Goal: Task Accomplishment & Management: Complete application form

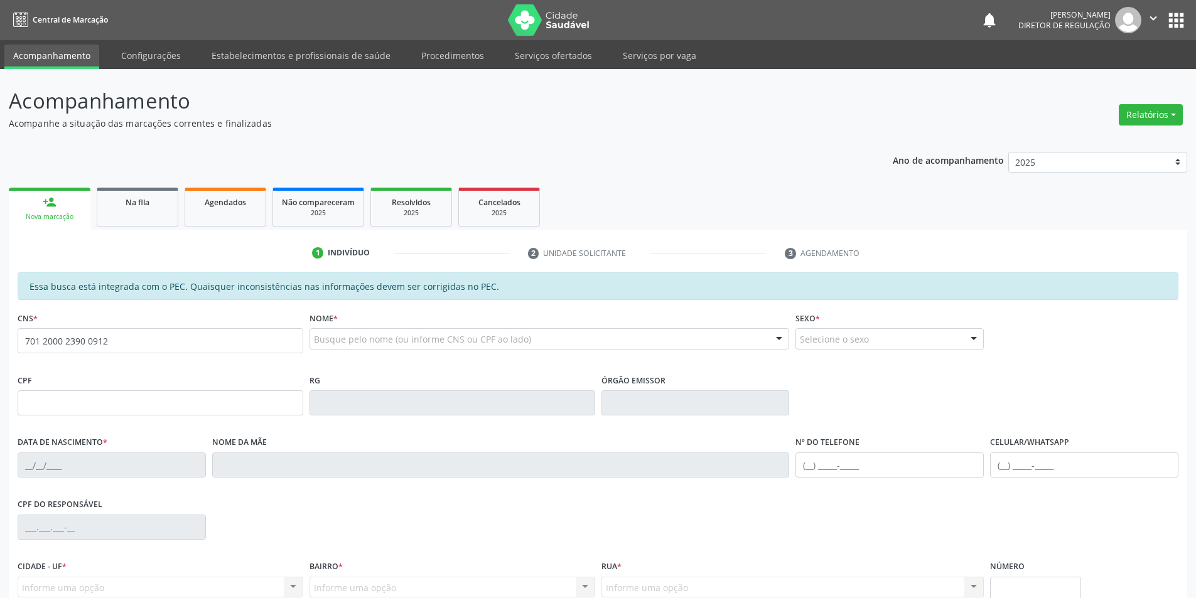
type input "701 2000 2390 0912"
type input "12/[DATE]"
type input "[PERSON_NAME]"
type input "[PHONE_NUMBER]"
type input "S/N"
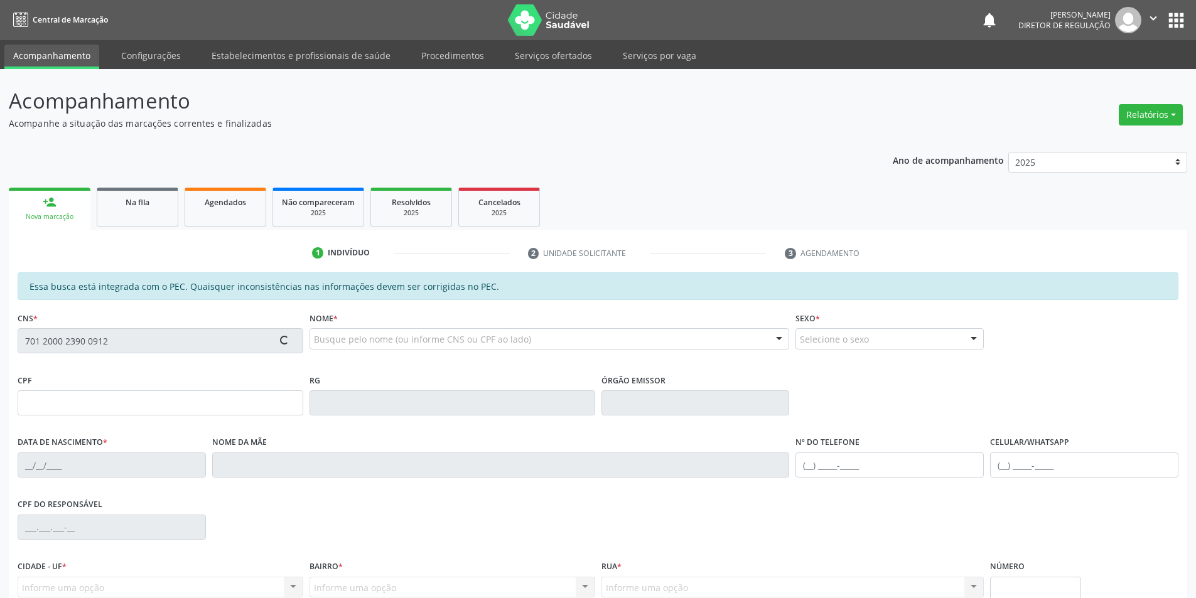
type input "116.393.034-21"
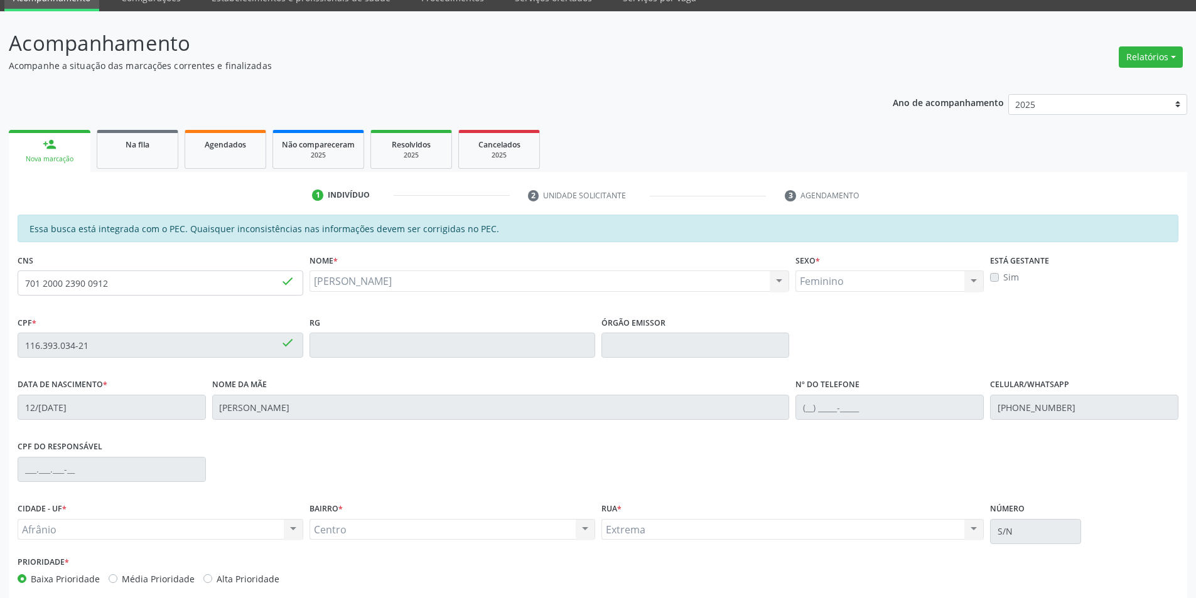
scroll to position [119, 0]
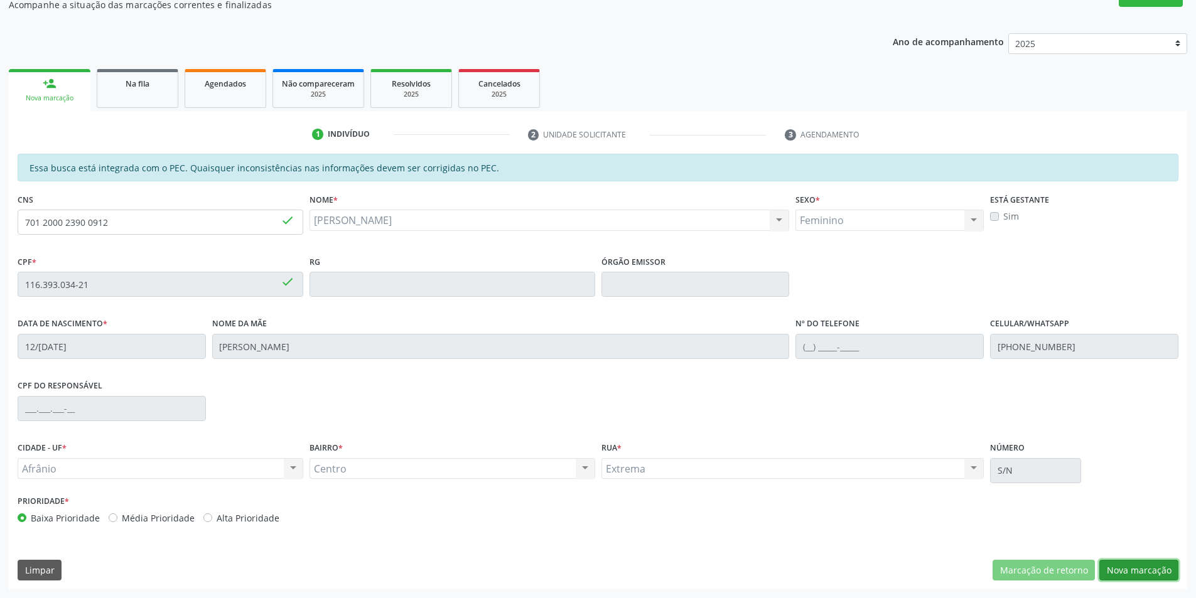
click at [1124, 570] on button "Nova marcação" at bounding box center [1139, 570] width 79 height 21
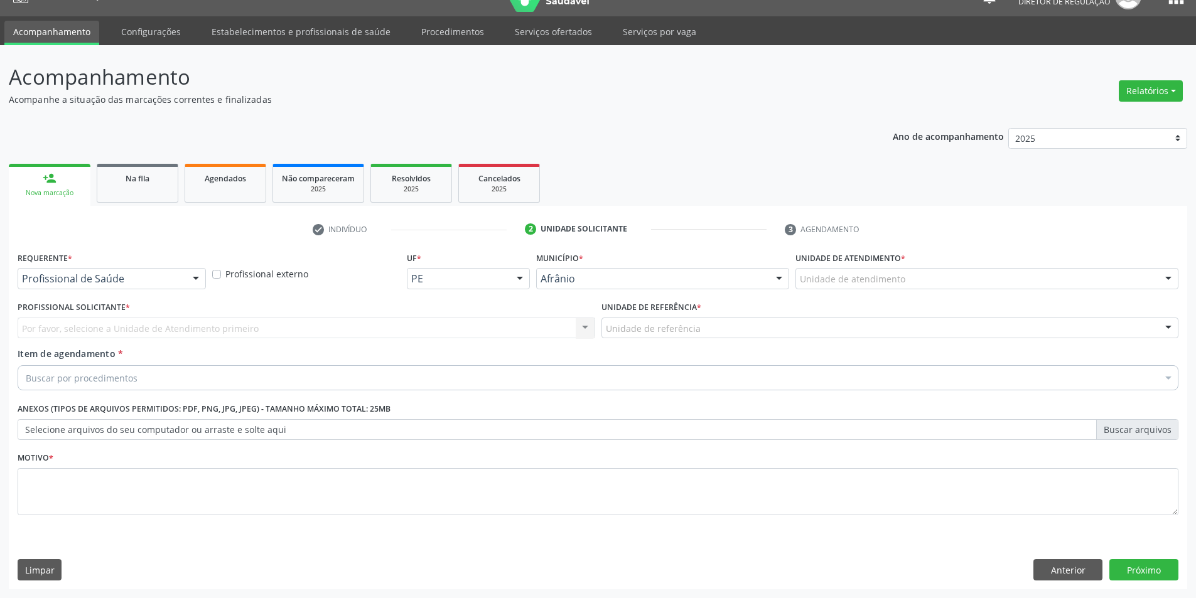
scroll to position [24, 0]
click at [905, 276] on div "Unidade de atendimento" at bounding box center [987, 278] width 383 height 21
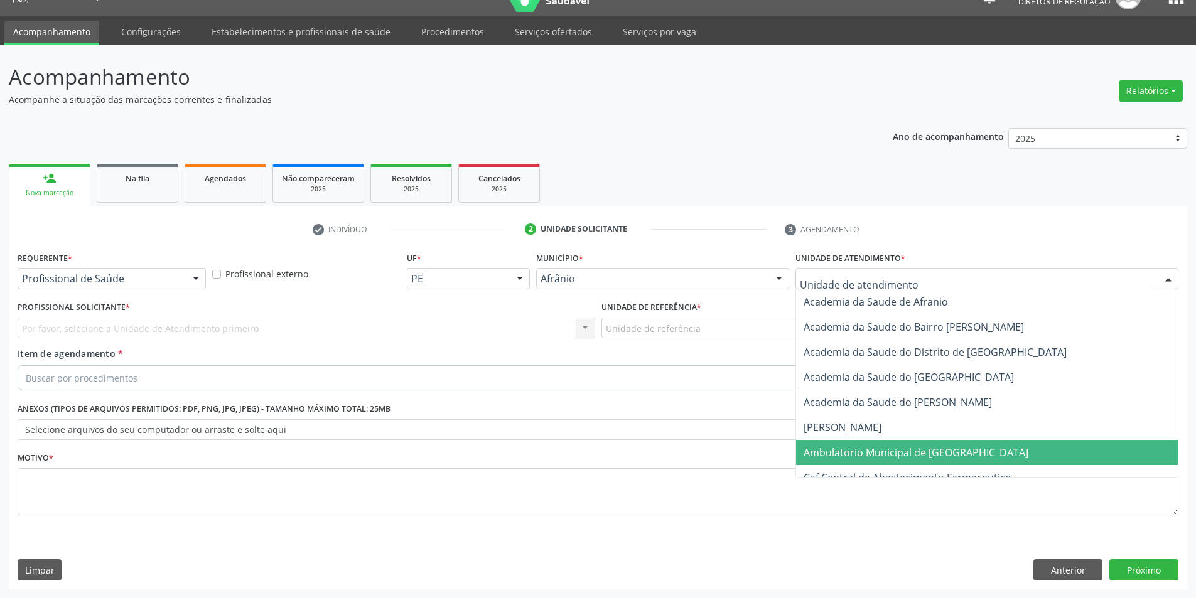
click at [886, 453] on span "Ambulatorio Municipal de [GEOGRAPHIC_DATA]" at bounding box center [916, 453] width 225 height 14
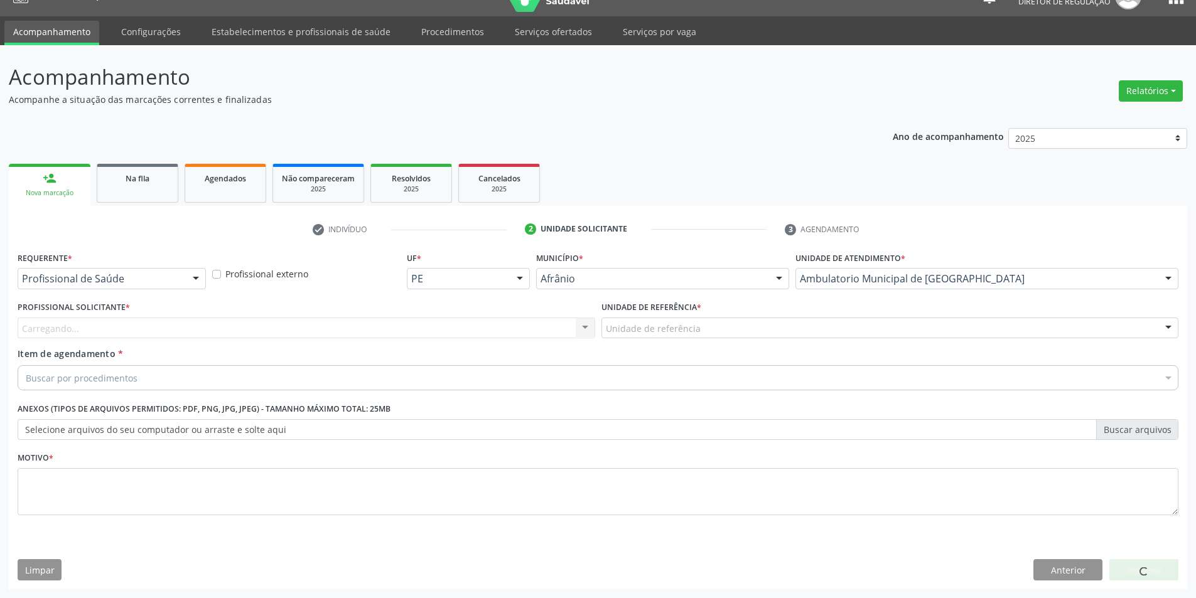
click at [700, 322] on div "Unidade de referência" at bounding box center [891, 328] width 578 height 21
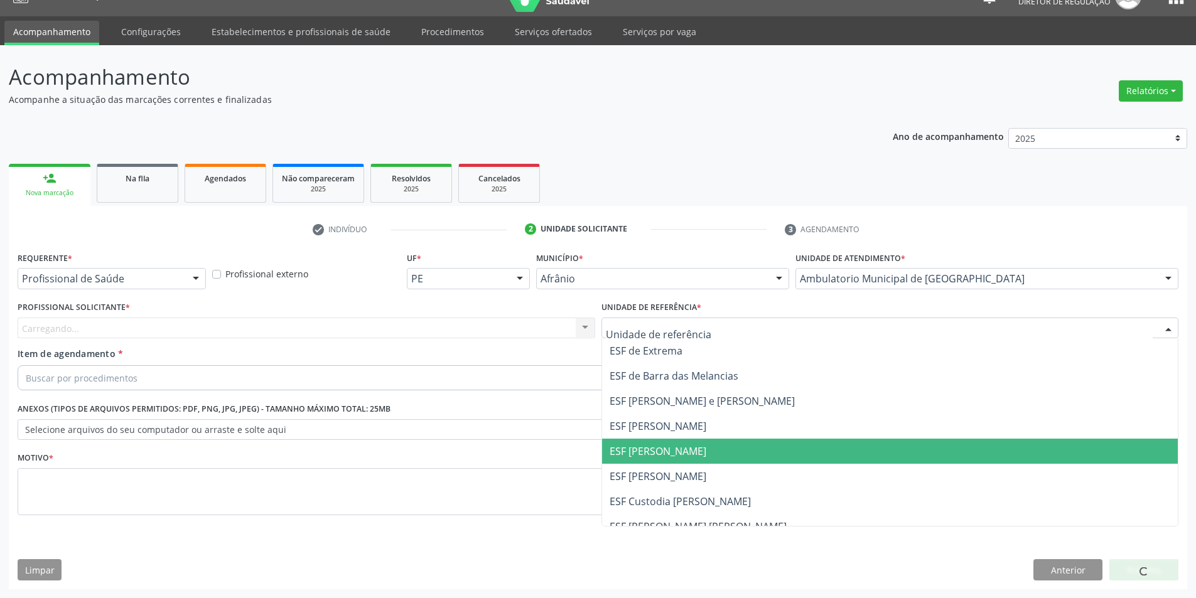
click at [687, 448] on span "ESF [PERSON_NAME]" at bounding box center [658, 452] width 97 height 14
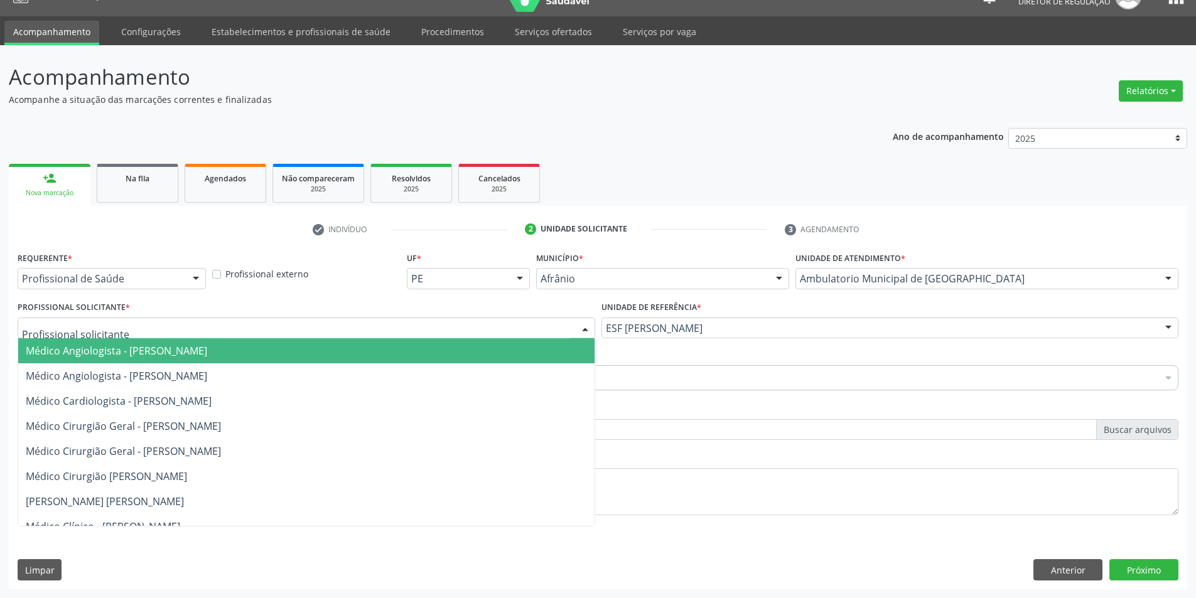
click at [251, 327] on div at bounding box center [307, 328] width 578 height 21
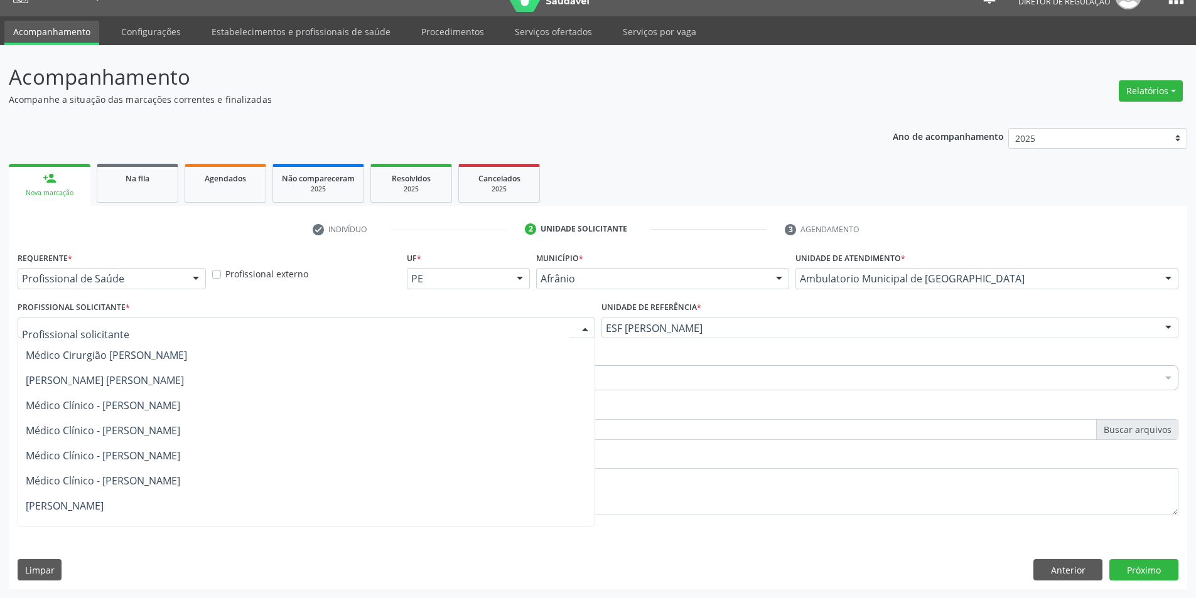
scroll to position [126, 0]
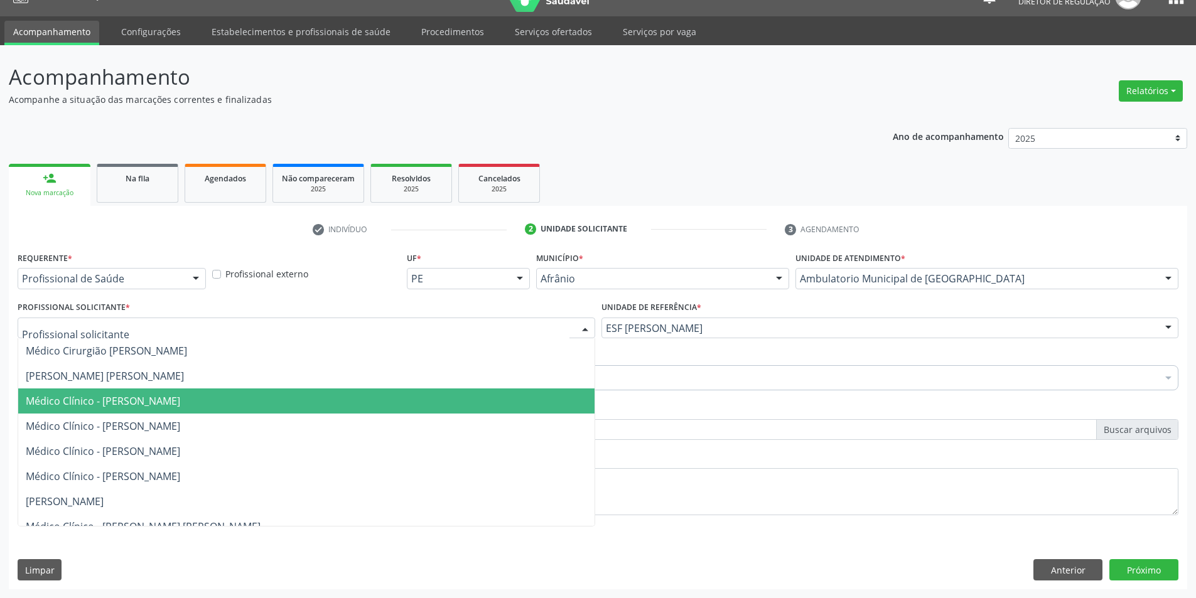
click at [180, 404] on span "Médico Clínico - [PERSON_NAME]" at bounding box center [103, 401] width 154 height 14
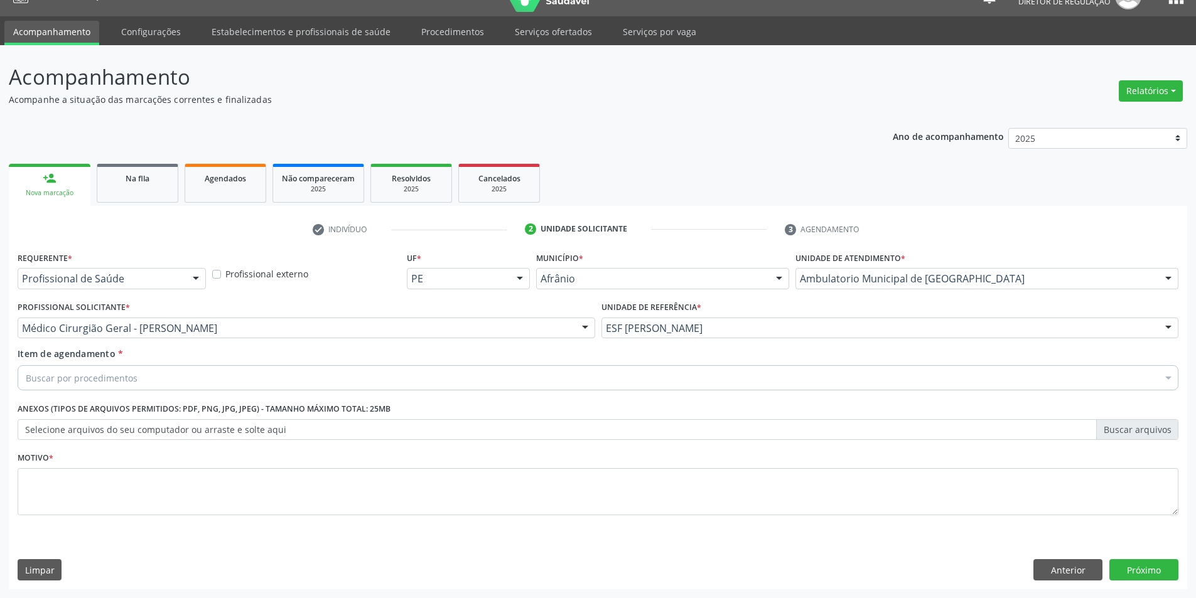
click at [242, 379] on div "Buscar por procedimentos" at bounding box center [598, 377] width 1161 height 25
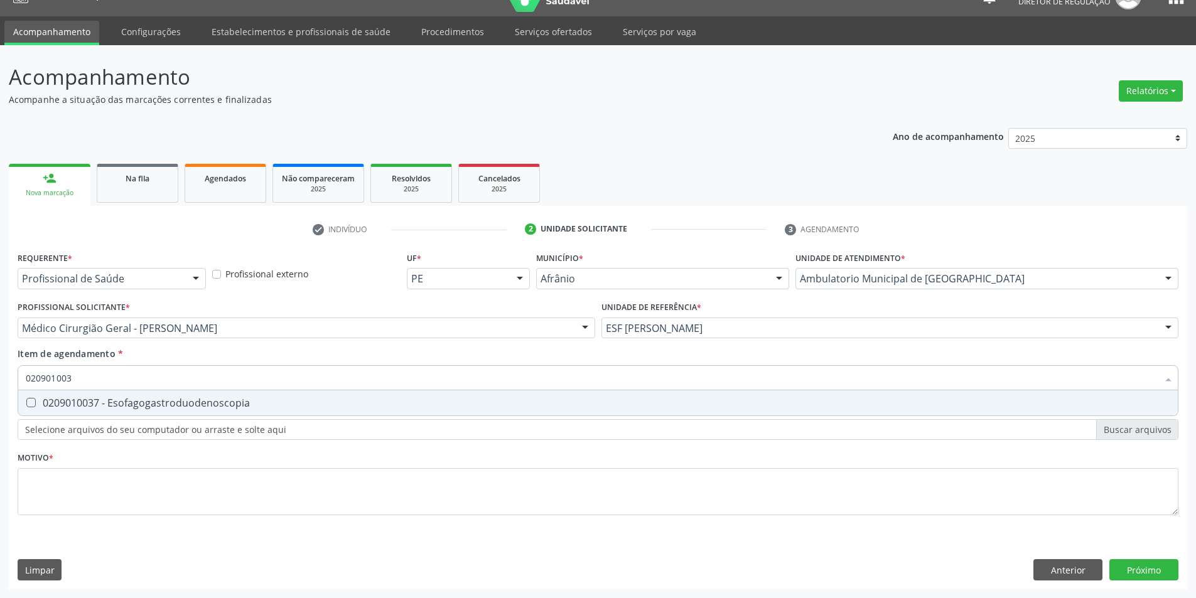
type input "0209010037"
click at [262, 400] on div "0209010037 - Esofagogastroduodenoscopia" at bounding box center [598, 403] width 1145 height 10
checkbox Esofagogastroduodenoscopia "true"
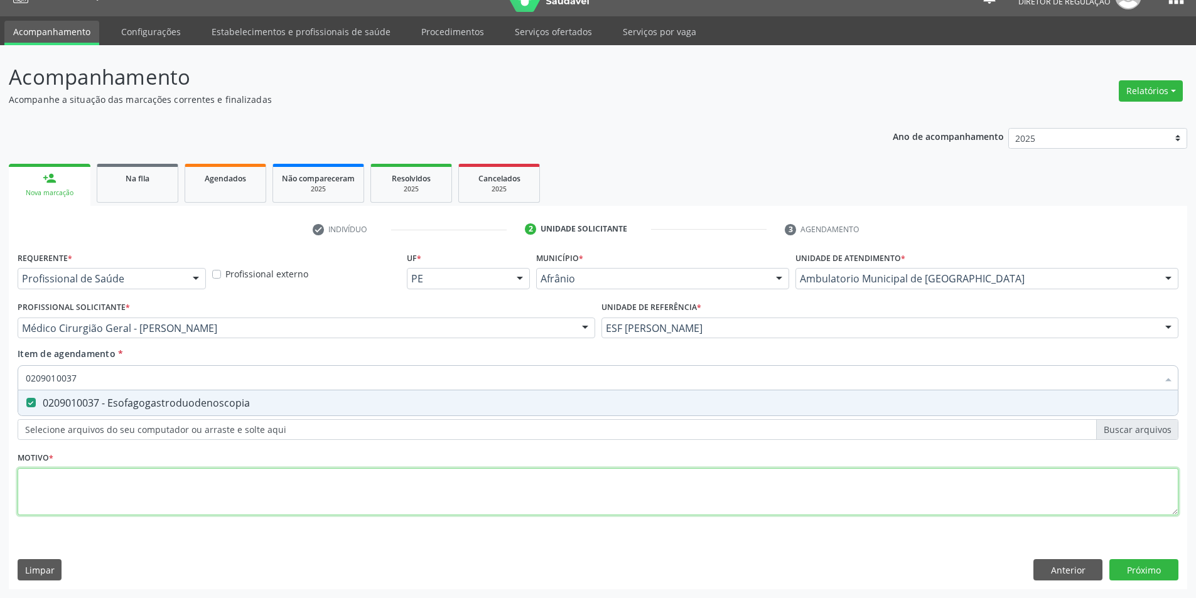
click at [279, 489] on div "Requerente * Profissional de Saúde Profissional de Saúde Paciente Nenhum result…" at bounding box center [598, 391] width 1161 height 284
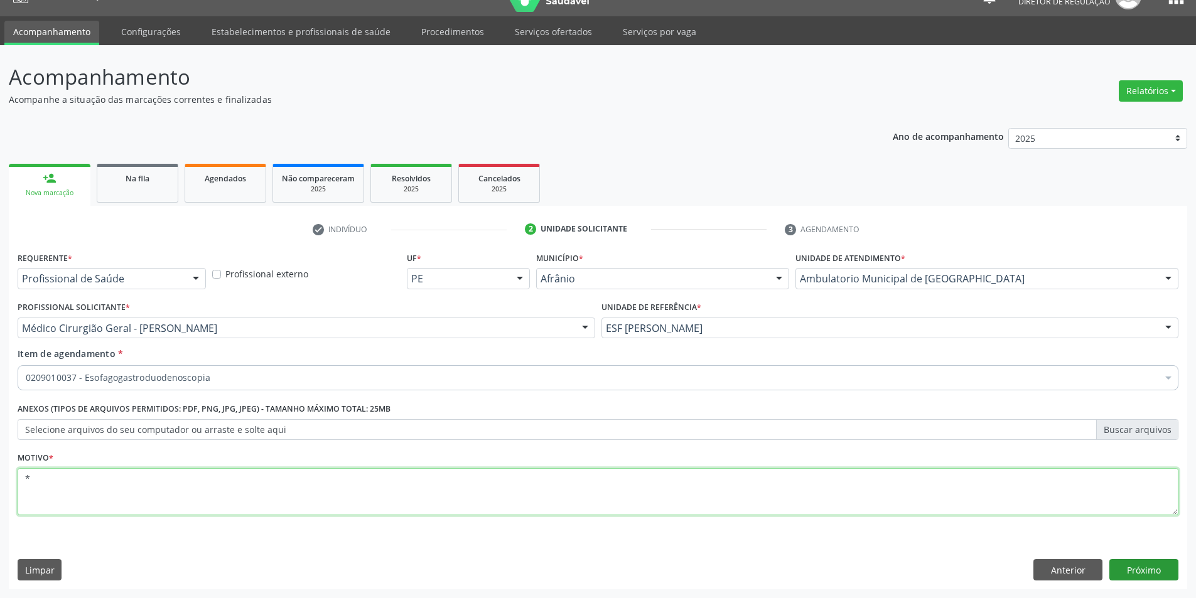
type textarea "*"
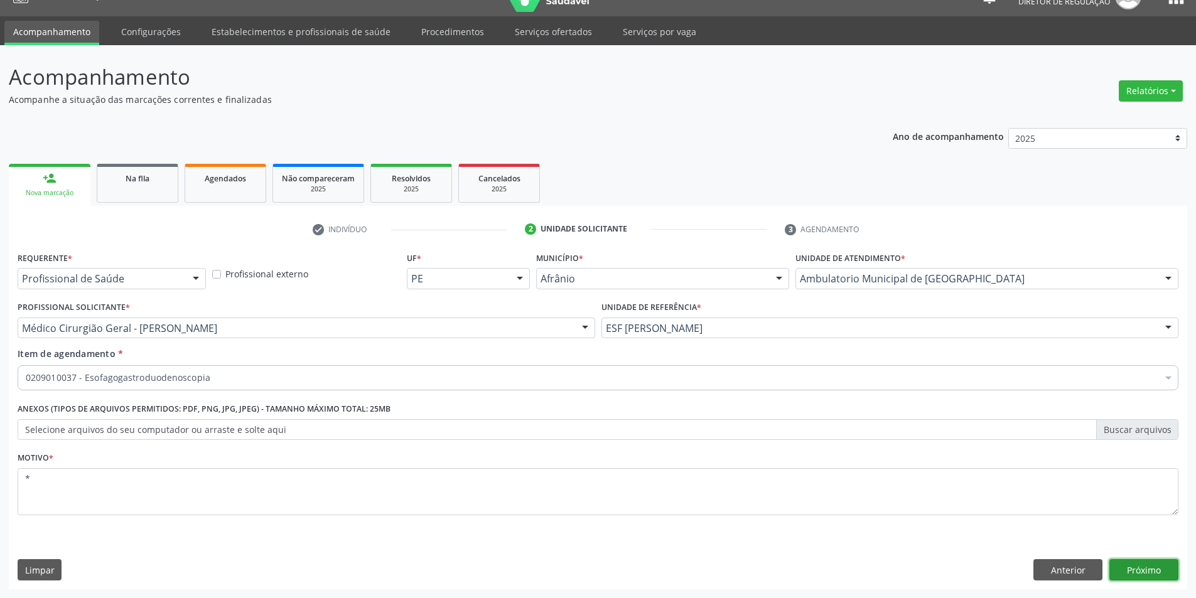
click at [1124, 569] on button "Próximo" at bounding box center [1144, 570] width 69 height 21
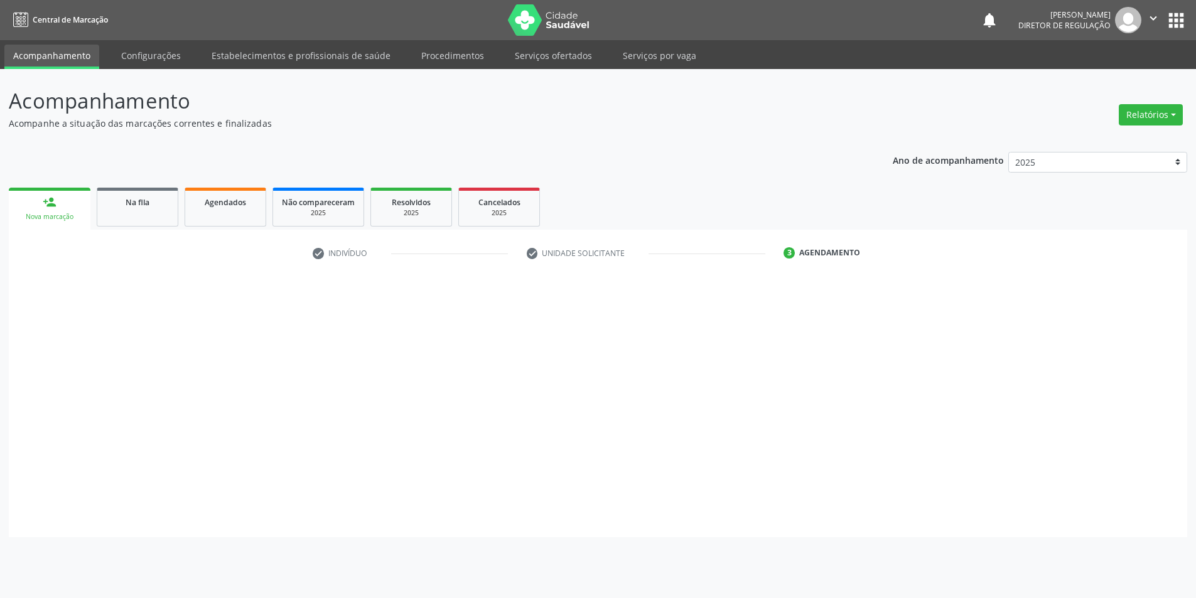
scroll to position [0, 0]
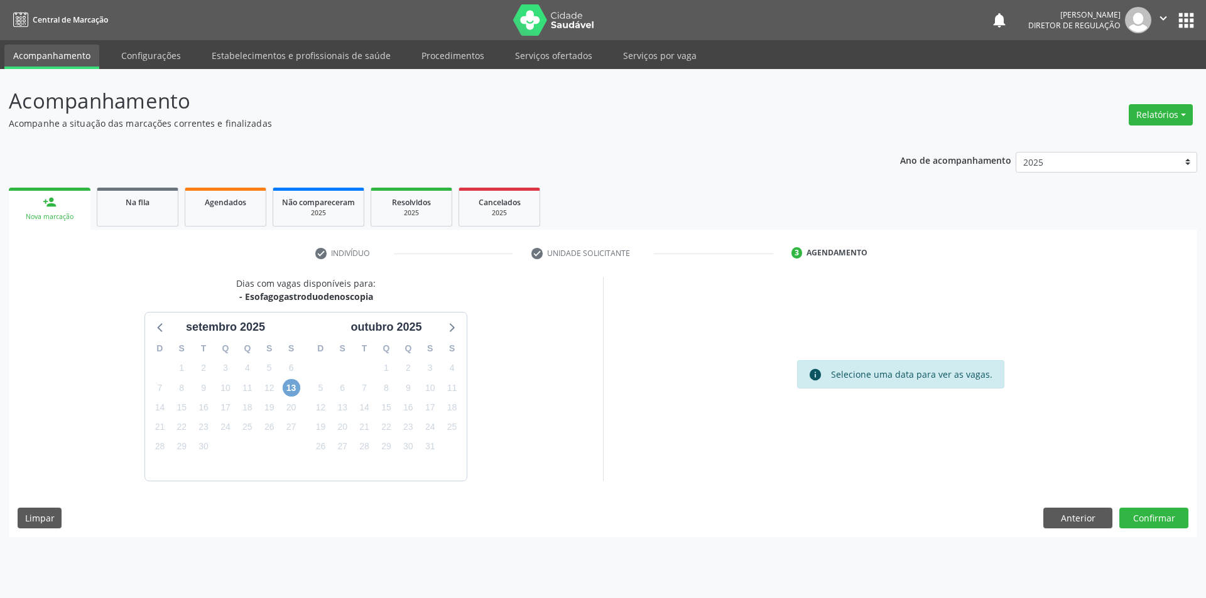
click at [290, 387] on span "13" at bounding box center [292, 388] width 18 height 18
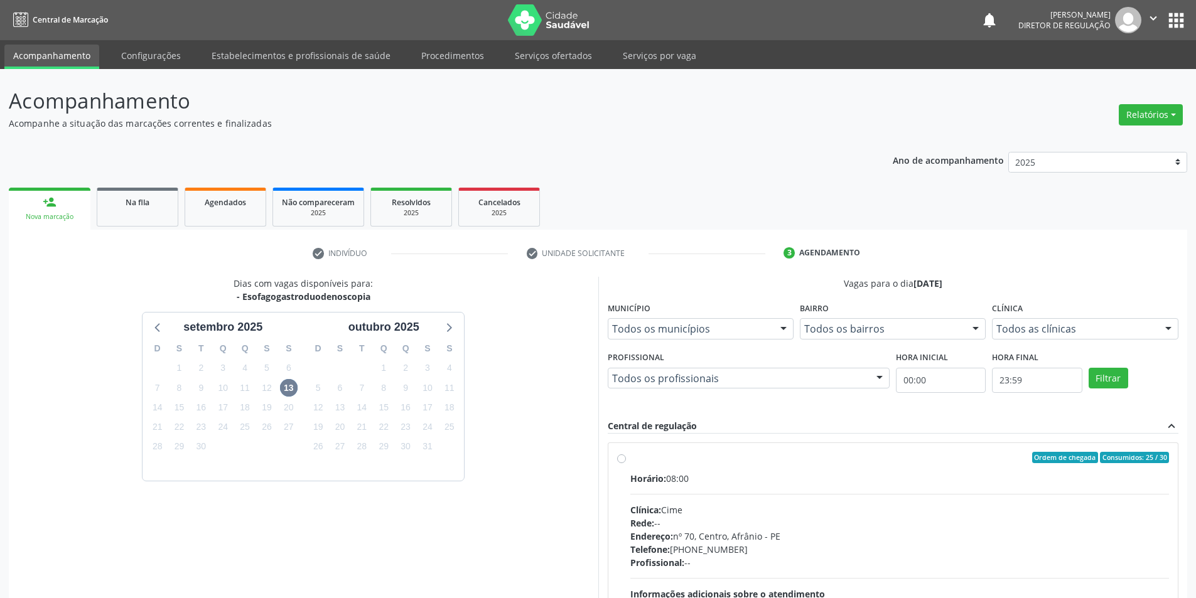
click at [740, 461] on div "Ordem de chegada Consumidos: 25 / 30" at bounding box center [899, 457] width 539 height 11
click at [626, 461] on input "Ordem de chegada Consumidos: 25 / 30 Horário: 08:00 Clínica: Cime Rede: -- Ende…" at bounding box center [621, 457] width 9 height 11
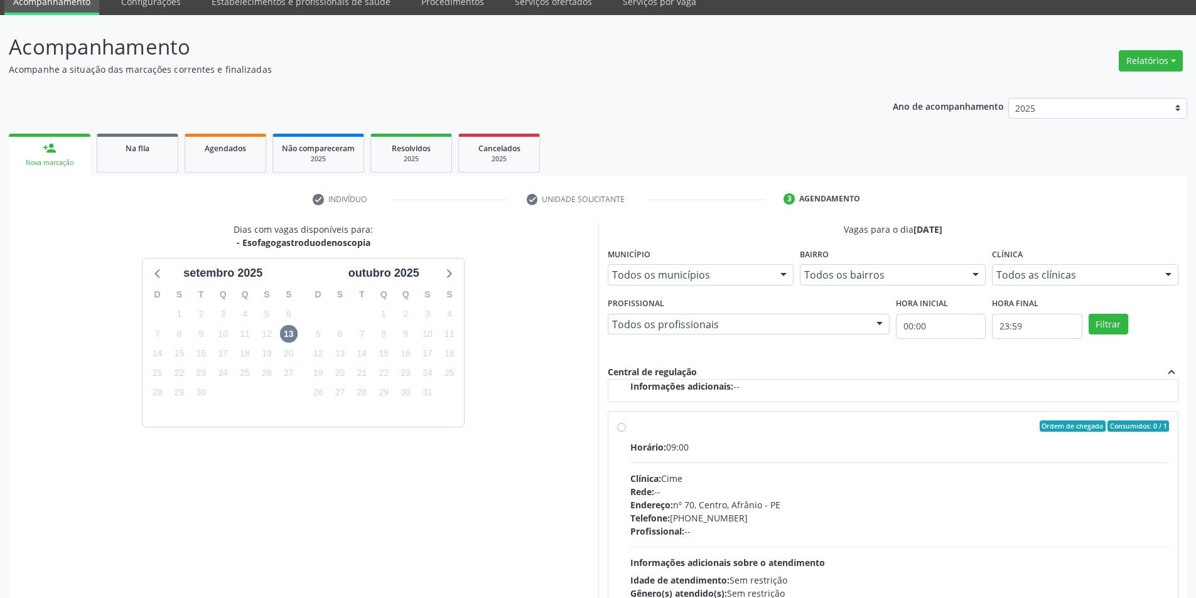
scroll to position [126, 0]
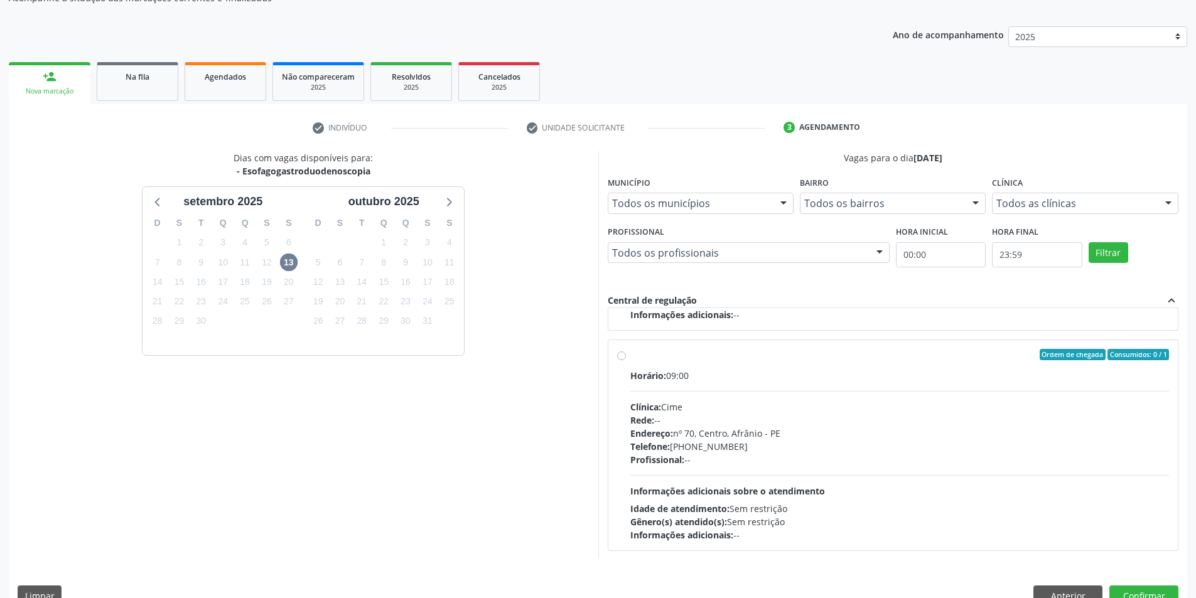
click at [674, 353] on div "Ordem de chegada Consumidos: 0 / 1" at bounding box center [899, 354] width 539 height 11
click at [626, 353] on input "Ordem de chegada Consumidos: 0 / 1 Horário: 09:00 Clínica: Cime Rede: -- Endere…" at bounding box center [621, 354] width 9 height 11
radio input "false"
radio input "true"
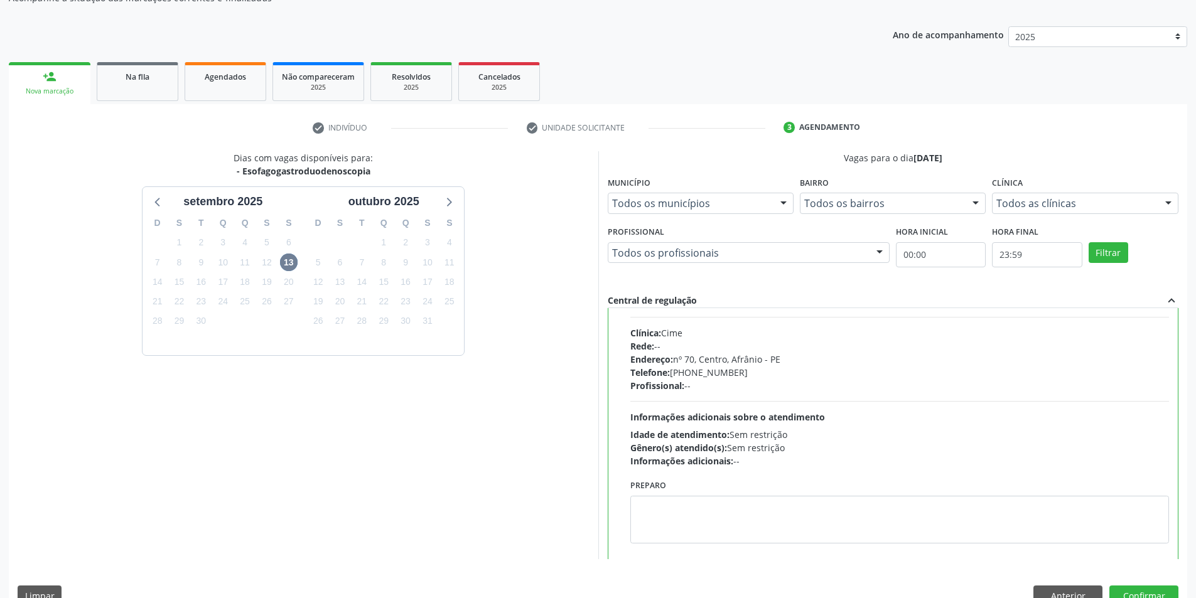
scroll to position [502, 0]
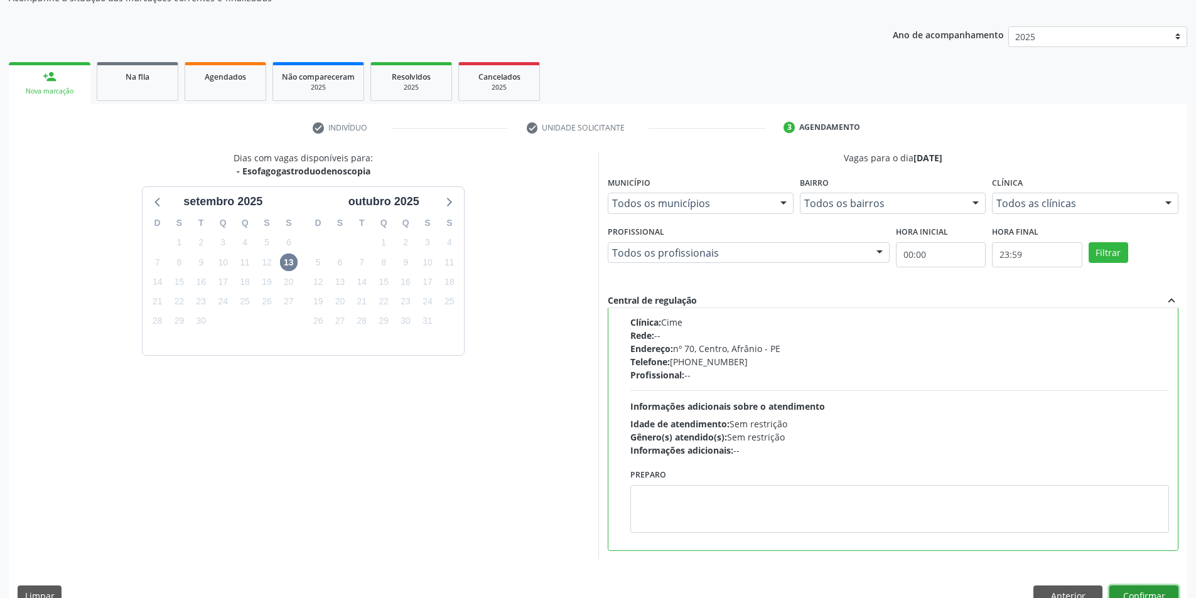
click at [1152, 592] on button "Confirmar" at bounding box center [1144, 596] width 69 height 21
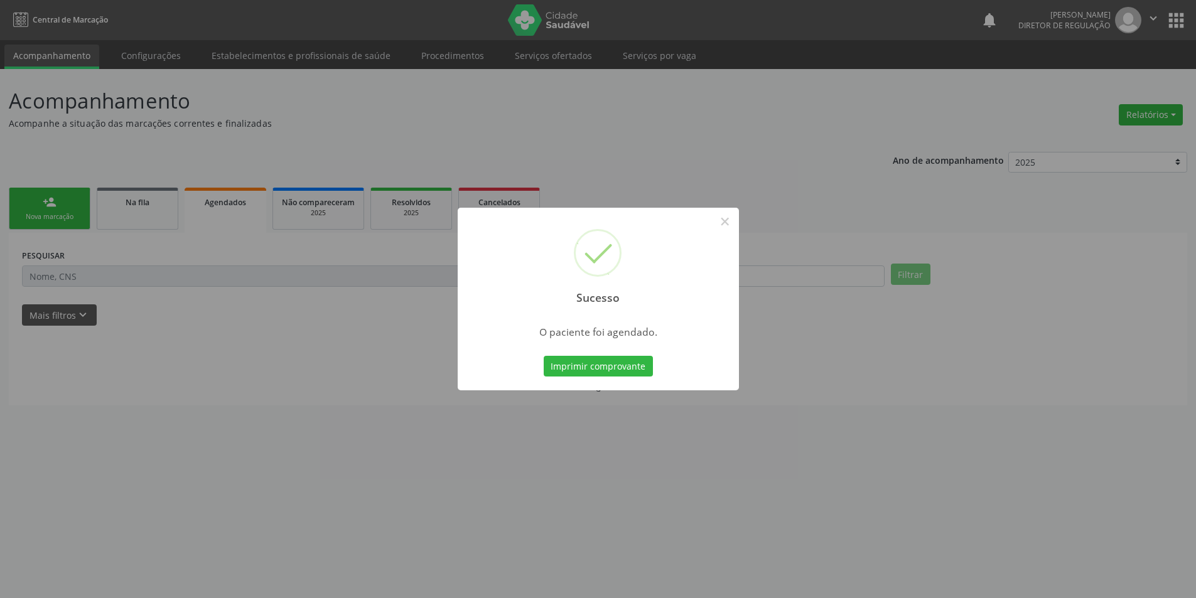
scroll to position [0, 0]
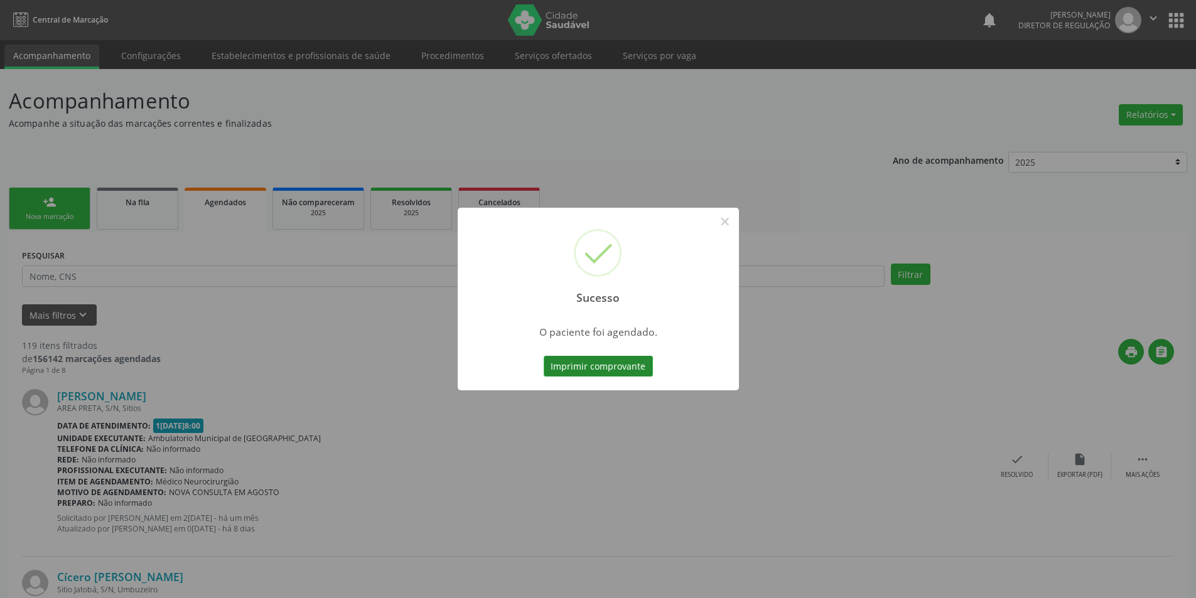
click at [634, 365] on button "Imprimir comprovante" at bounding box center [598, 366] width 109 height 21
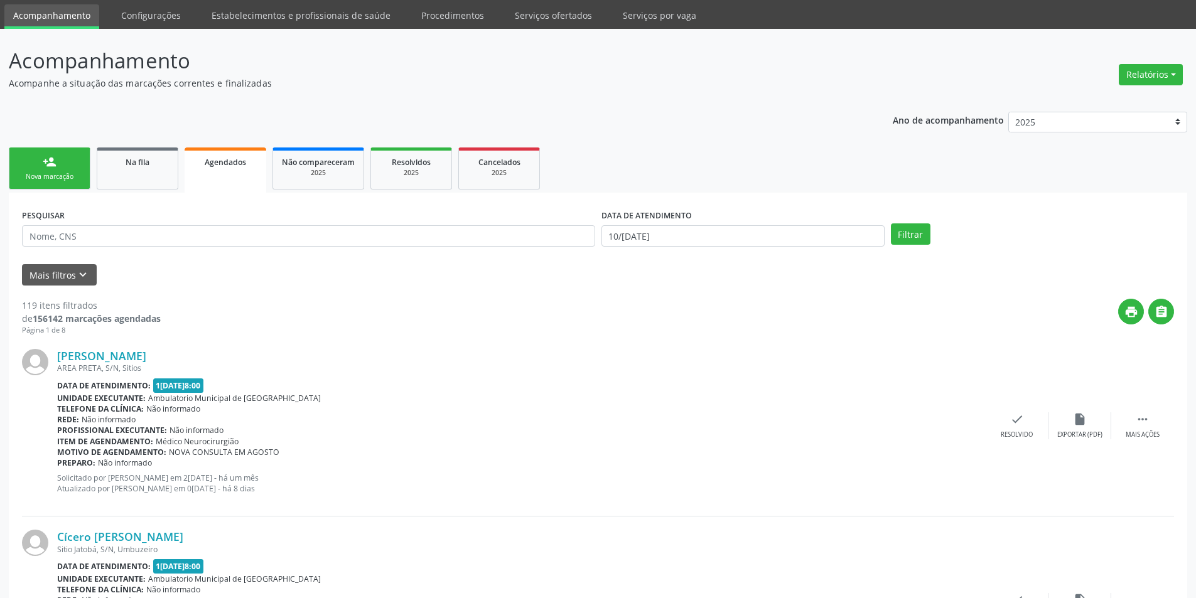
scroll to position [63, 0]
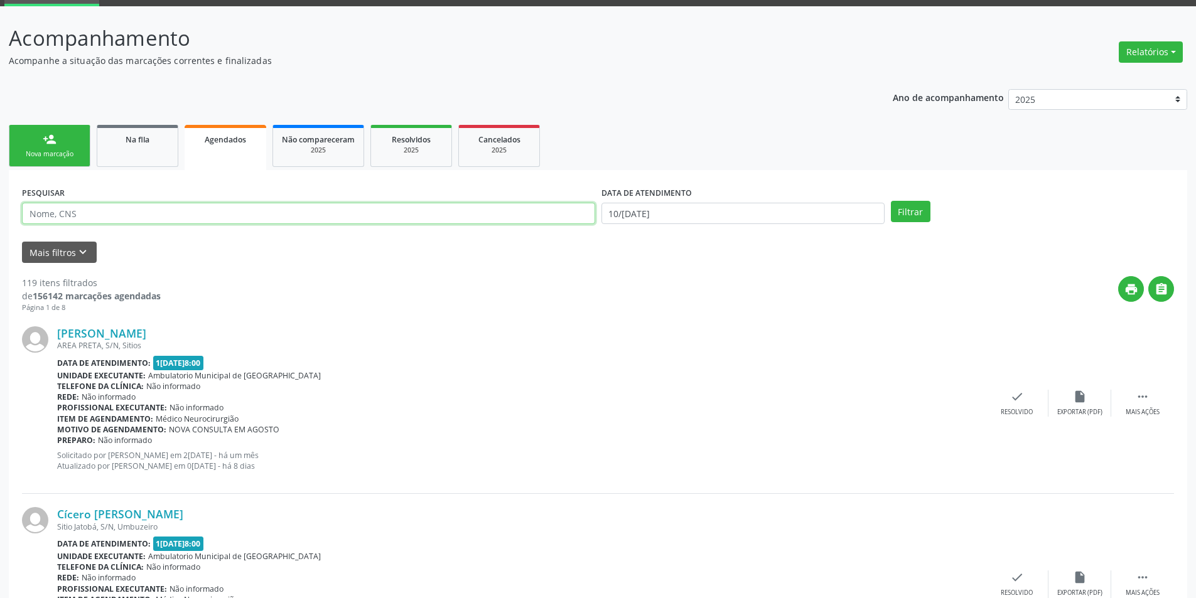
click at [93, 213] on input "text" at bounding box center [308, 213] width 573 height 21
click at [80, 252] on icon "keyboard_arrow_down" at bounding box center [83, 253] width 14 height 14
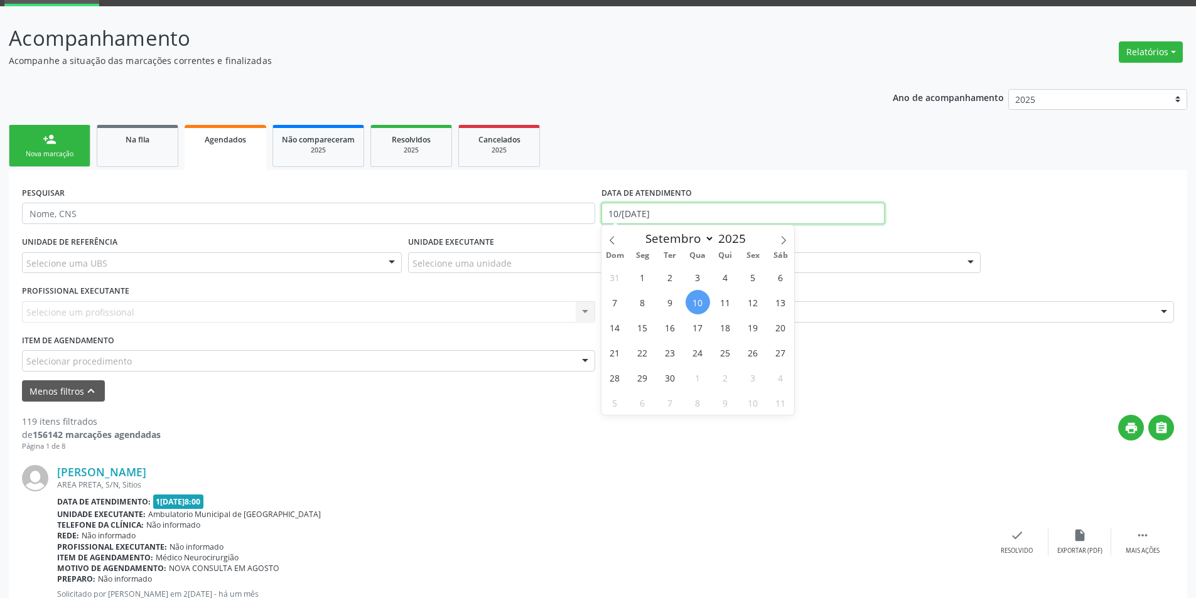
click at [666, 212] on input "[DATE]" at bounding box center [743, 213] width 283 height 21
click at [786, 305] on span "13" at bounding box center [781, 302] width 24 height 24
type input "13/09/2025"
click at [786, 305] on span "13" at bounding box center [781, 302] width 24 height 24
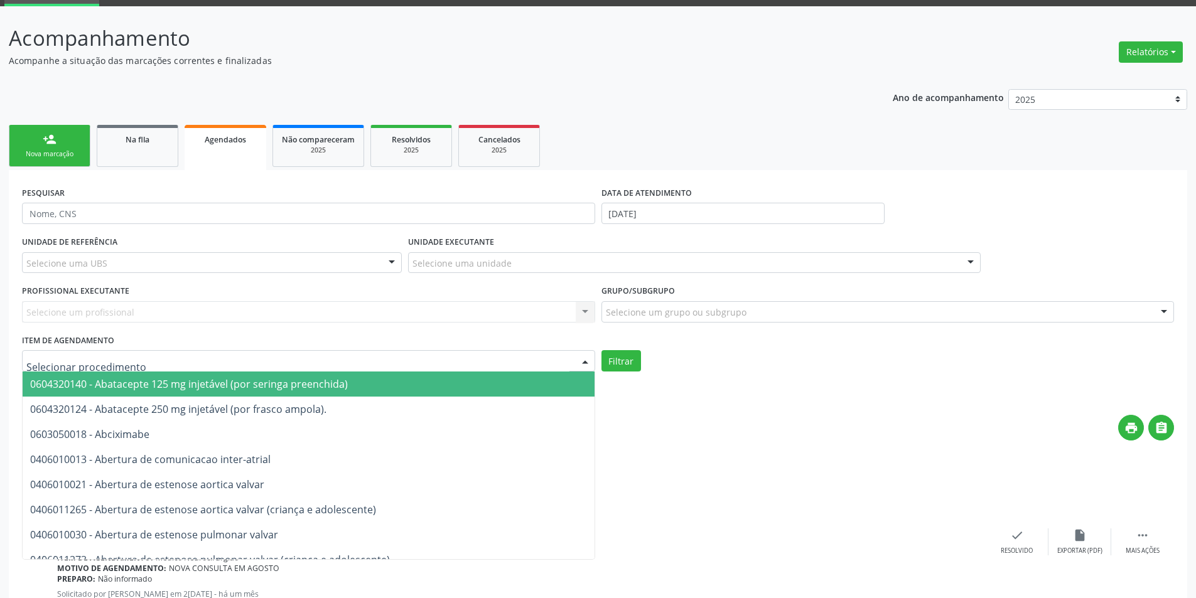
click at [194, 355] on div at bounding box center [308, 360] width 573 height 21
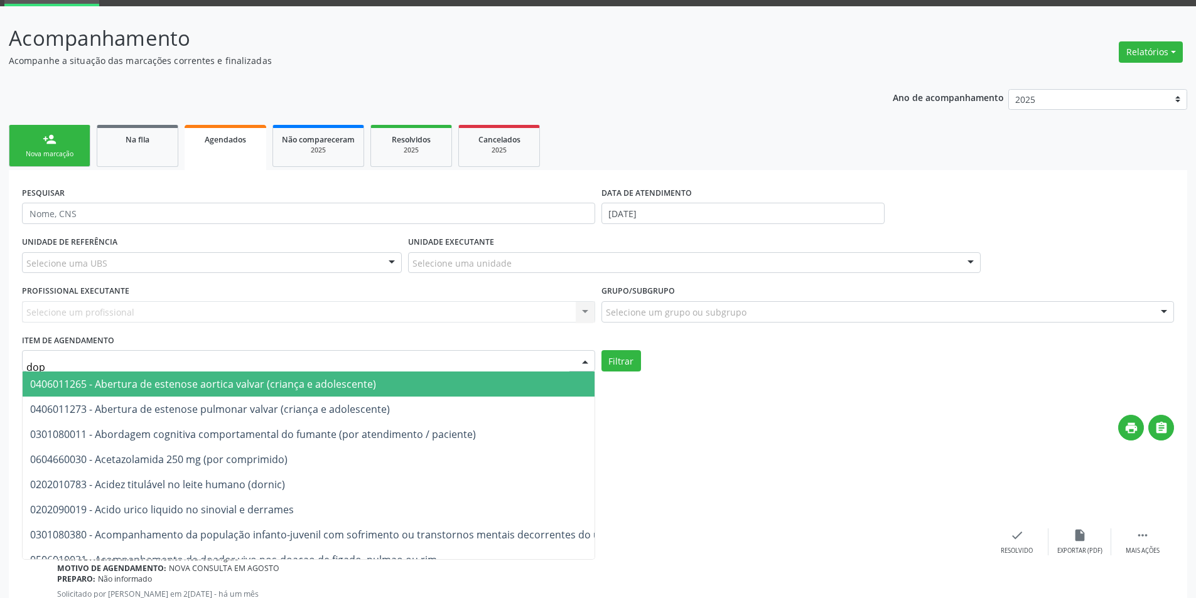
type input "dopp"
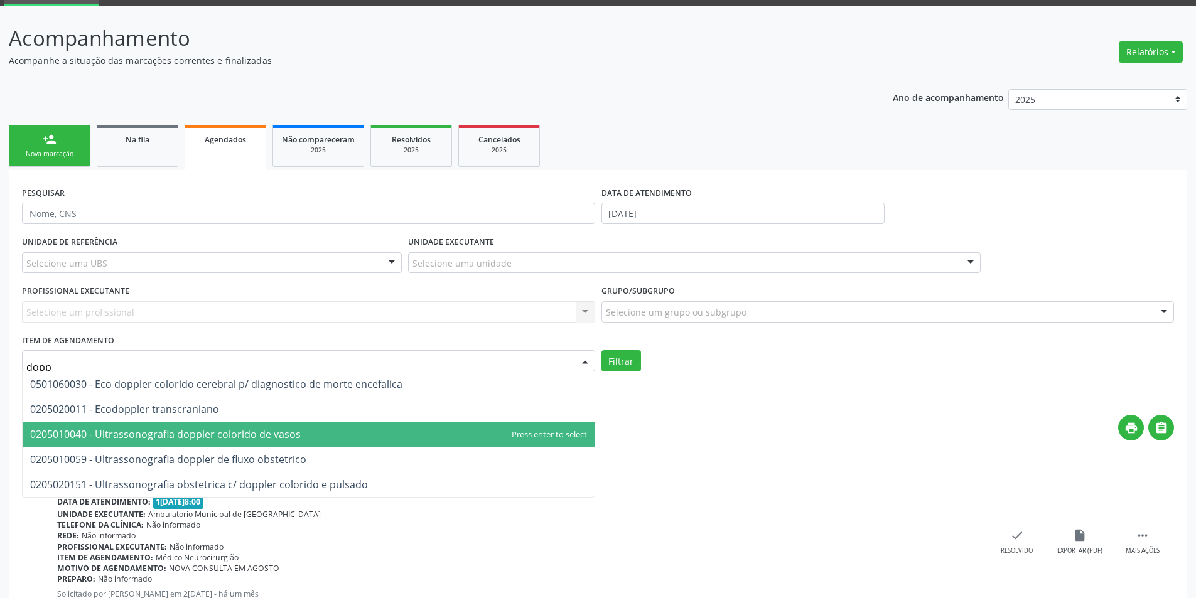
click at [215, 432] on span "0205010040 - Ultrassonografia doppler colorido de vasos" at bounding box center [165, 435] width 271 height 14
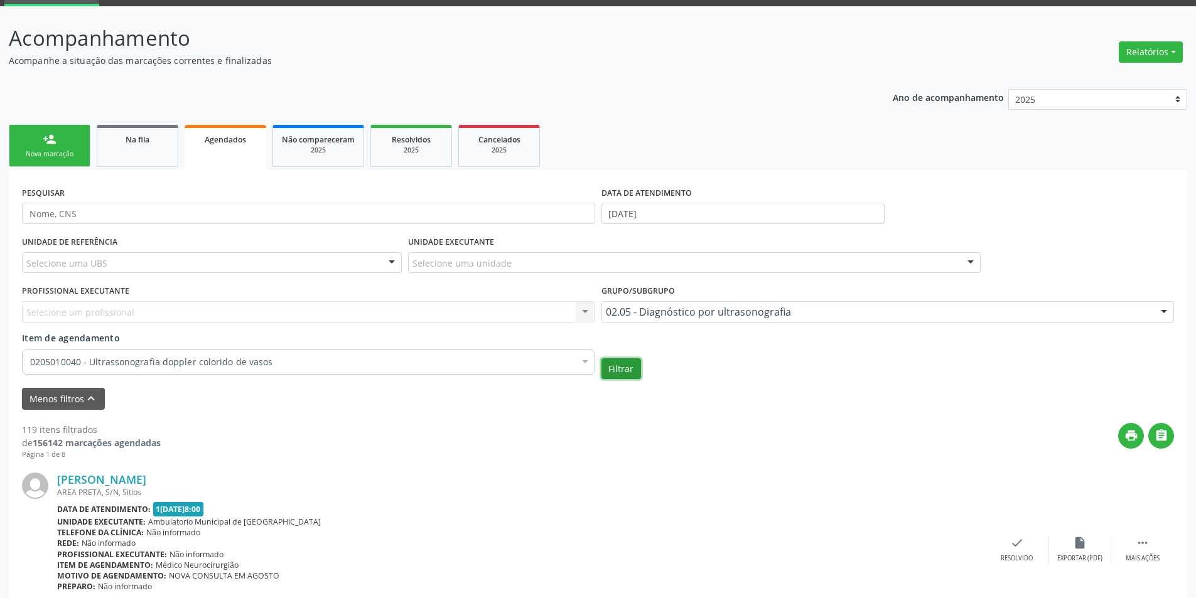
click at [620, 366] on button "Filtrar" at bounding box center [622, 369] width 40 height 21
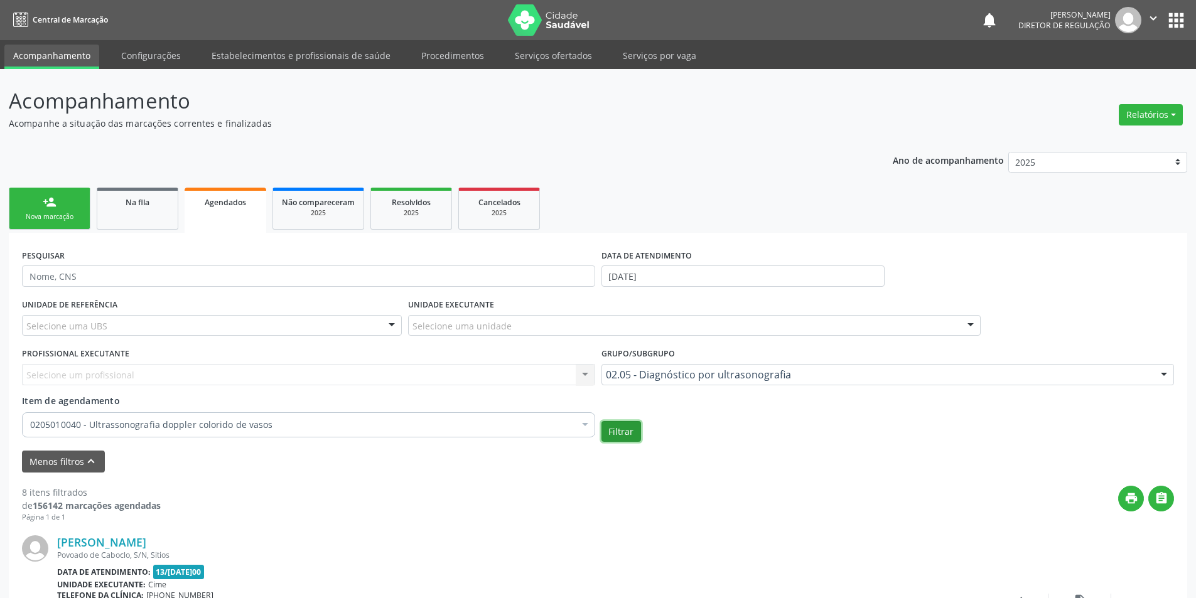
click at [616, 433] on button "Filtrar" at bounding box center [622, 431] width 40 height 21
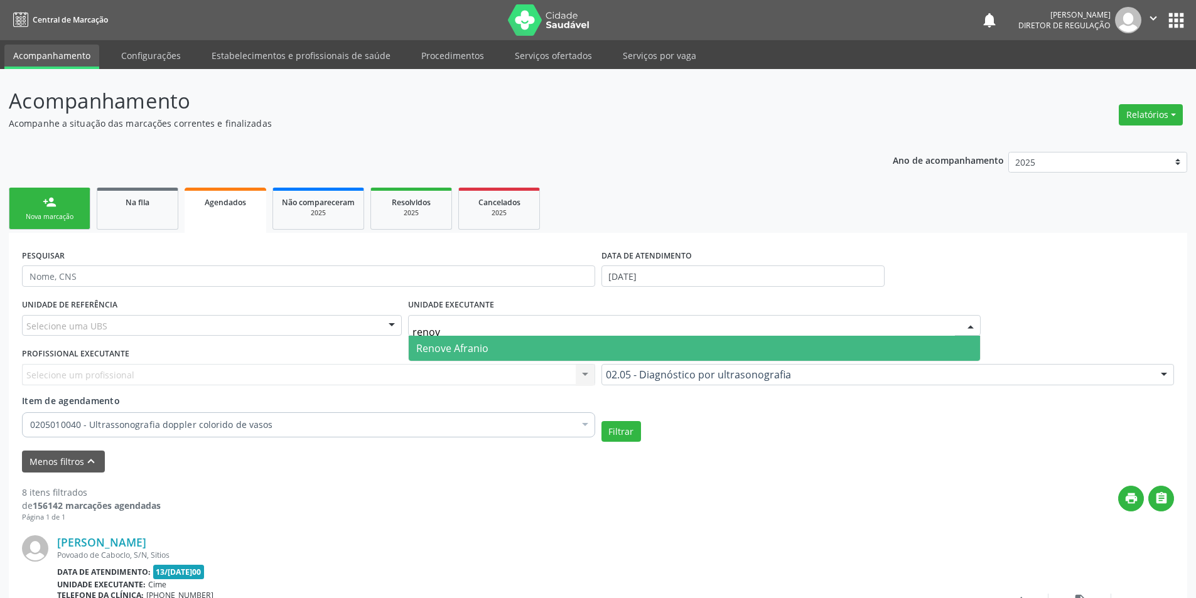
type input "renove"
click at [435, 346] on span "Renove Afranio" at bounding box center [452, 349] width 72 height 14
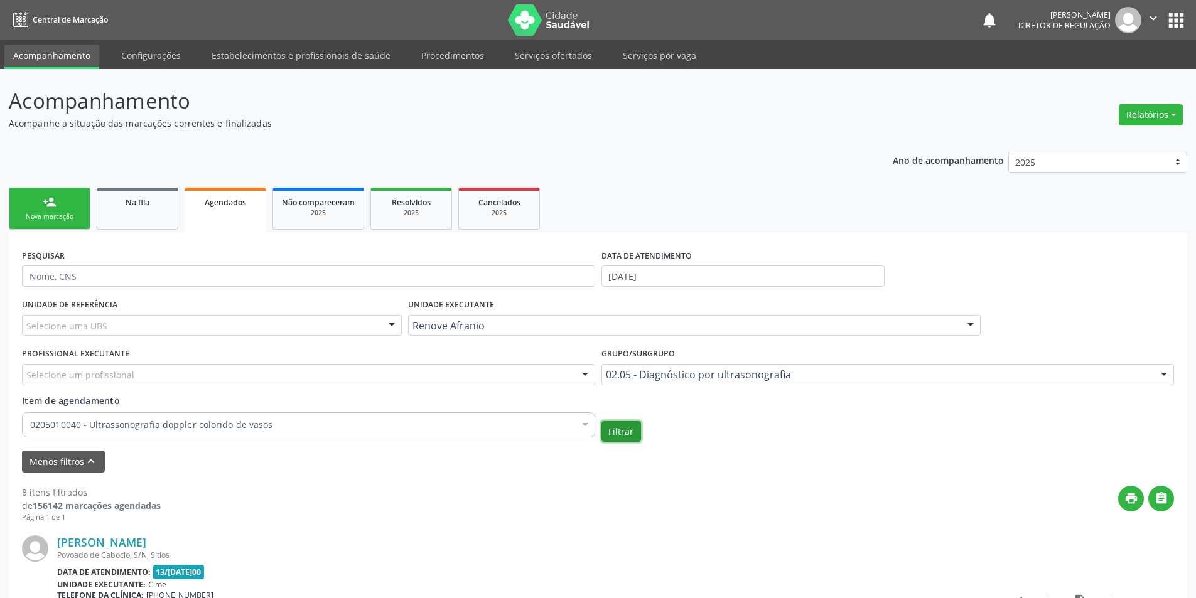
click at [629, 435] on button "Filtrar" at bounding box center [622, 431] width 40 height 21
click at [1130, 494] on icon "print" at bounding box center [1132, 499] width 14 height 14
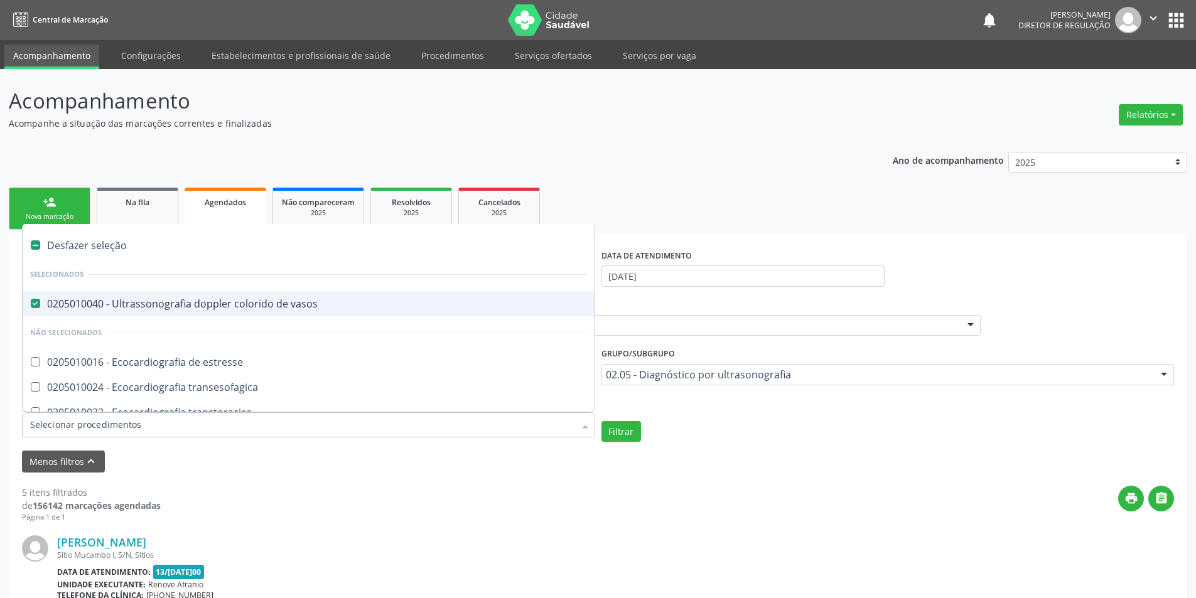
click at [32, 243] on label at bounding box center [35, 245] width 9 height 9
checkbox vasos "false"
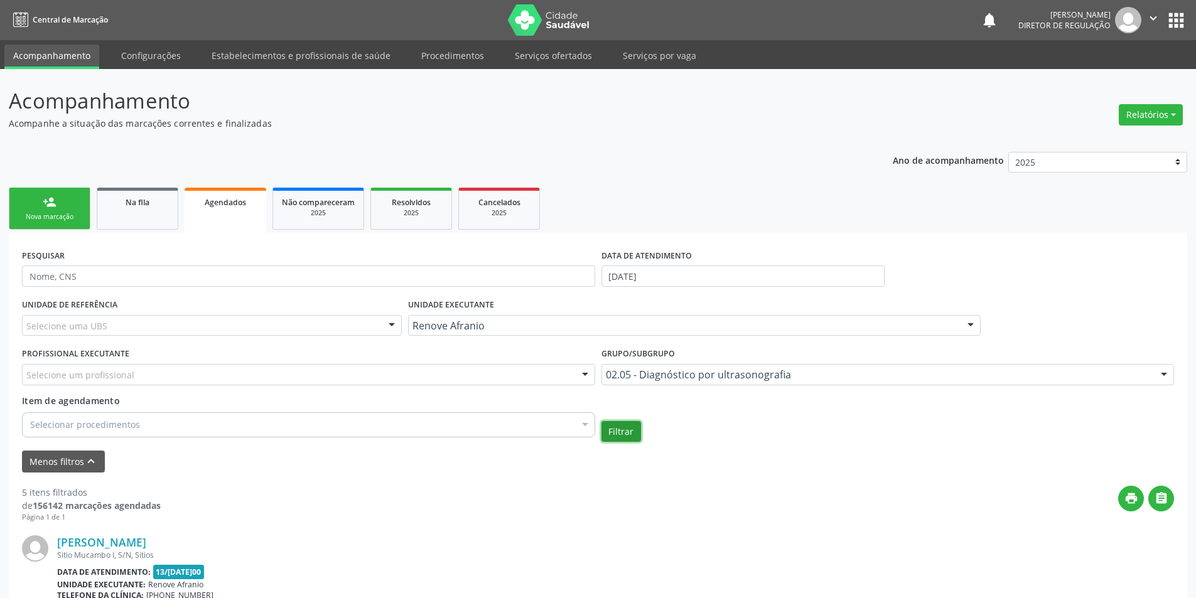
click at [622, 430] on button "Filtrar" at bounding box center [622, 431] width 40 height 21
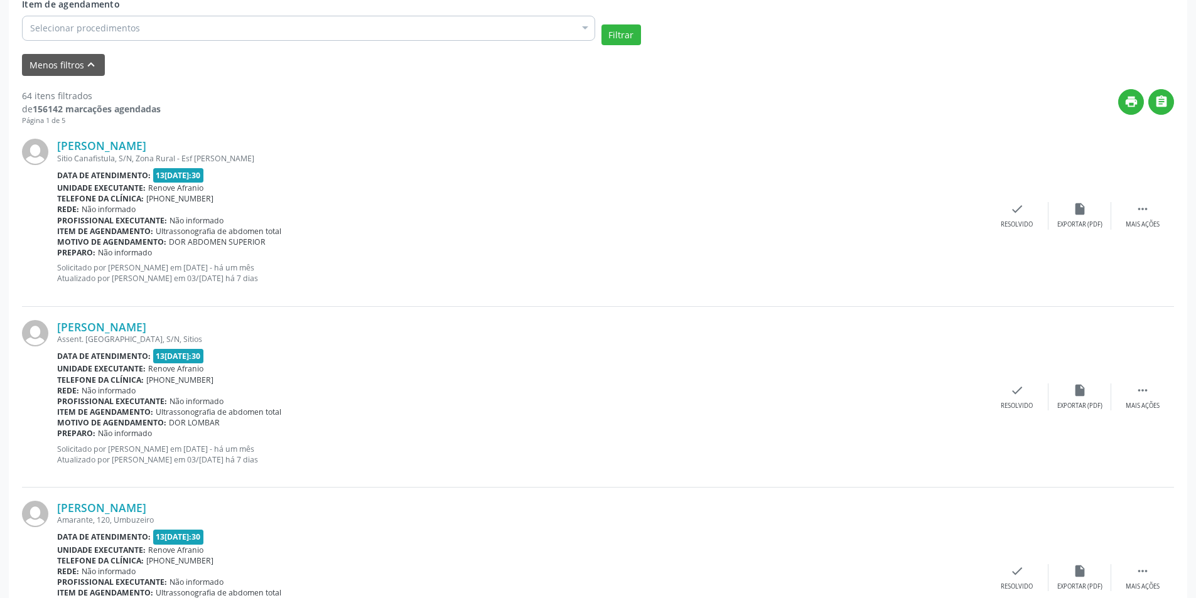
scroll to position [251, 0]
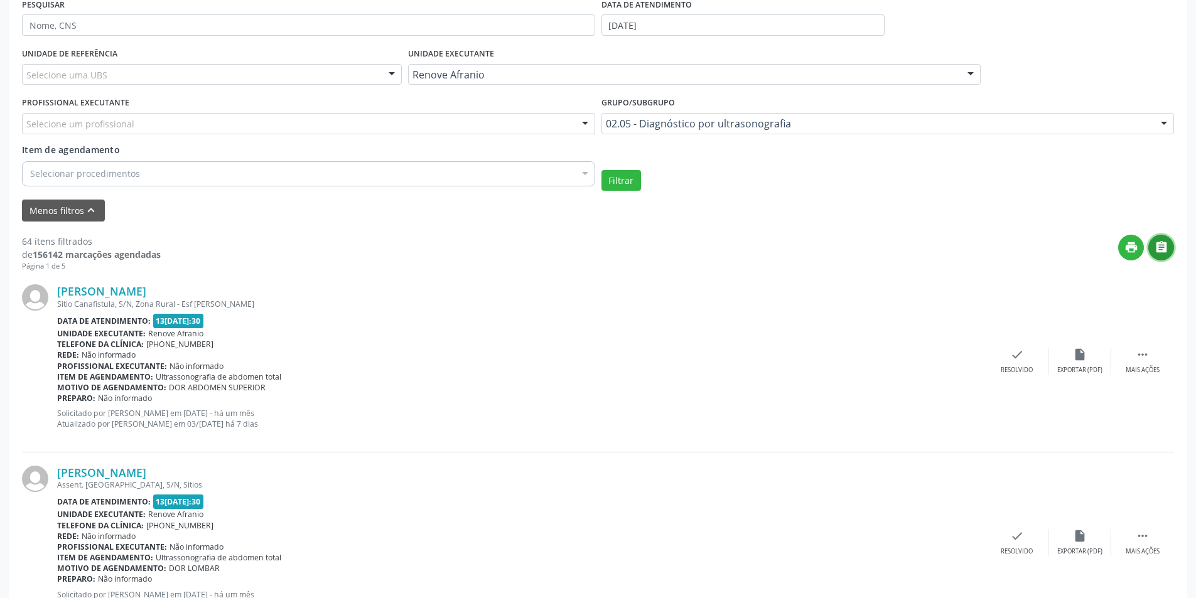
click at [1164, 245] on icon "" at bounding box center [1162, 248] width 14 height 14
click at [1126, 243] on icon "print" at bounding box center [1132, 248] width 14 height 14
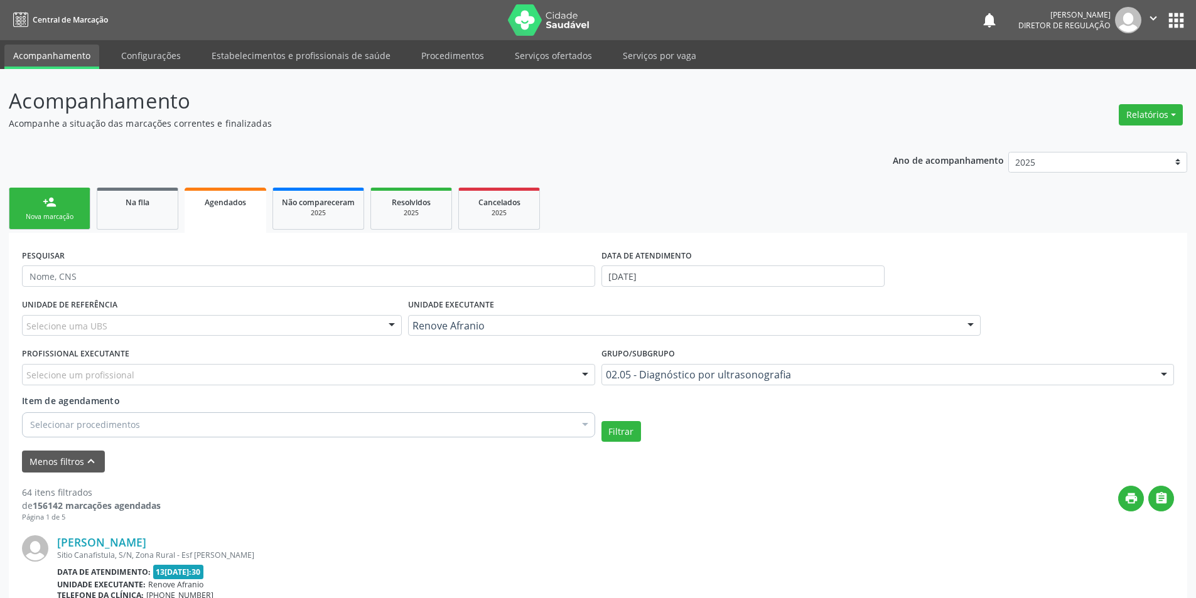
click at [73, 208] on link "person_add Nova marcação" at bounding box center [50, 209] width 82 height 42
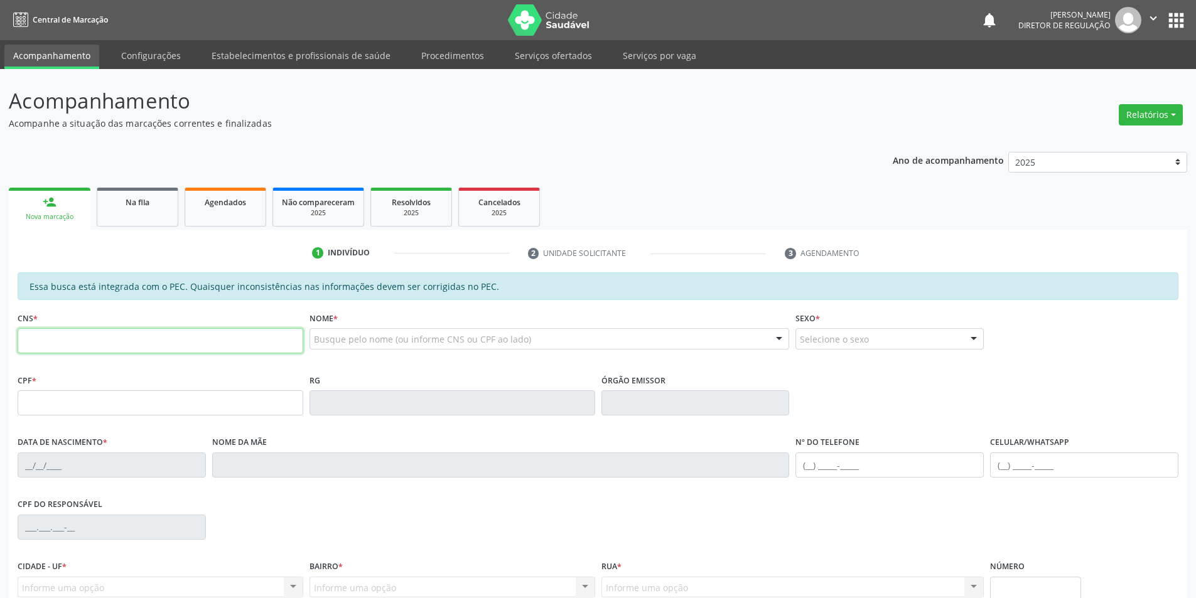
click at [58, 344] on input "text" at bounding box center [161, 340] width 286 height 25
click at [561, 53] on link "Serviços ofertados" at bounding box center [553, 56] width 95 height 22
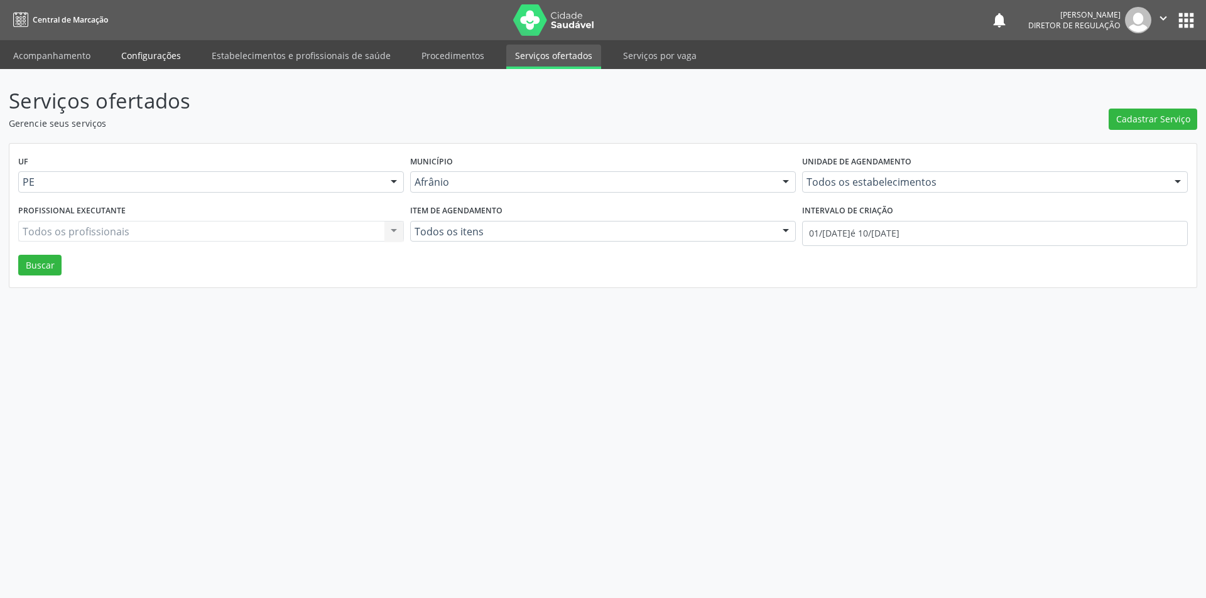
click at [167, 51] on link "Configurações" at bounding box center [150, 56] width 77 height 22
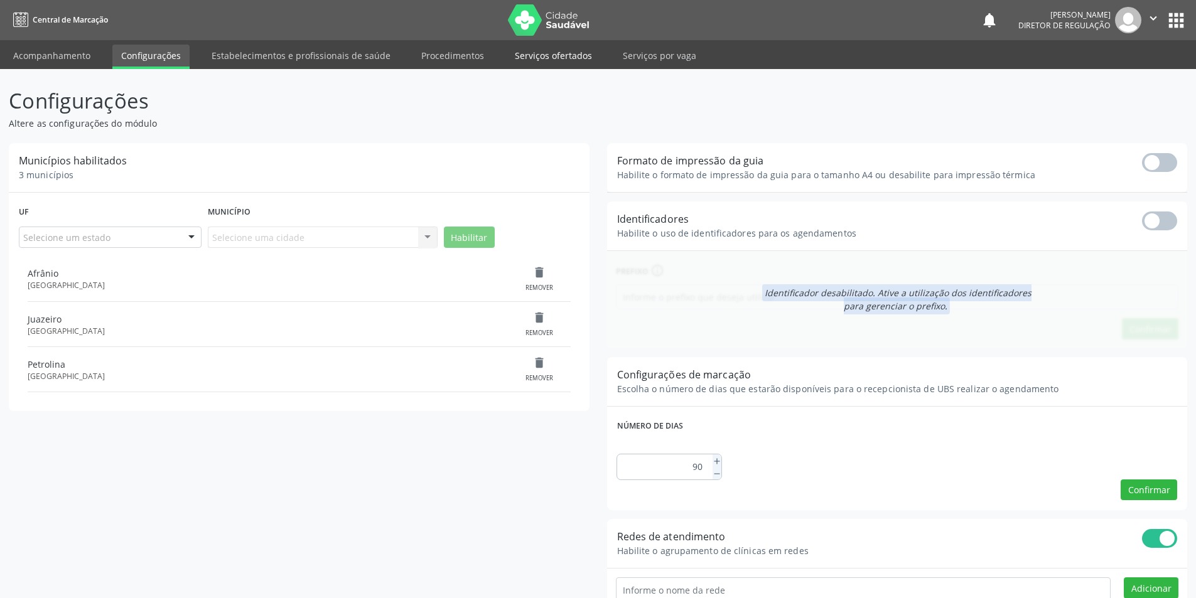
click at [548, 55] on link "Serviços ofertados" at bounding box center [553, 56] width 95 height 22
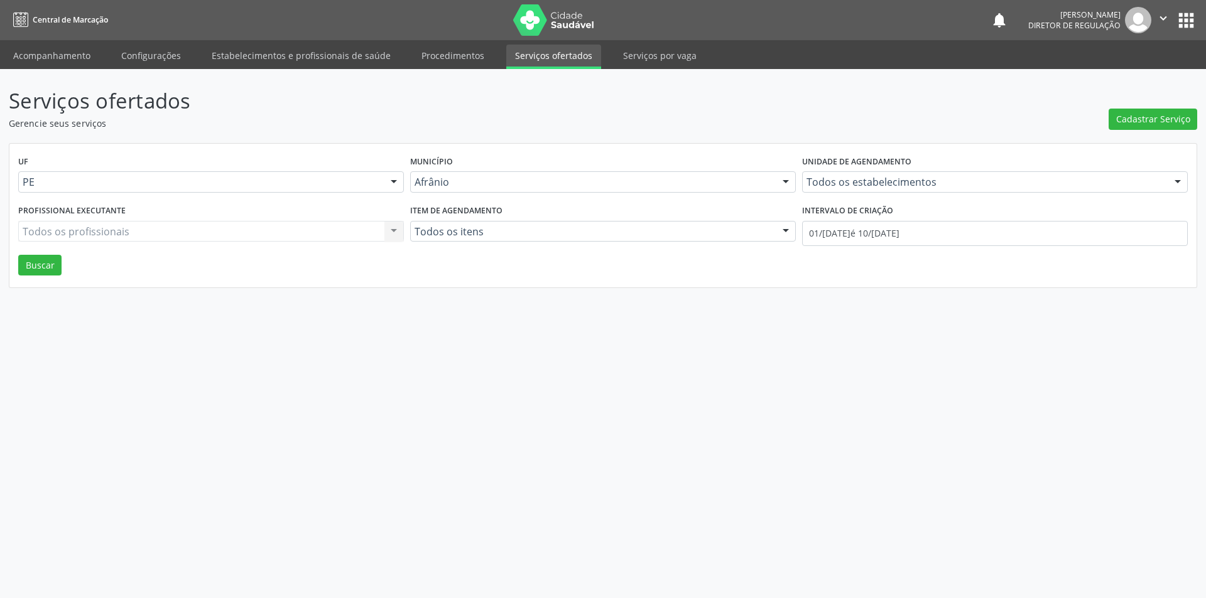
click at [64, 68] on li "Acompanhamento" at bounding box center [51, 57] width 95 height 24
click at [58, 56] on link "Acompanhamento" at bounding box center [51, 56] width 95 height 22
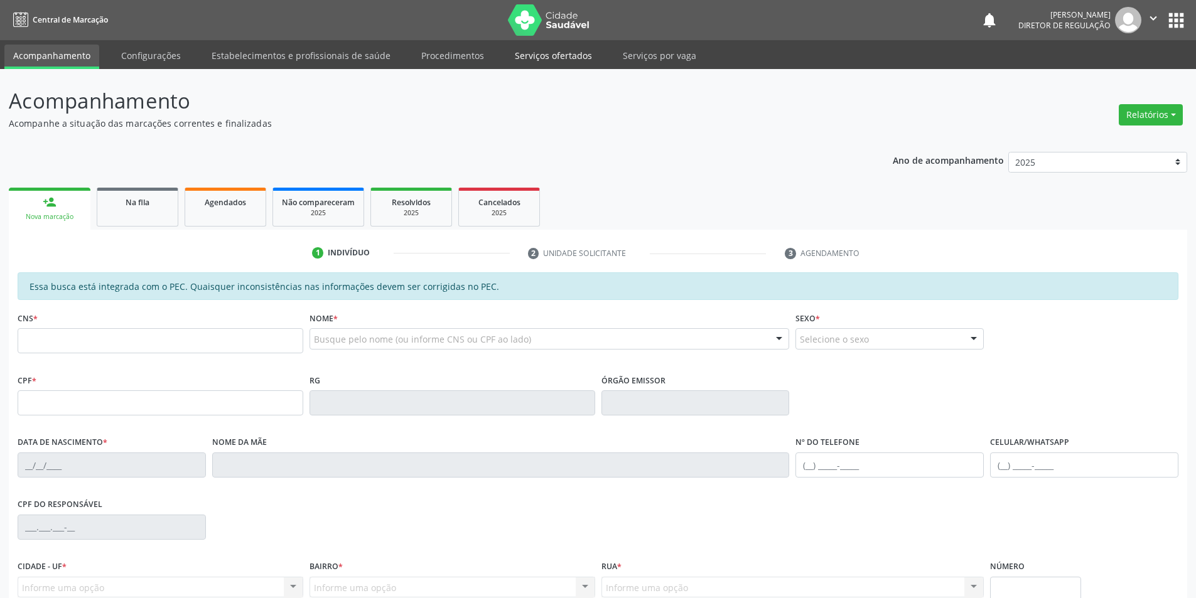
click at [558, 55] on link "Serviços ofertados" at bounding box center [553, 56] width 95 height 22
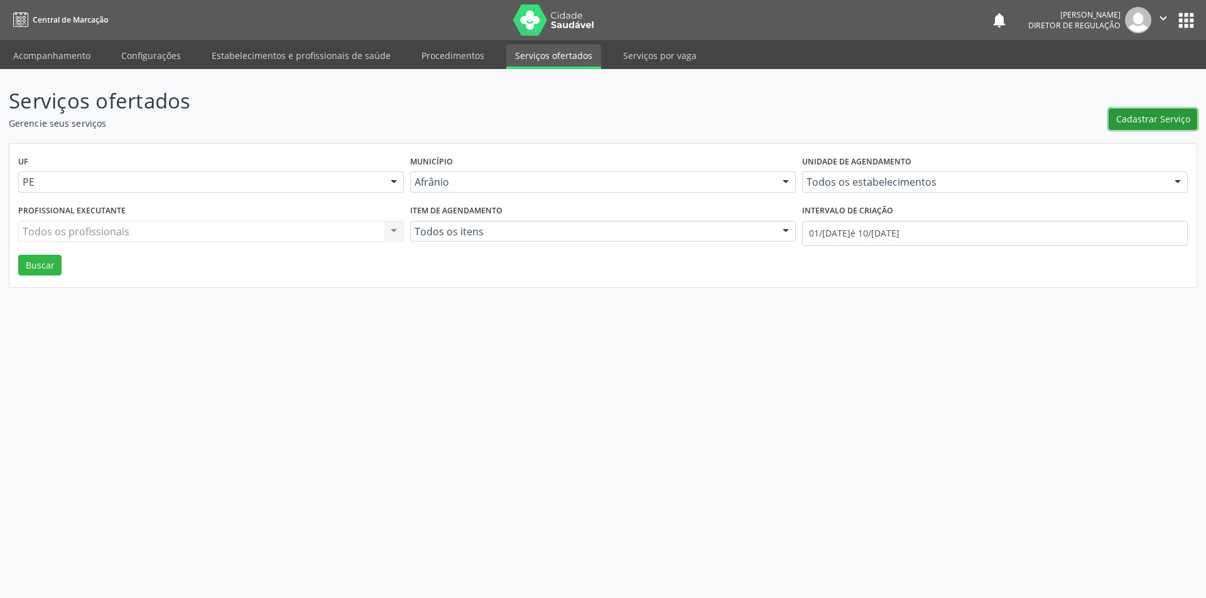
click at [1142, 117] on span "Cadastrar Serviço" at bounding box center [1153, 118] width 74 height 13
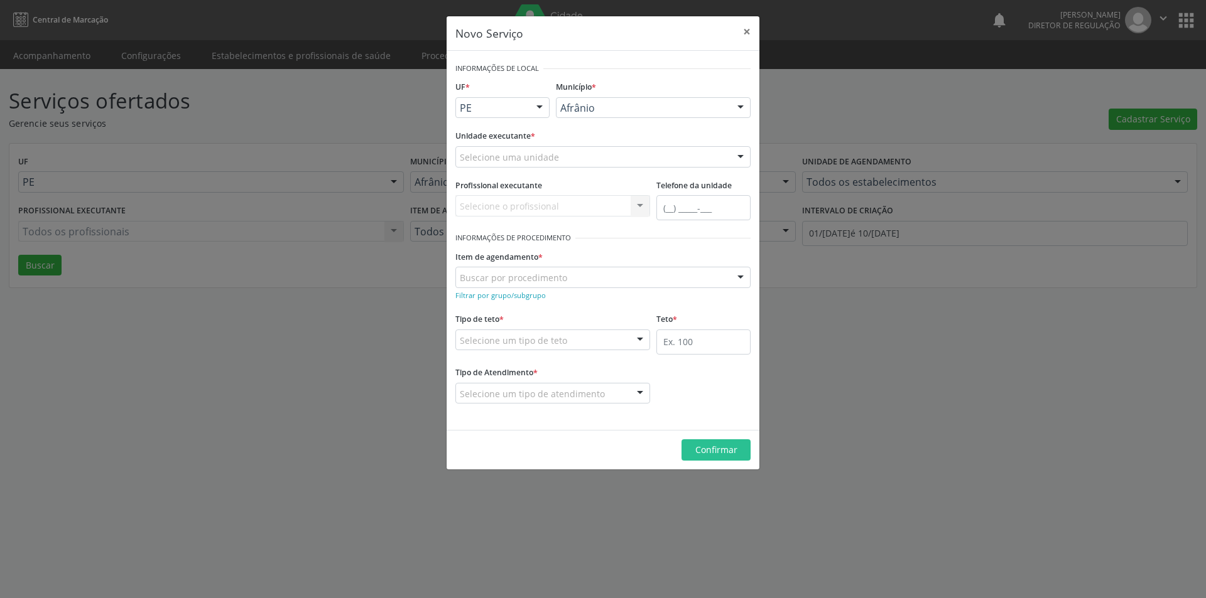
click at [587, 154] on div "Selecione uma unidade" at bounding box center [602, 156] width 295 height 21
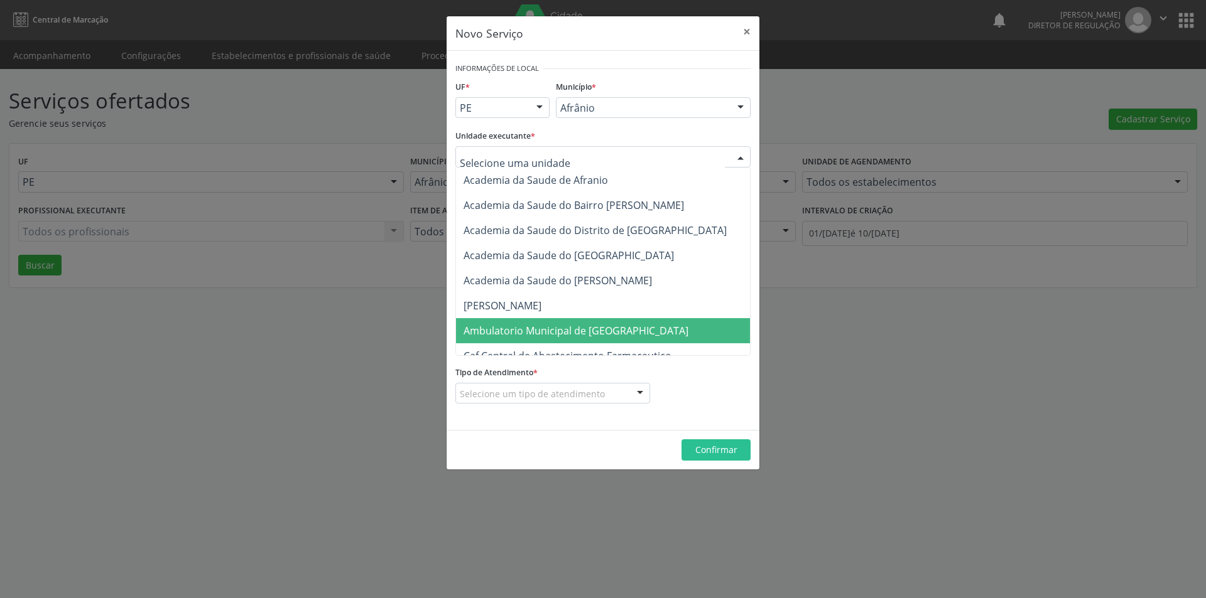
click at [596, 333] on span "Ambulatorio Municipal de [GEOGRAPHIC_DATA]" at bounding box center [575, 331] width 225 height 14
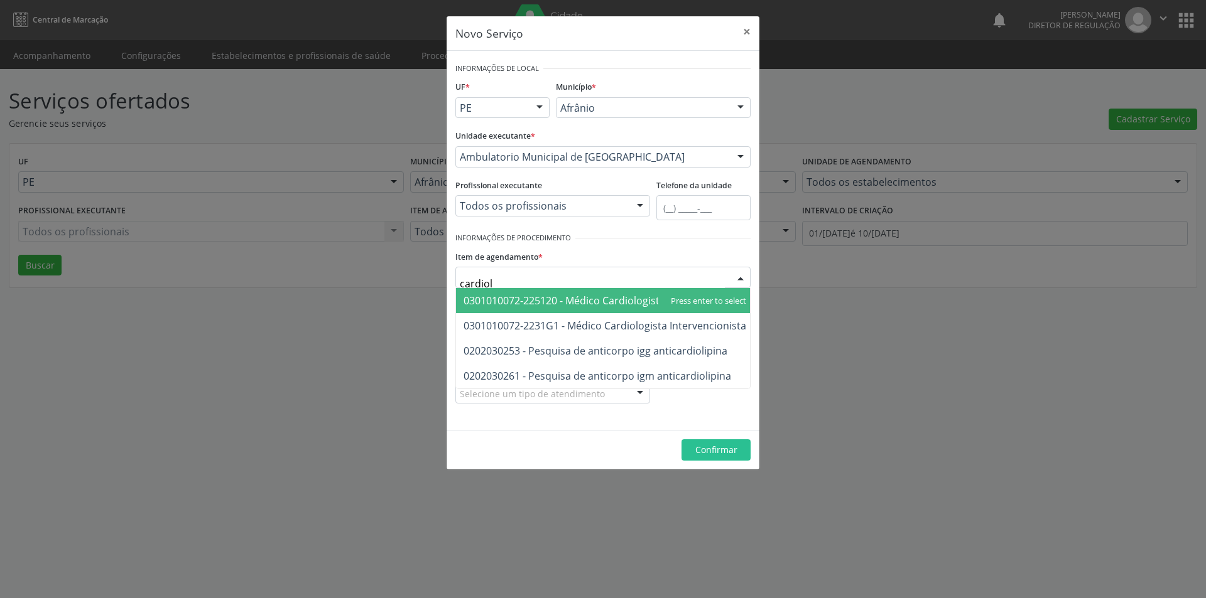
type input "cardiolo"
click at [579, 304] on span "0301010072-225120 - Médico Cardiologista" at bounding box center [564, 301] width 202 height 14
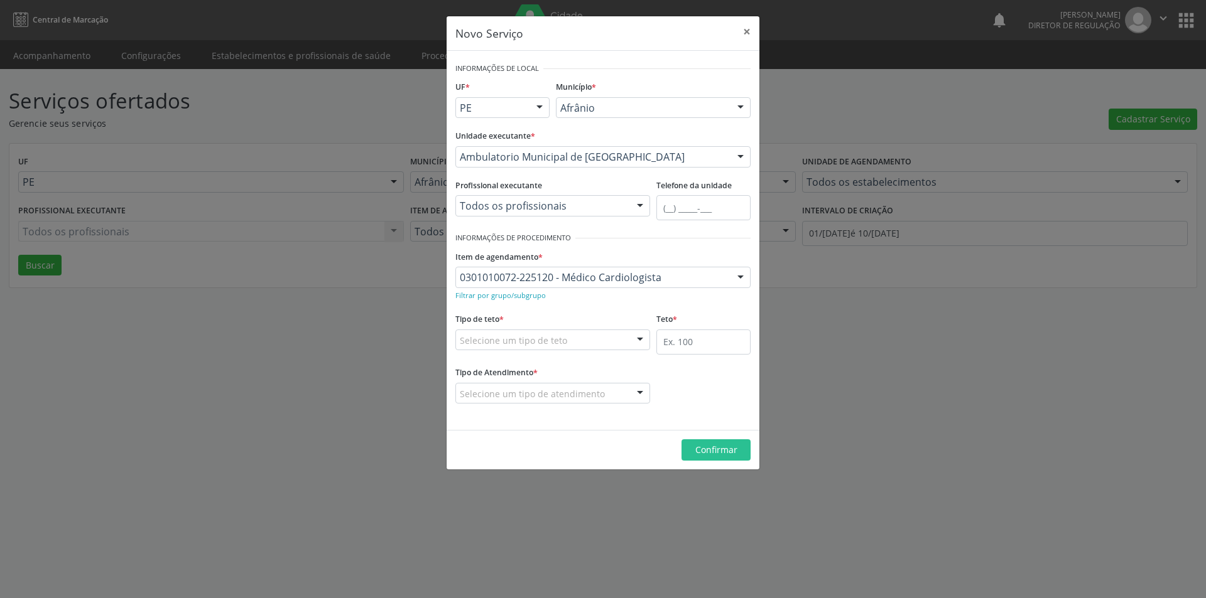
click at [585, 338] on div "Selecione um tipo de teto" at bounding box center [552, 340] width 195 height 21
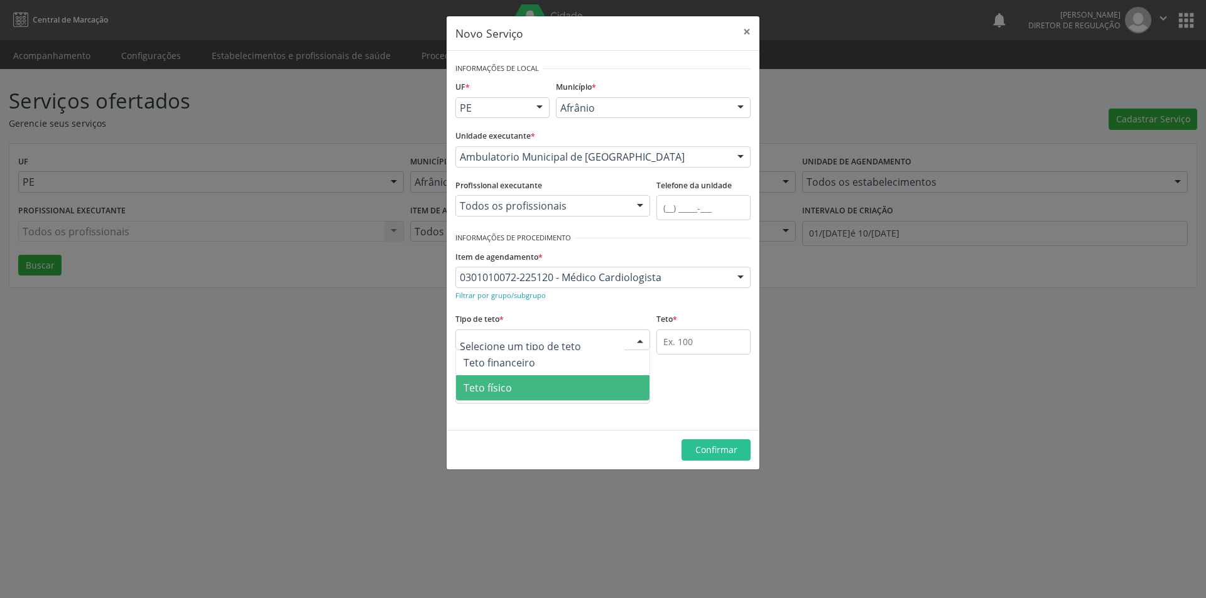
click at [583, 384] on span "Teto físico" at bounding box center [552, 388] width 193 height 25
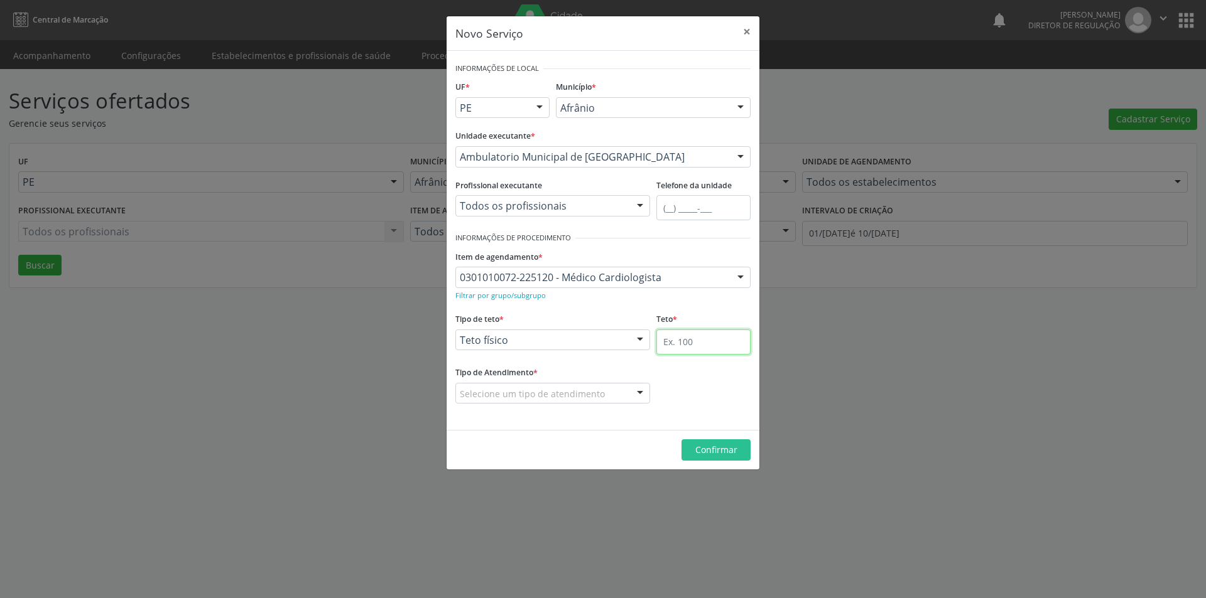
click at [698, 346] on input "text" at bounding box center [703, 342] width 94 height 25
type input "20"
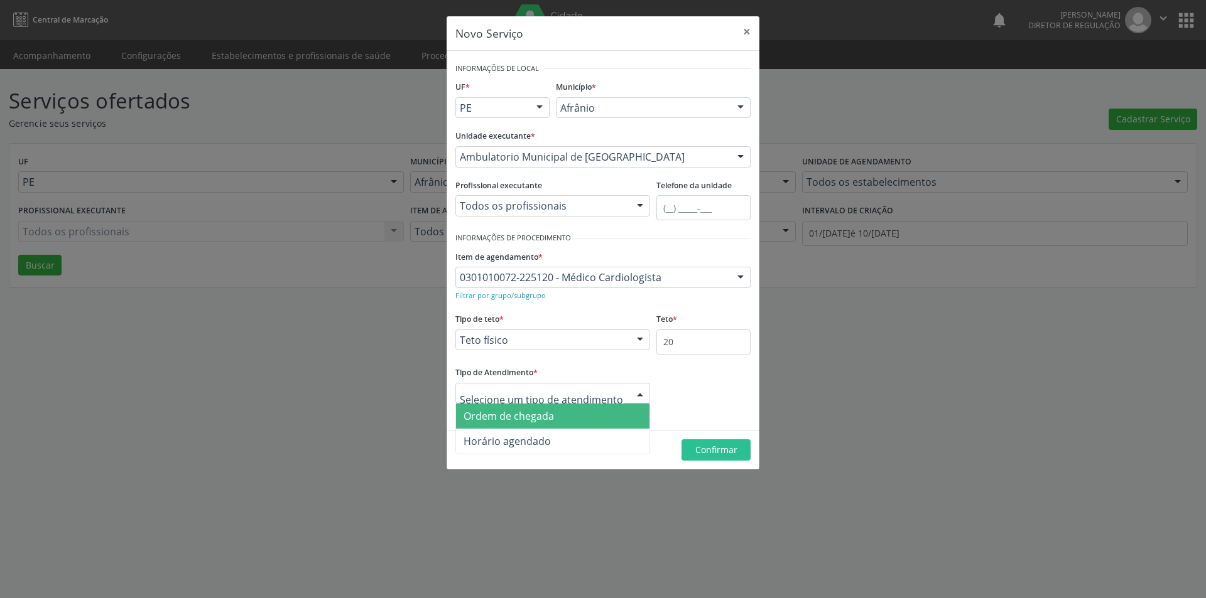
click at [602, 389] on div at bounding box center [552, 393] width 195 height 21
click at [582, 414] on span "Ordem de chegada" at bounding box center [552, 416] width 193 height 25
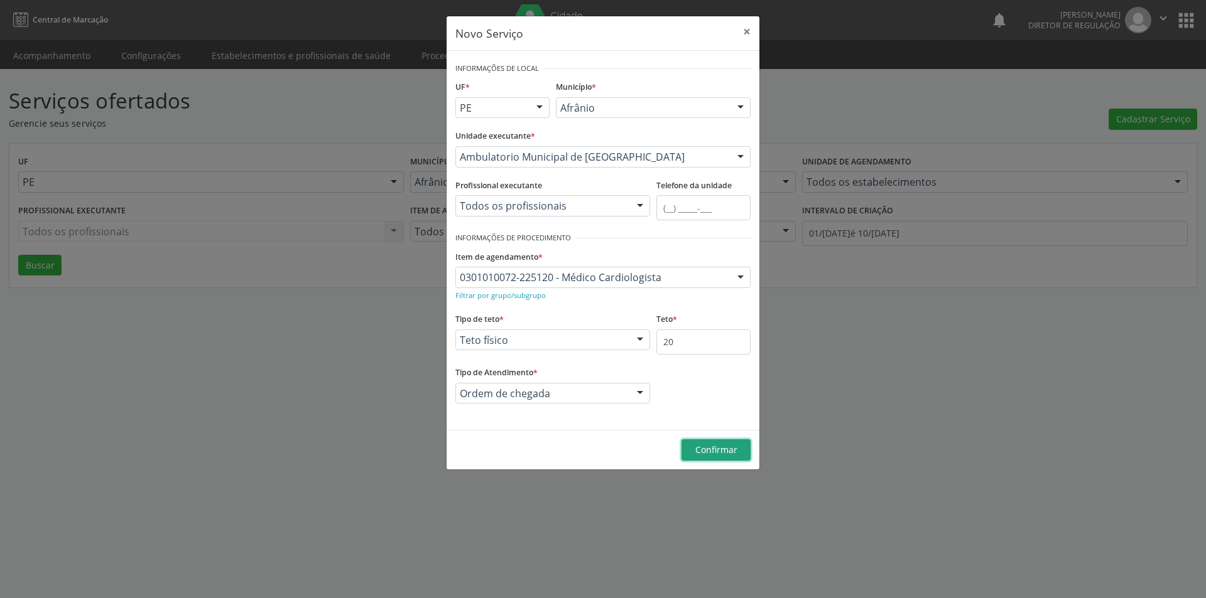
click at [720, 450] on span "Confirmar" at bounding box center [716, 450] width 42 height 12
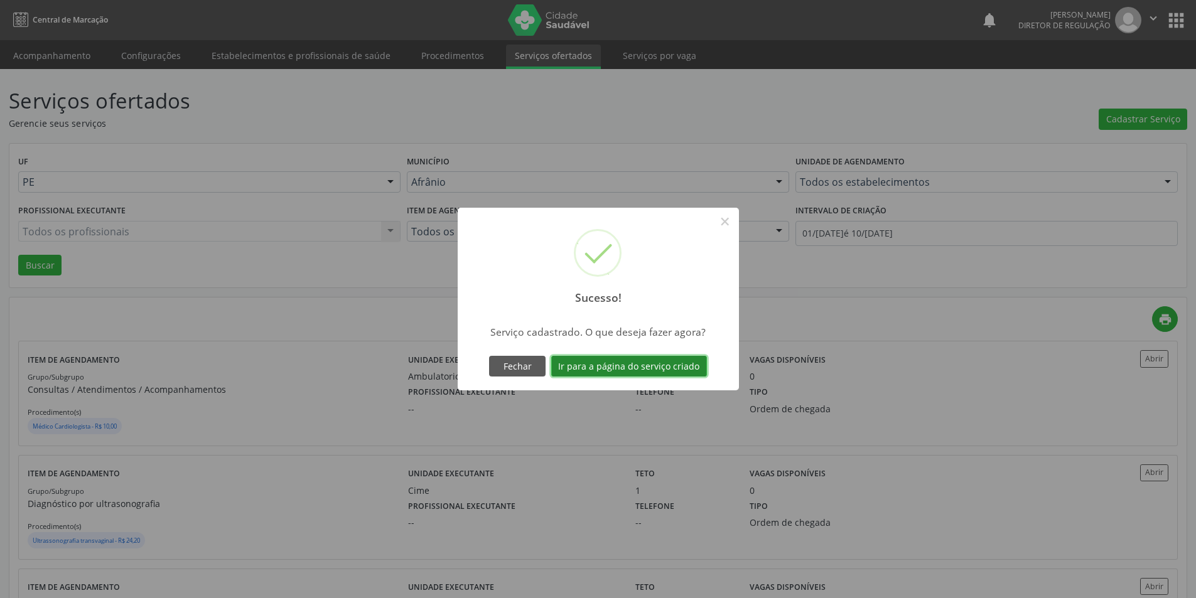
click at [669, 364] on button "Ir para a página do serviço criado" at bounding box center [629, 366] width 156 height 21
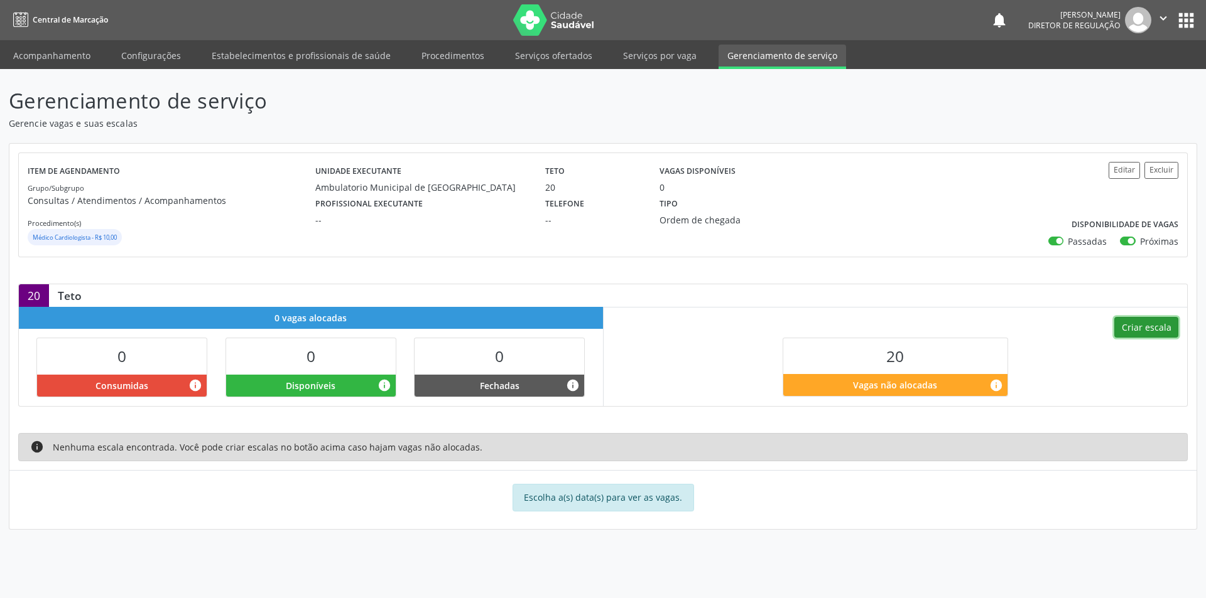
click at [1155, 326] on button "Criar escala" at bounding box center [1146, 327] width 64 height 21
select select "8"
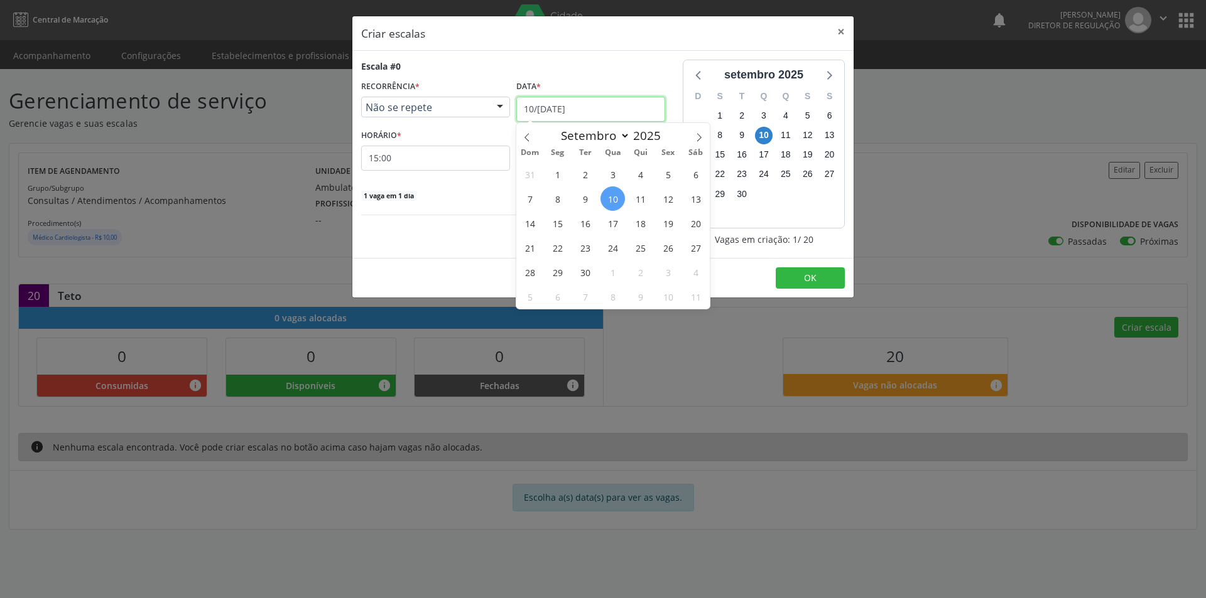
click at [621, 104] on input "[DATE]" at bounding box center [590, 109] width 149 height 25
click at [692, 201] on span "13" at bounding box center [695, 199] width 24 height 24
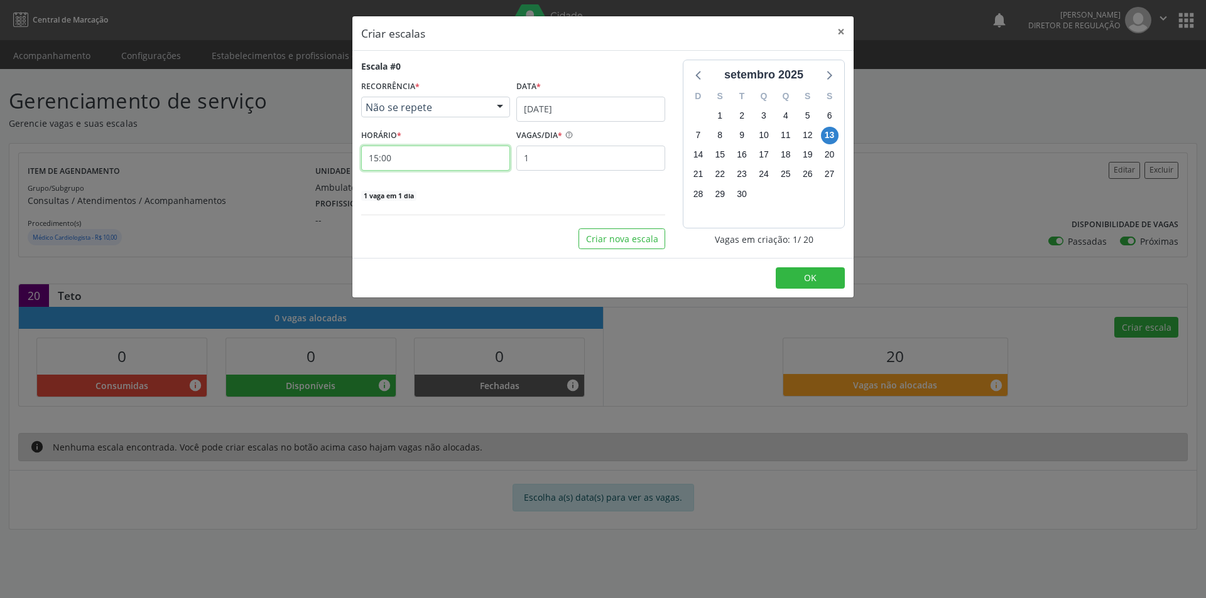
click at [458, 154] on input "15:00" at bounding box center [435, 158] width 149 height 25
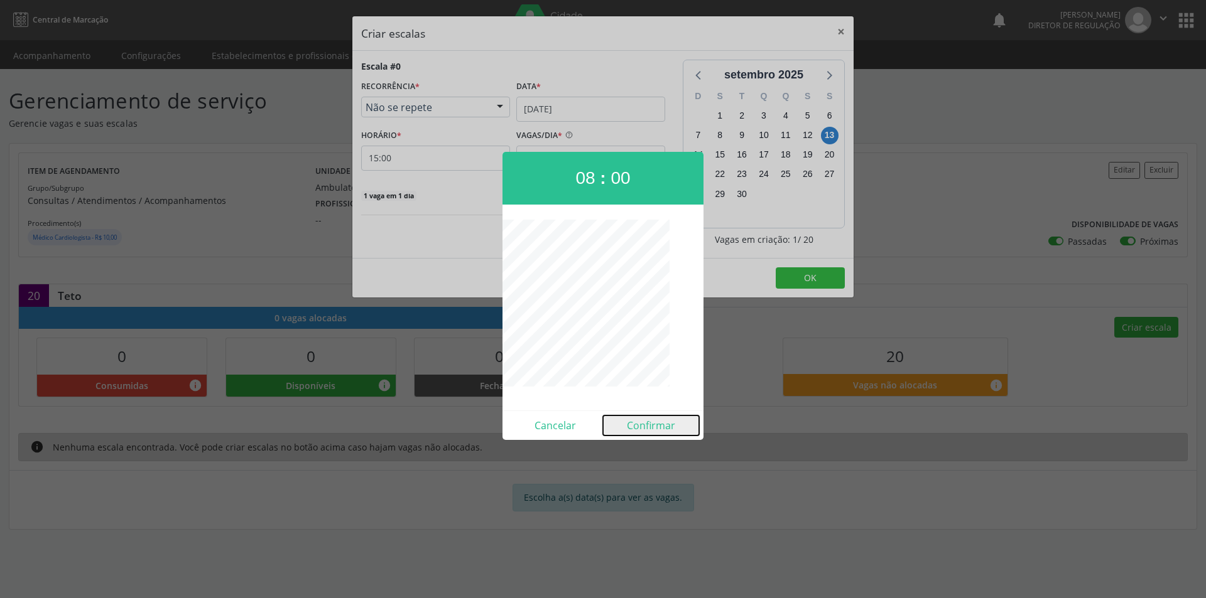
click at [657, 428] on button "Confirmar" at bounding box center [651, 426] width 96 height 20
type input "08:00"
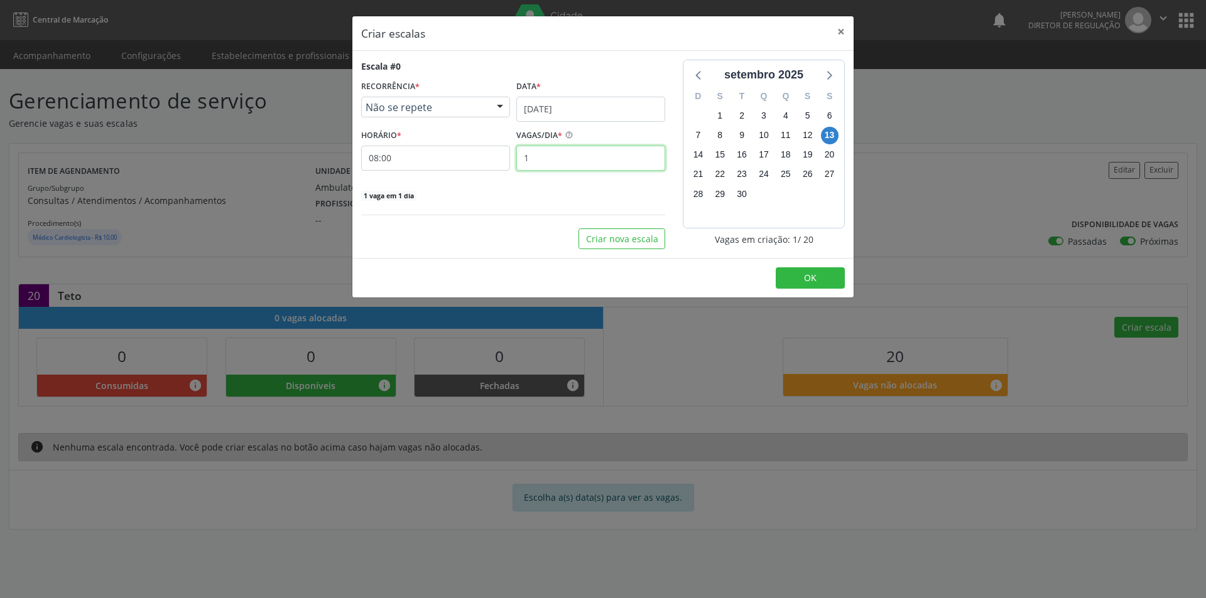
click at [544, 159] on input "1" at bounding box center [590, 158] width 149 height 25
type input "20"
click at [822, 278] on button "OK" at bounding box center [810, 278] width 69 height 21
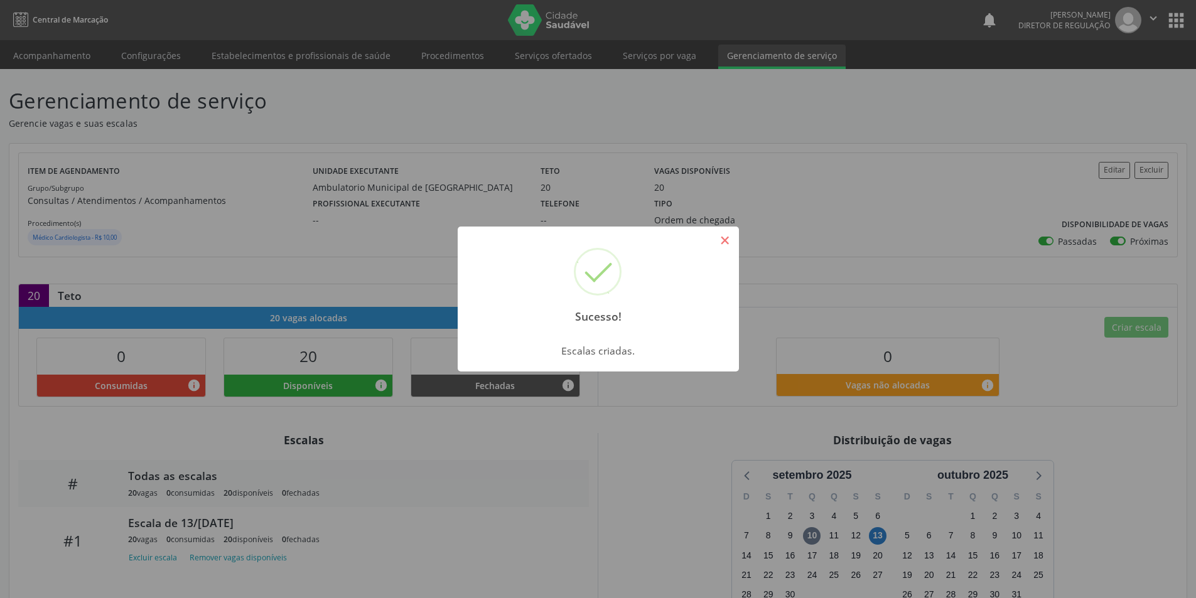
click at [727, 239] on button "×" at bounding box center [725, 240] width 21 height 21
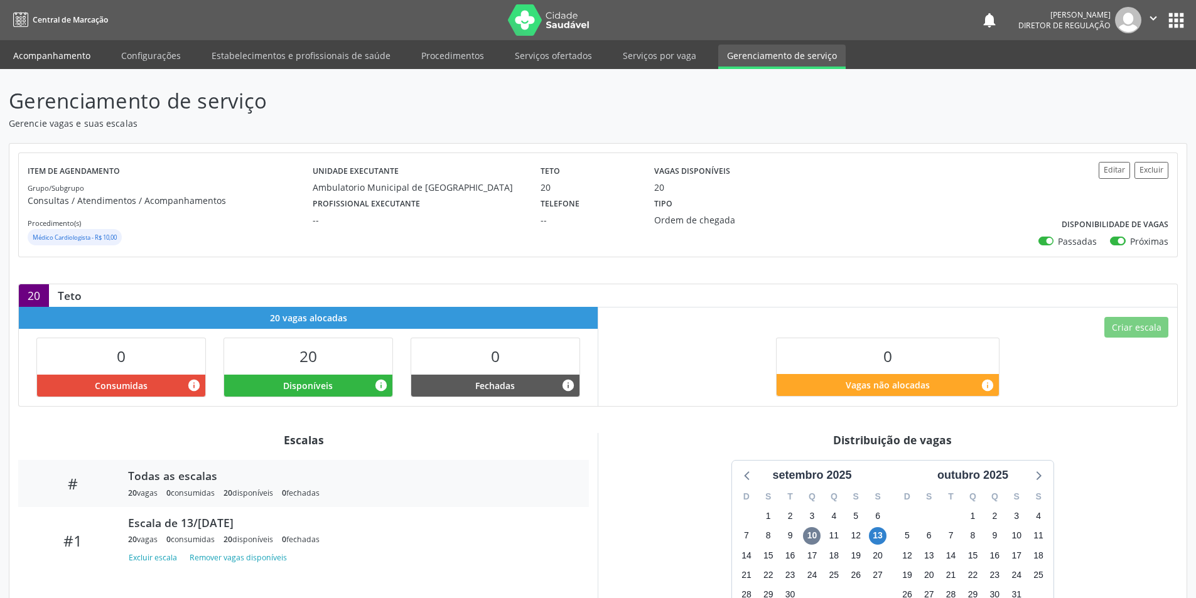
click at [71, 60] on link "Acompanhamento" at bounding box center [51, 56] width 95 height 22
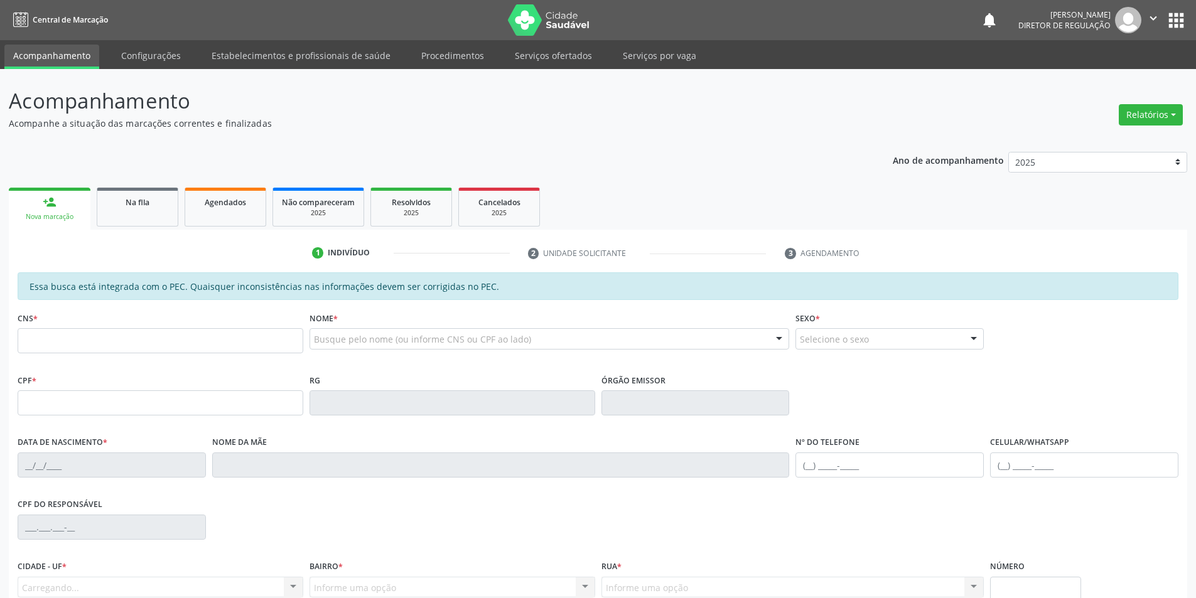
click at [77, 55] on link "Acompanhamento" at bounding box center [51, 57] width 95 height 24
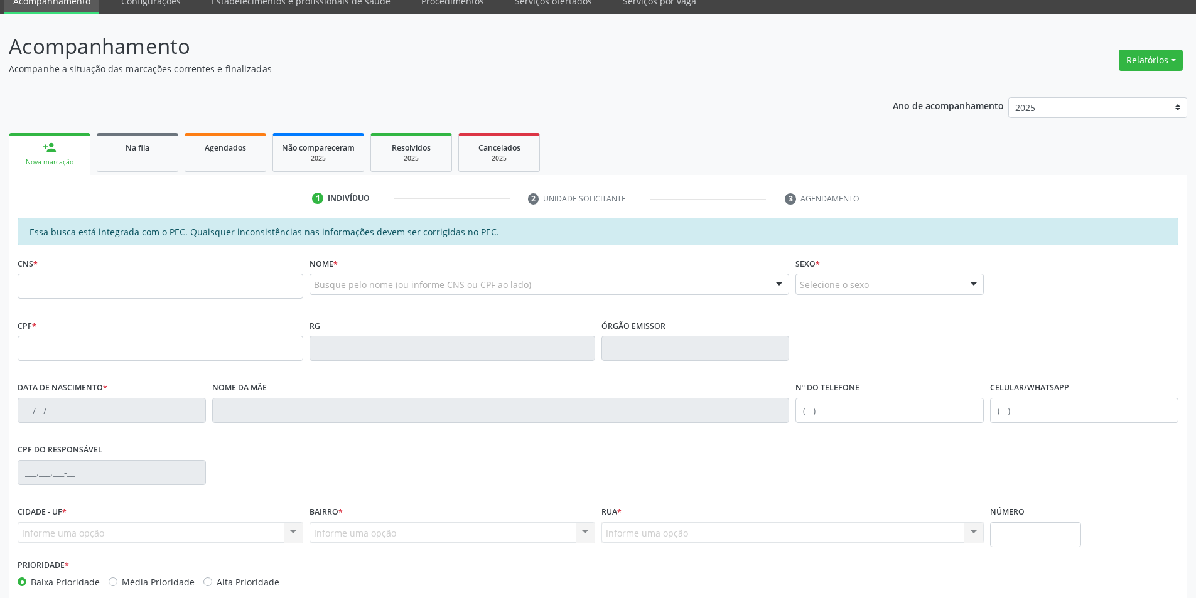
scroll to position [119, 0]
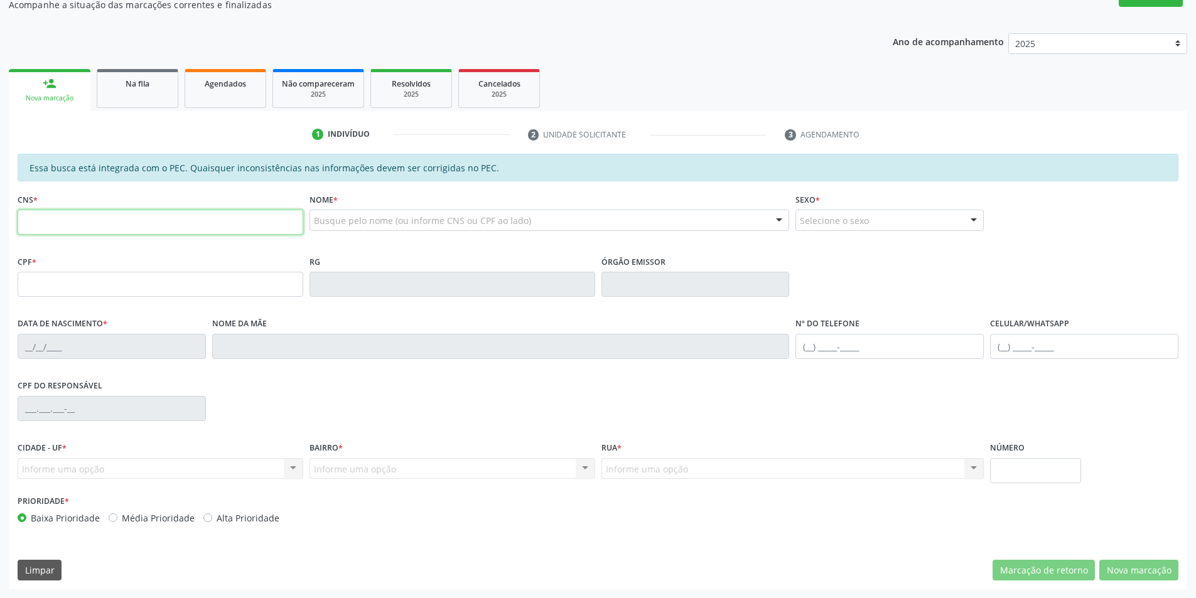
click at [242, 219] on input "text" at bounding box center [161, 222] width 286 height 25
type input "702 5013 9912 5636"
type input "884.023.474-87"
type input "12/08/1973"
type input "Lucia Florencia Ferereira"
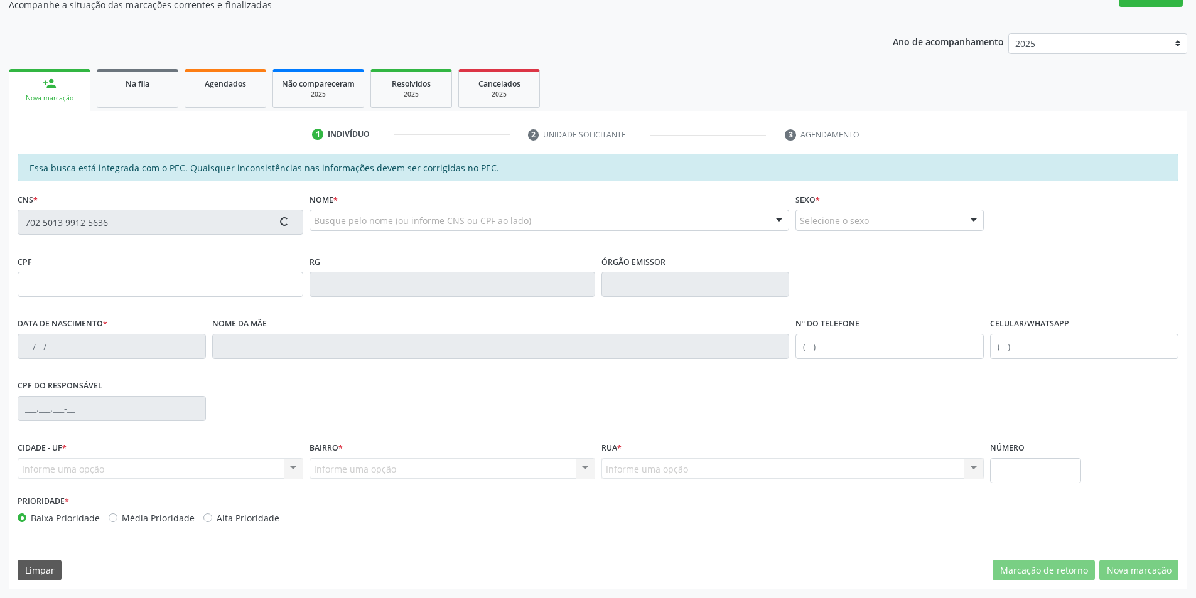
type input "(87) 98857-1688"
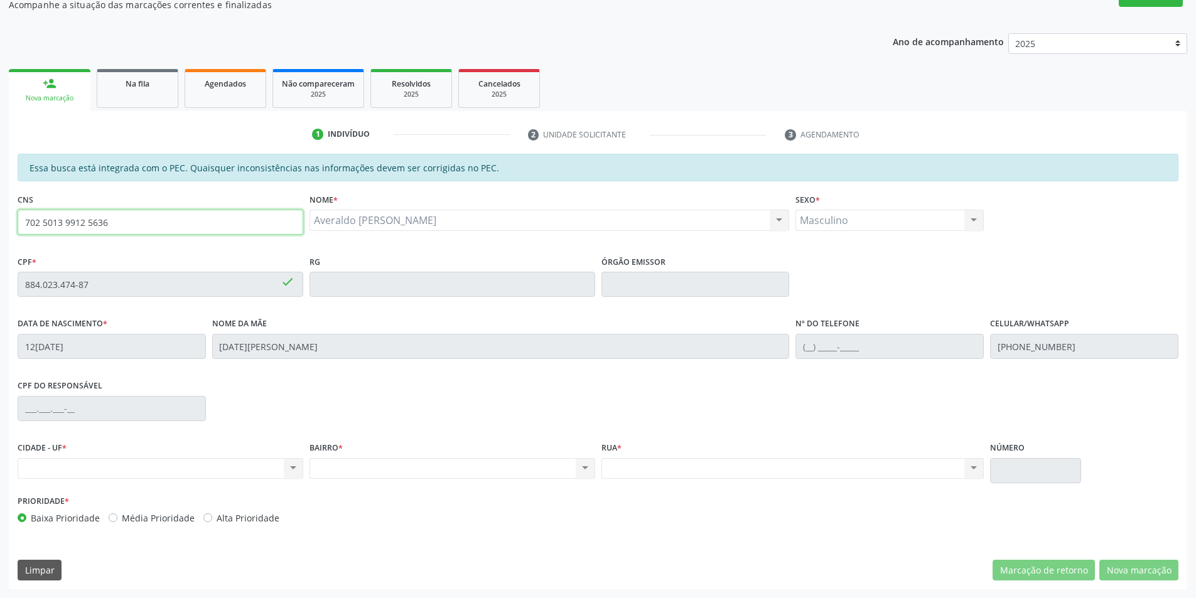
drag, startPoint x: 112, startPoint y: 220, endPoint x: 18, endPoint y: 232, distance: 94.4
click at [18, 232] on input "702 5013 9912 5636" at bounding box center [161, 222] width 286 height 25
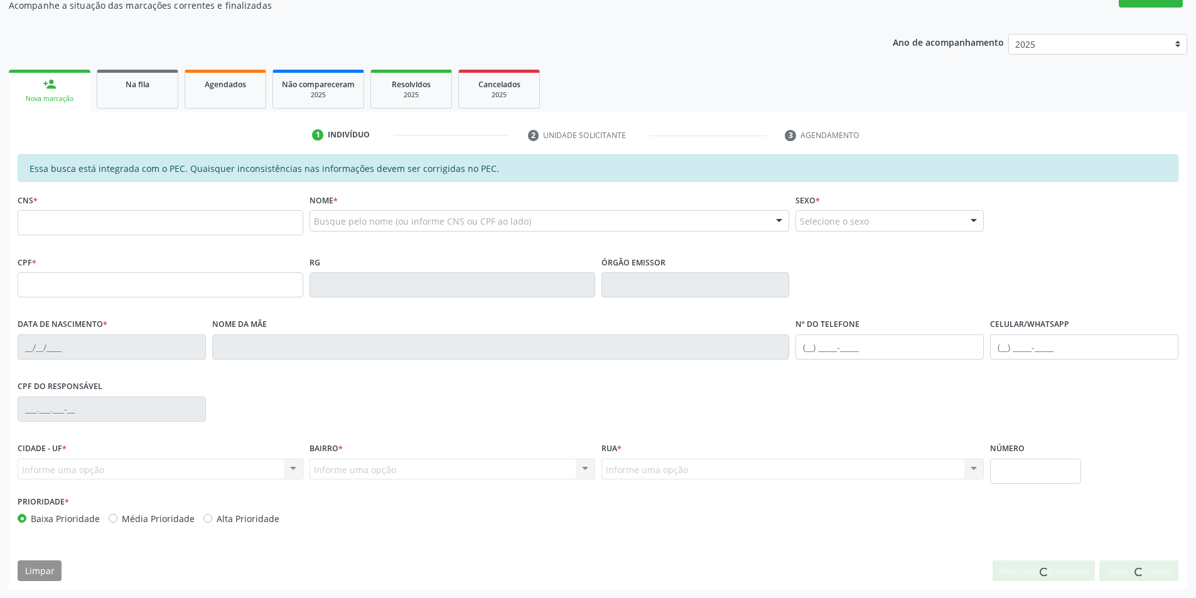
scroll to position [118, 0]
type input "0"
type input "702 5013 9912 5636"
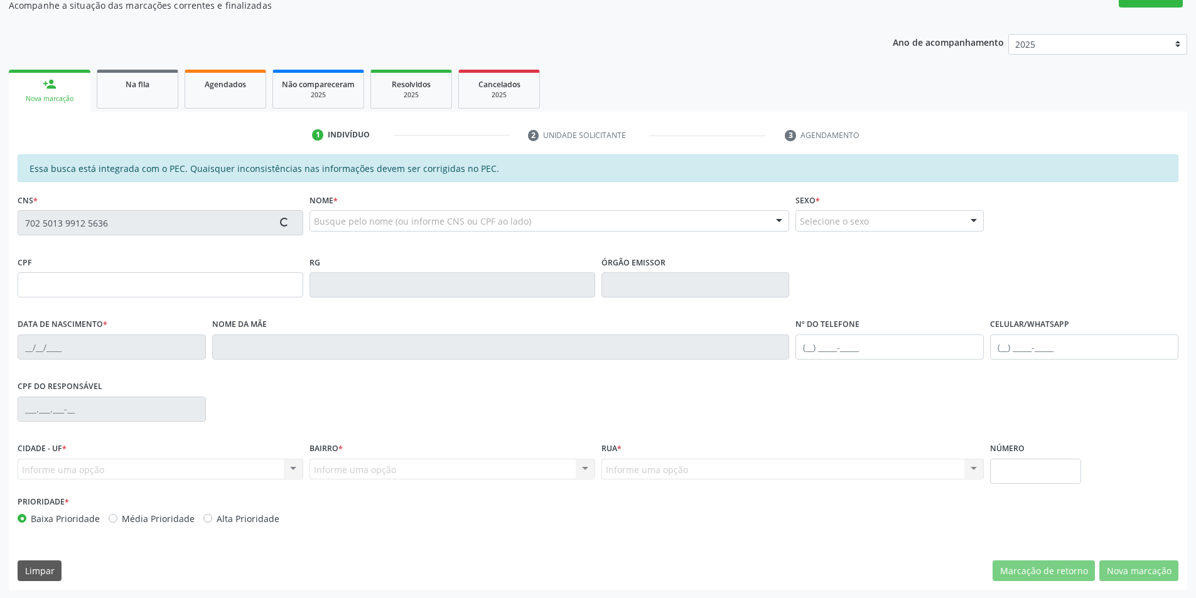
type input "884.023.474-87"
type input "12/08/1973"
type input "Lucia Florencia Ferereira"
type input "(87) 98857-1688"
type input "S/N"
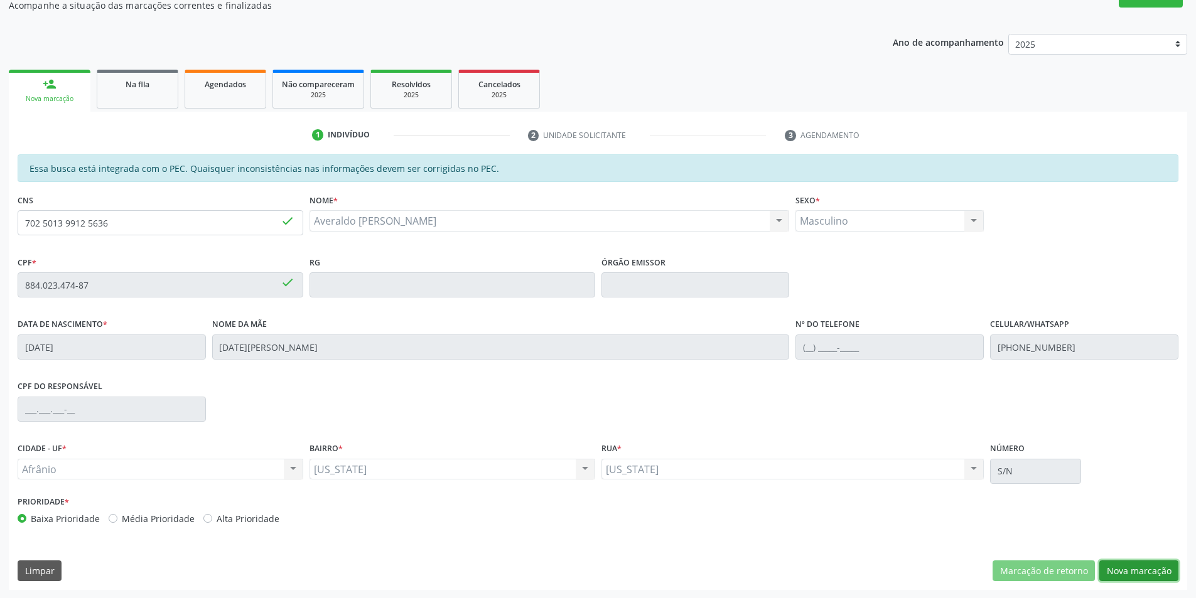
click at [1141, 570] on button "Nova marcação" at bounding box center [1139, 571] width 79 height 21
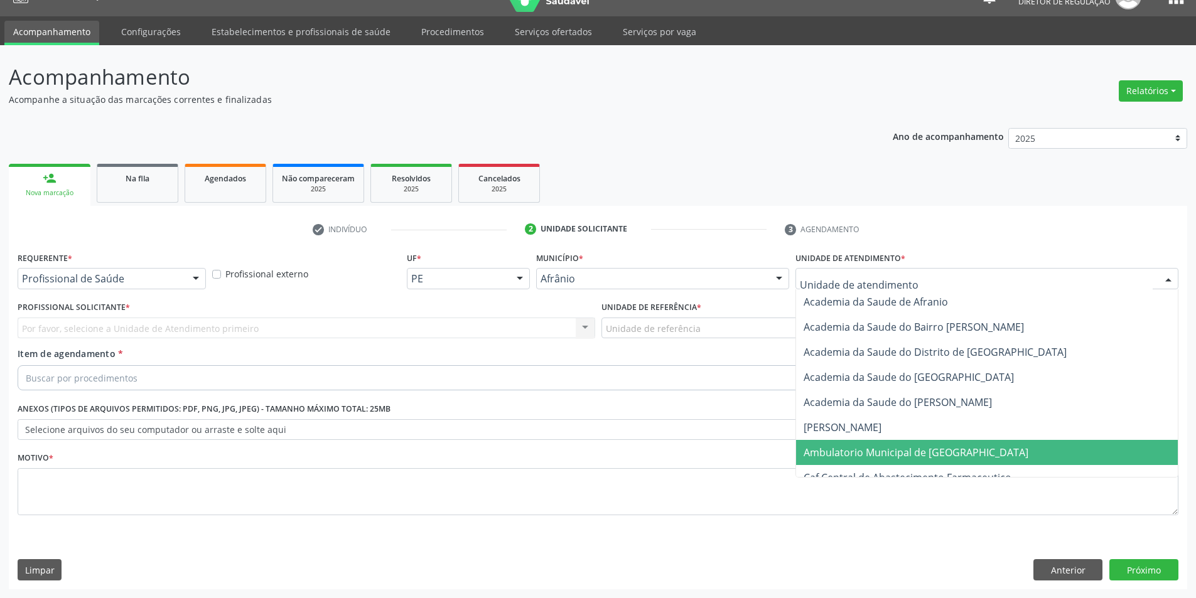
click at [863, 454] on span "Ambulatorio Municipal de [GEOGRAPHIC_DATA]" at bounding box center [916, 453] width 225 height 14
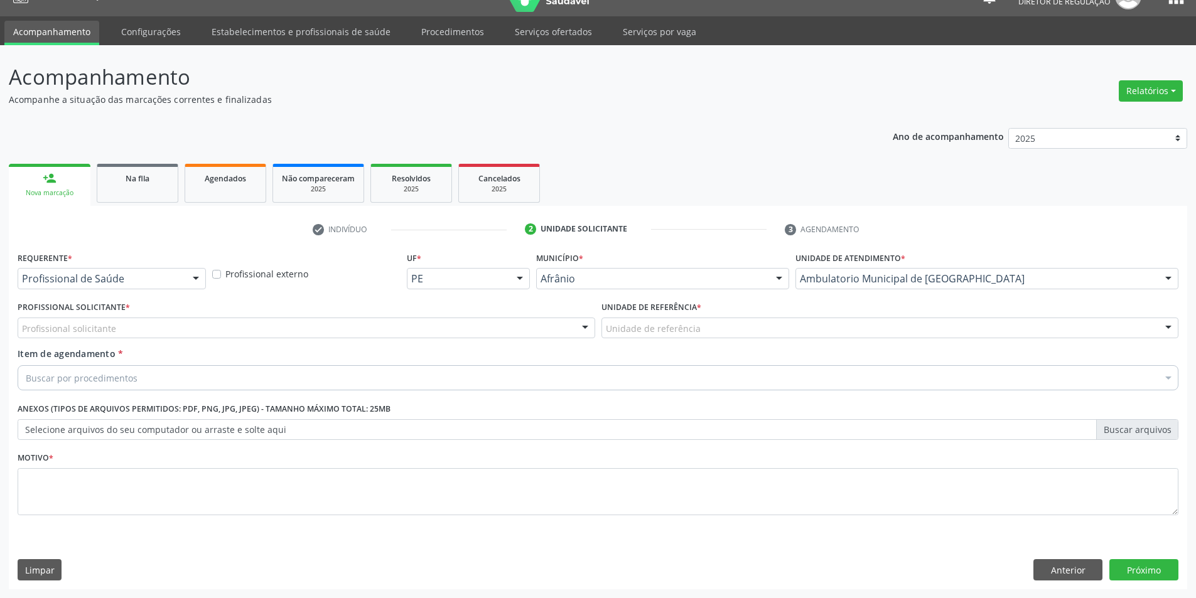
click at [714, 329] on div "Unidade de referência" at bounding box center [891, 328] width 578 height 21
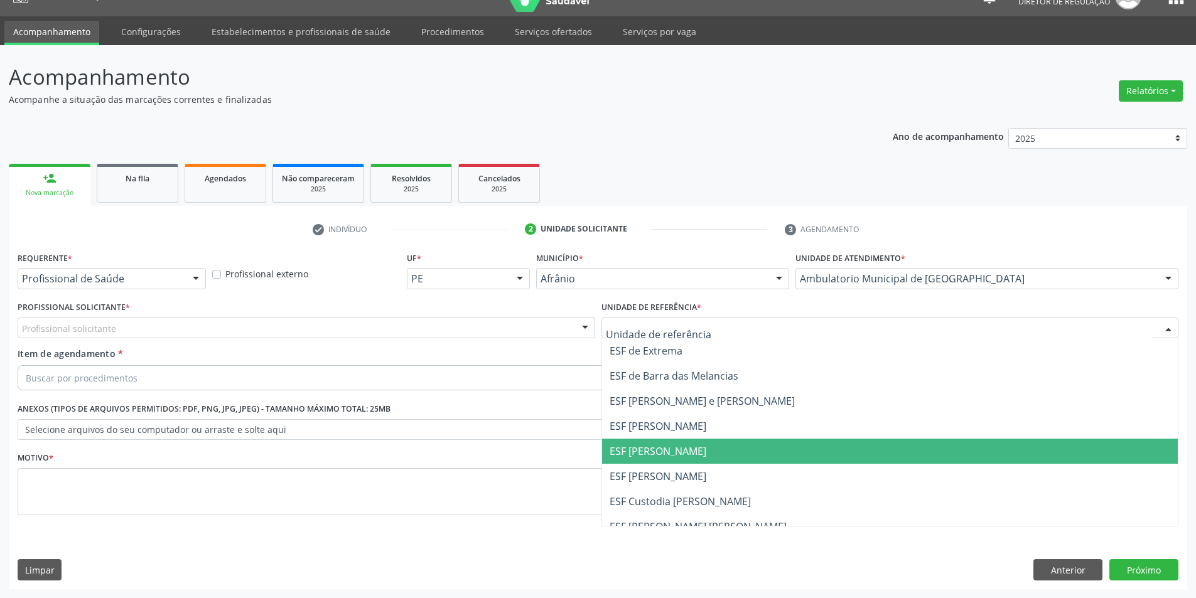
click at [672, 450] on span "ESF [PERSON_NAME]" at bounding box center [658, 452] width 97 height 14
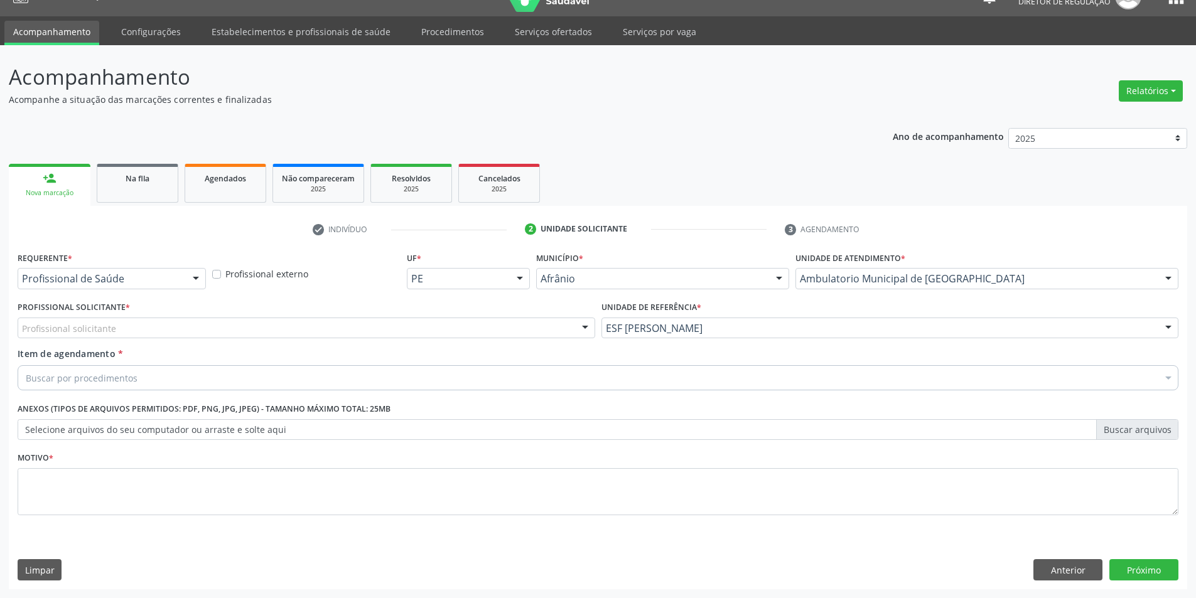
click at [276, 323] on div "Profissional solicitante" at bounding box center [307, 328] width 578 height 21
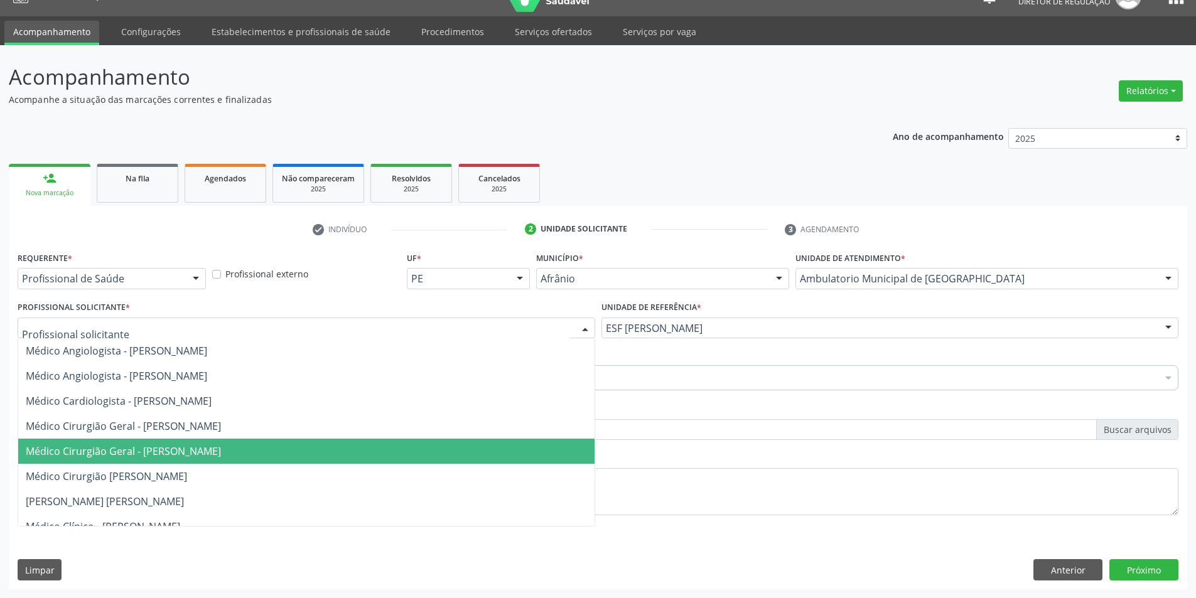
click at [275, 452] on span "Médico Cirurgião Geral - [PERSON_NAME]" at bounding box center [306, 451] width 576 height 25
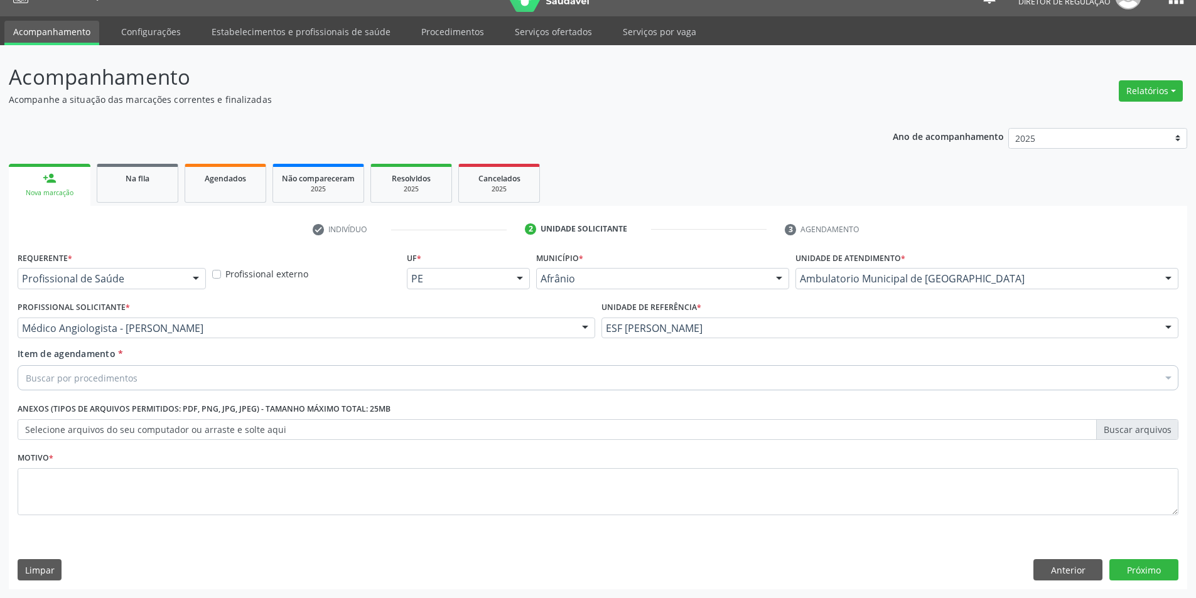
click at [242, 376] on div "Buscar por procedimentos" at bounding box center [598, 377] width 1161 height 25
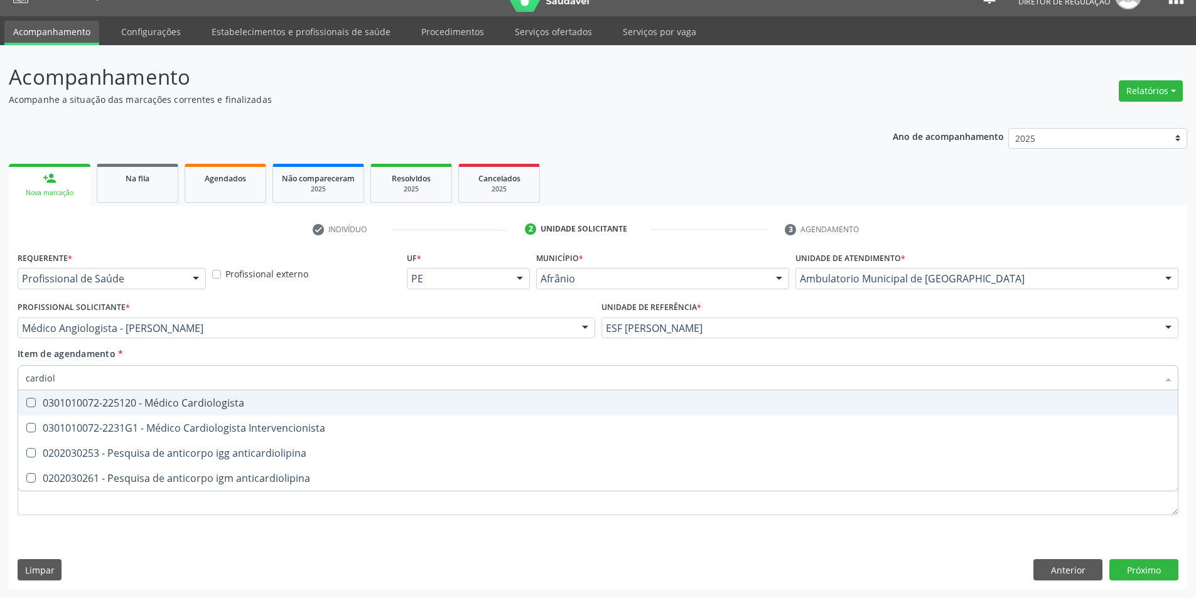
type input "cardiolo"
click at [251, 406] on div "0301010072-225120 - Médico Cardiologista" at bounding box center [598, 403] width 1145 height 10
checkbox Cardiologista "true"
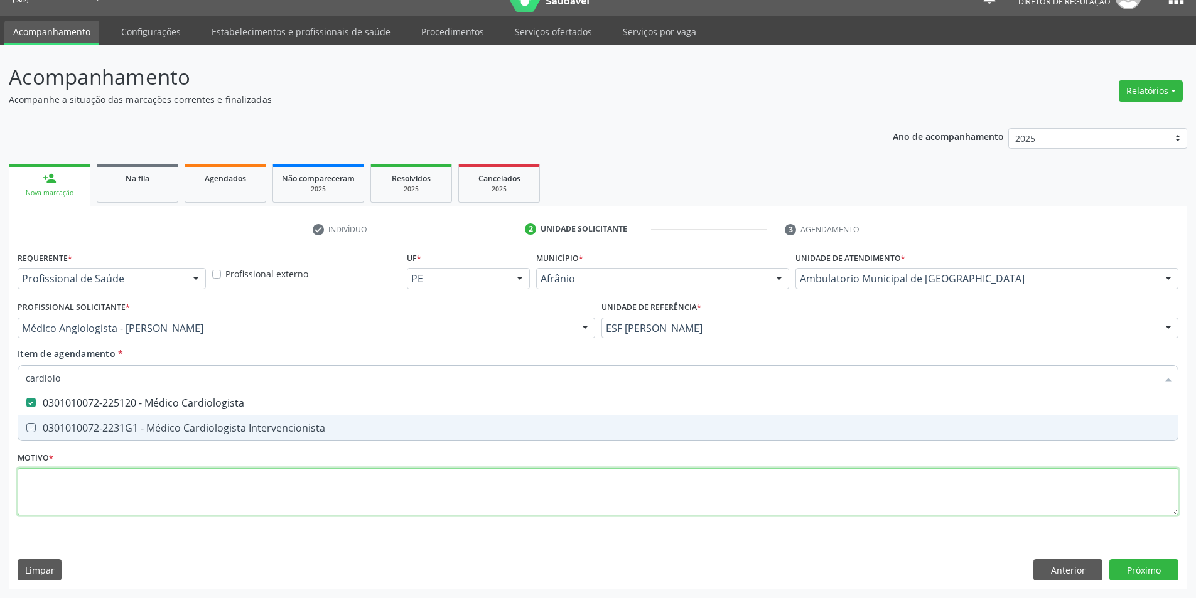
click at [263, 501] on div "Requerente * Profissional de Saúde Profissional de Saúde Paciente Nenhum result…" at bounding box center [598, 391] width 1161 height 284
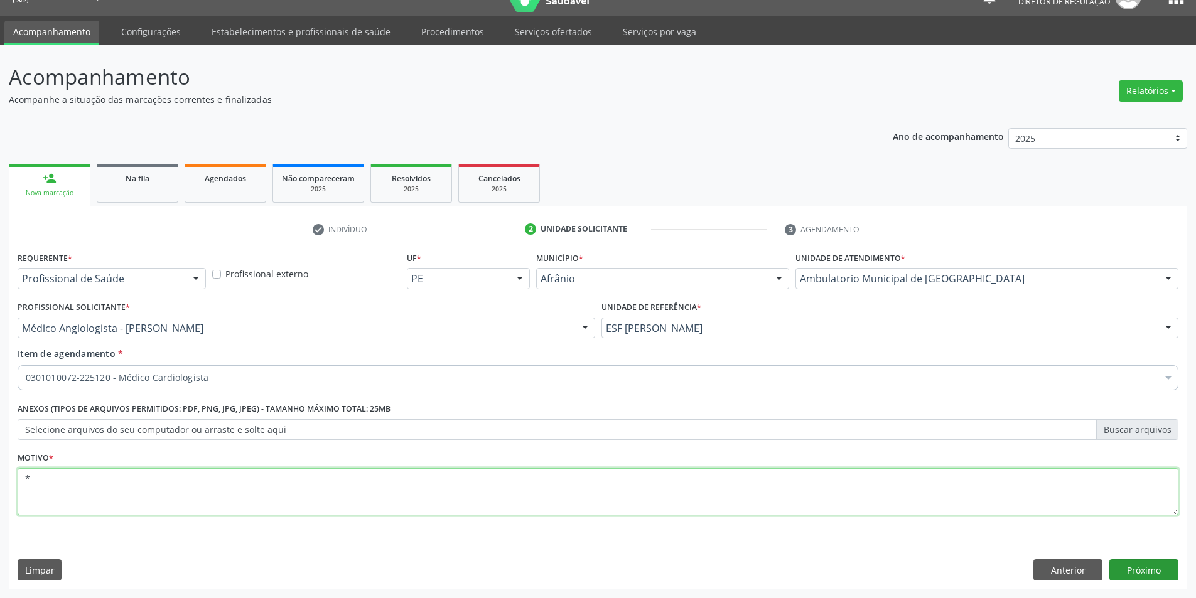
type textarea "*"
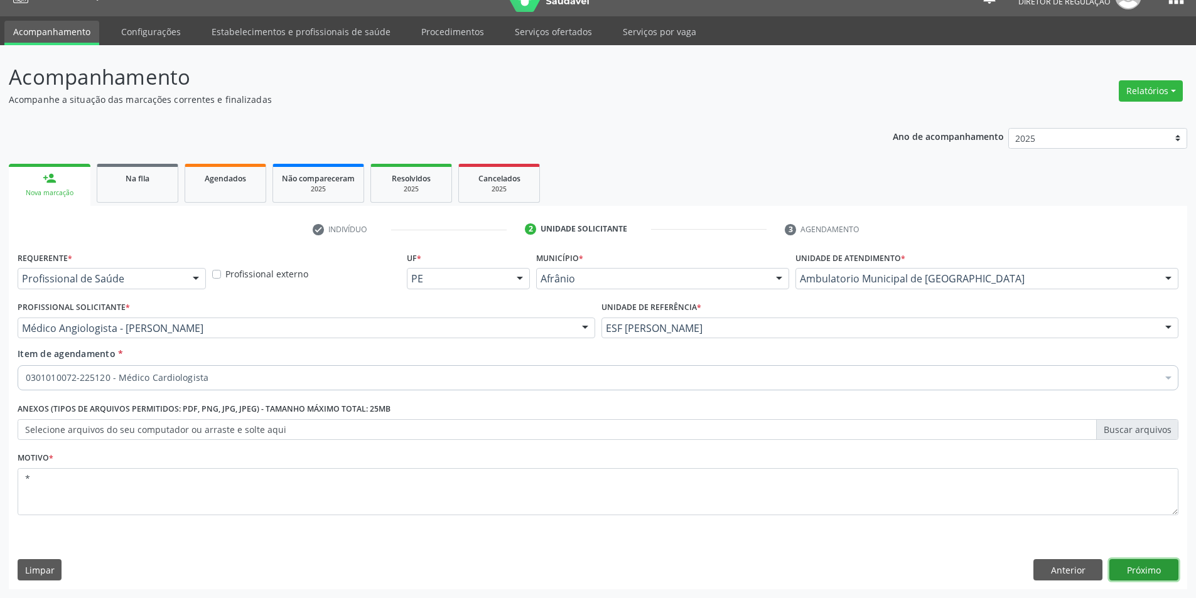
click at [1146, 567] on button "Próximo" at bounding box center [1144, 570] width 69 height 21
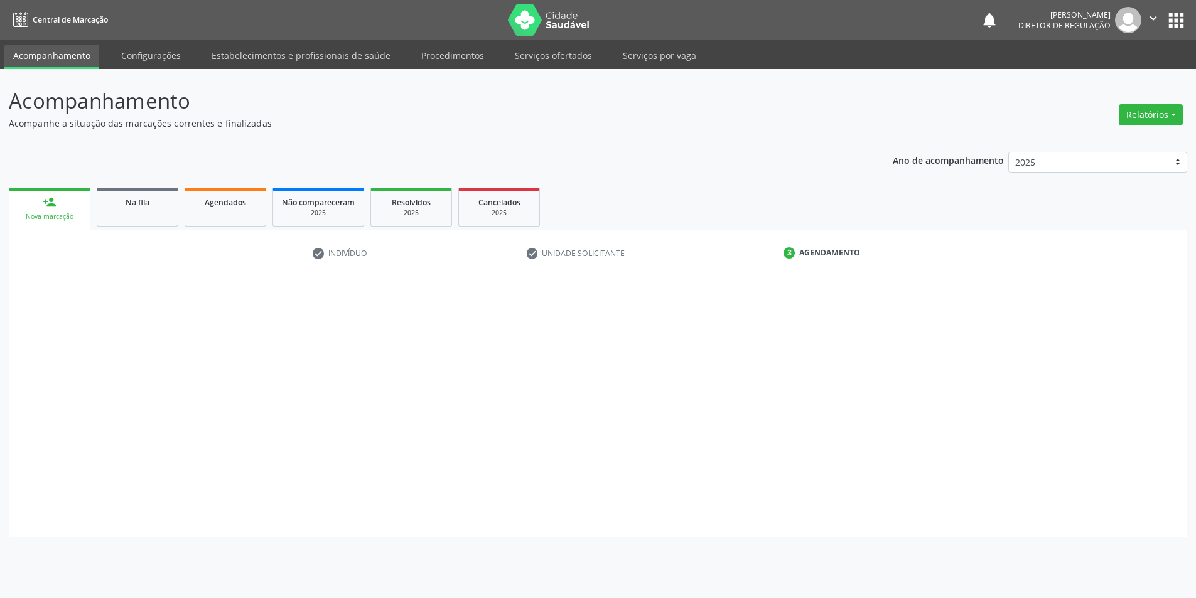
scroll to position [0, 0]
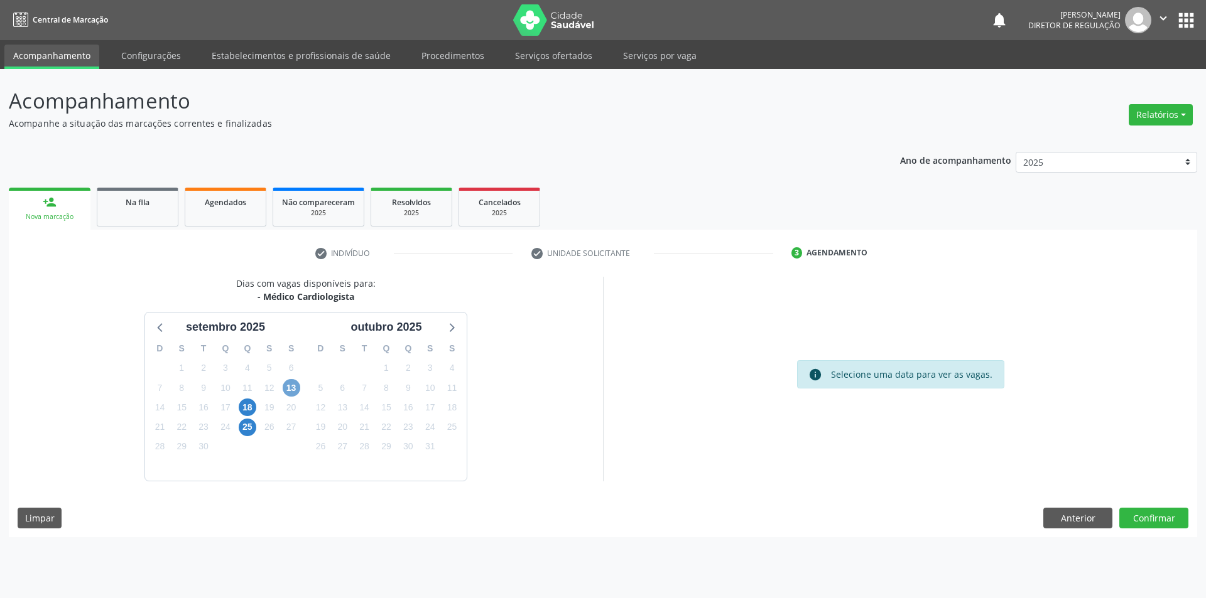
click at [293, 387] on span "13" at bounding box center [292, 388] width 18 height 18
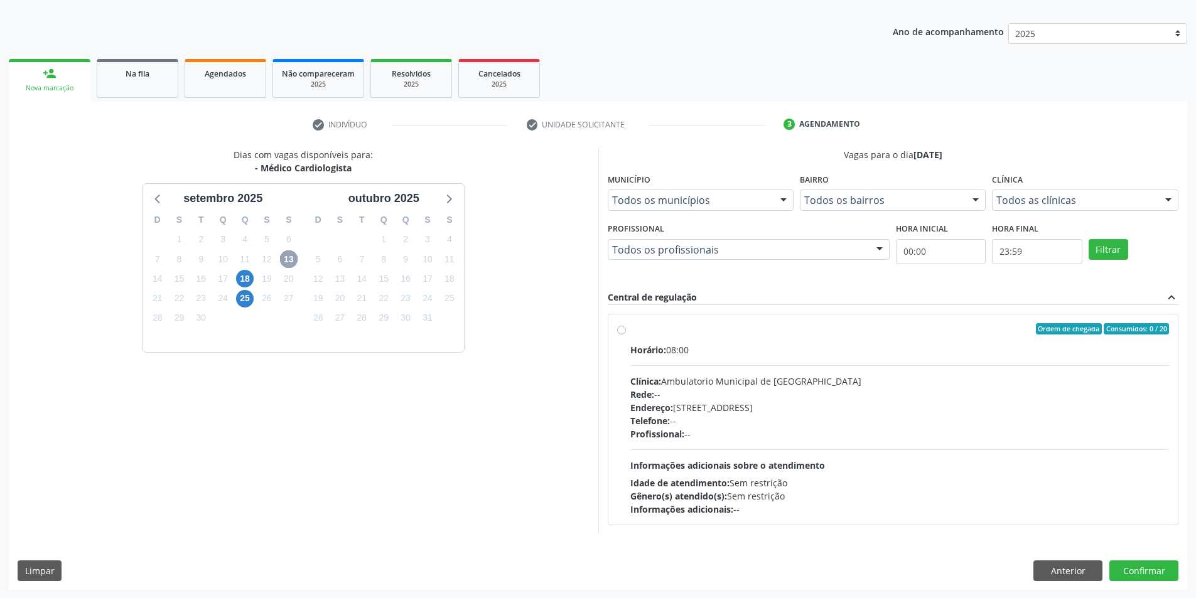
scroll to position [129, 0]
click at [629, 325] on div "Ordem de chegada Consumidos: 0 / 20 Horário: 08:00 Clínica: Ambulatorio Municip…" at bounding box center [893, 419] width 553 height 193
radio input "true"
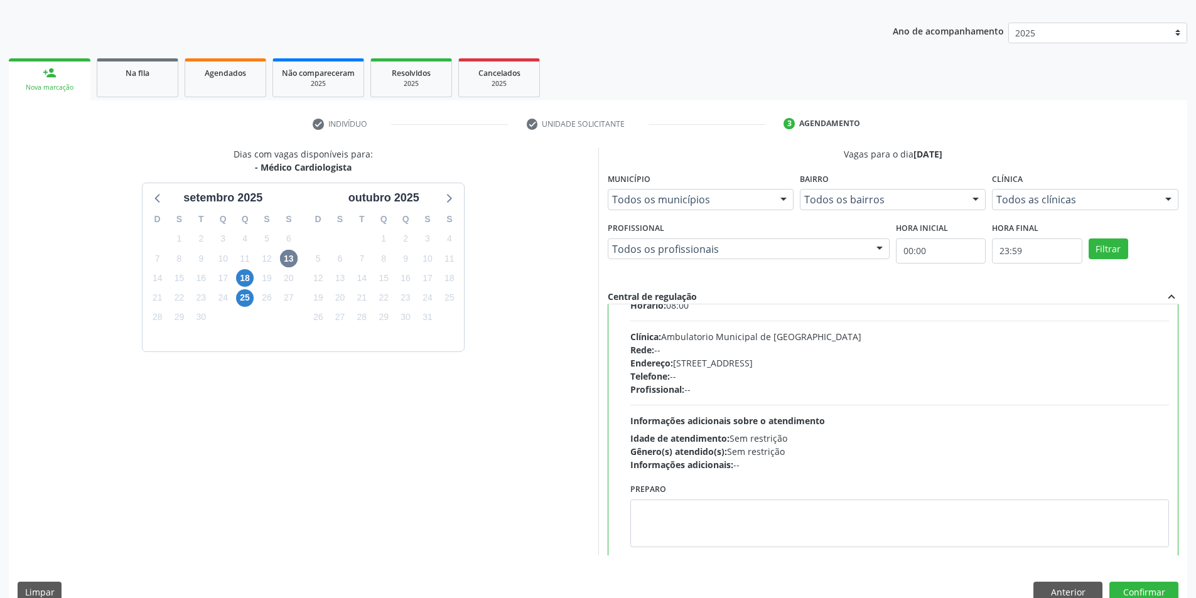
scroll to position [62, 0]
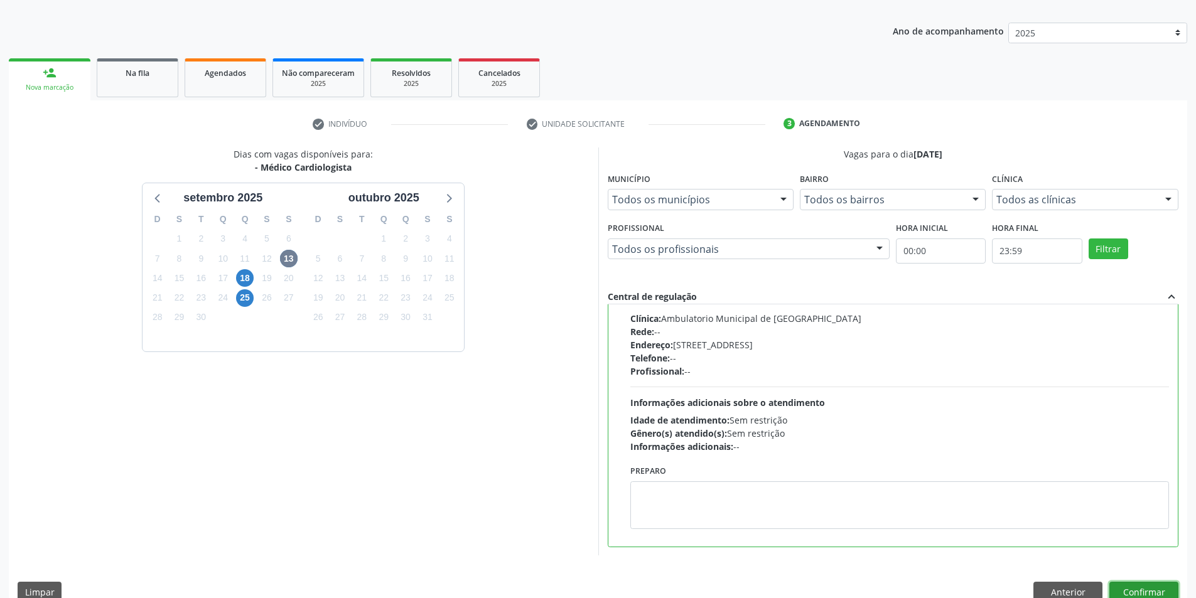
click at [1144, 593] on button "Confirmar" at bounding box center [1144, 592] width 69 height 21
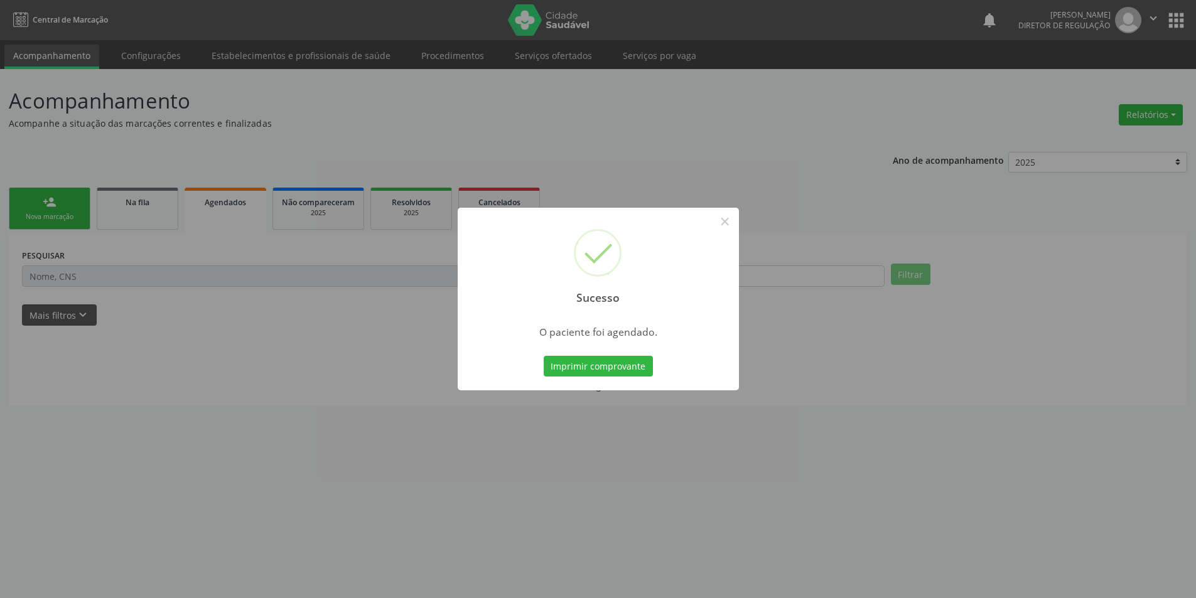
scroll to position [0, 0]
click at [625, 368] on button "Imprimir comprovante" at bounding box center [602, 366] width 109 height 21
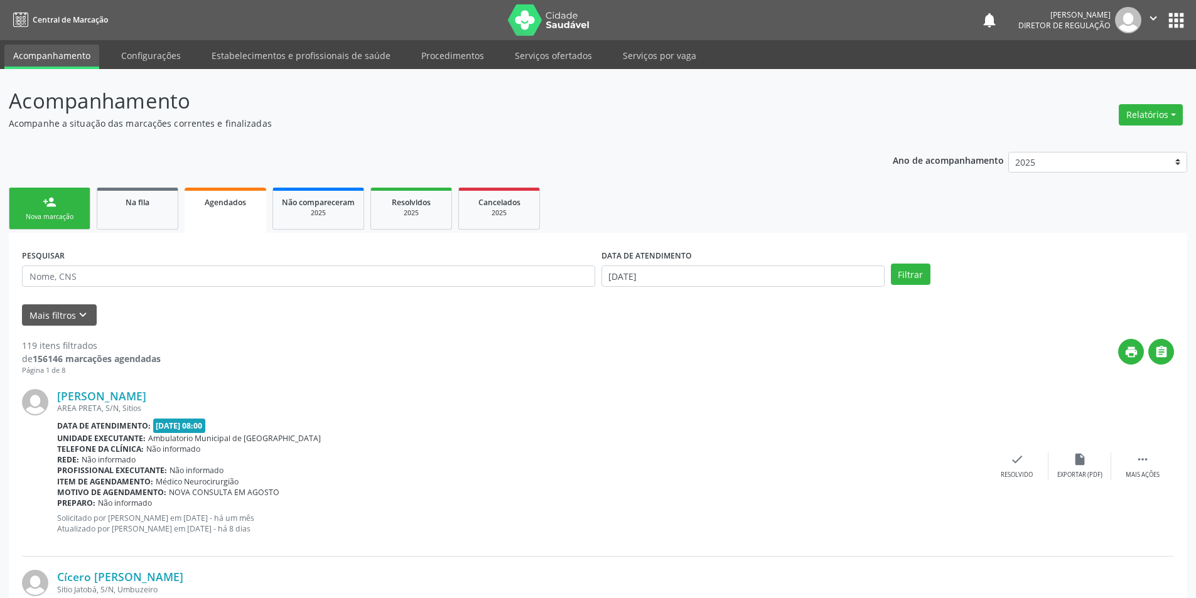
click at [67, 210] on link "person_add Nova marcação" at bounding box center [50, 209] width 82 height 42
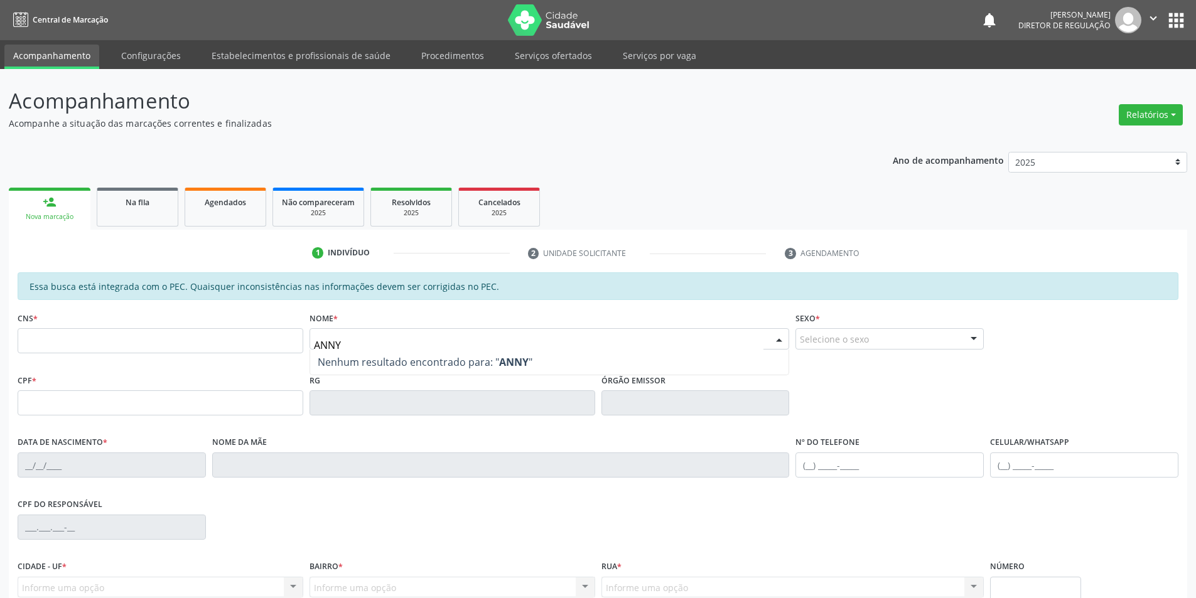
type input "ANNY M"
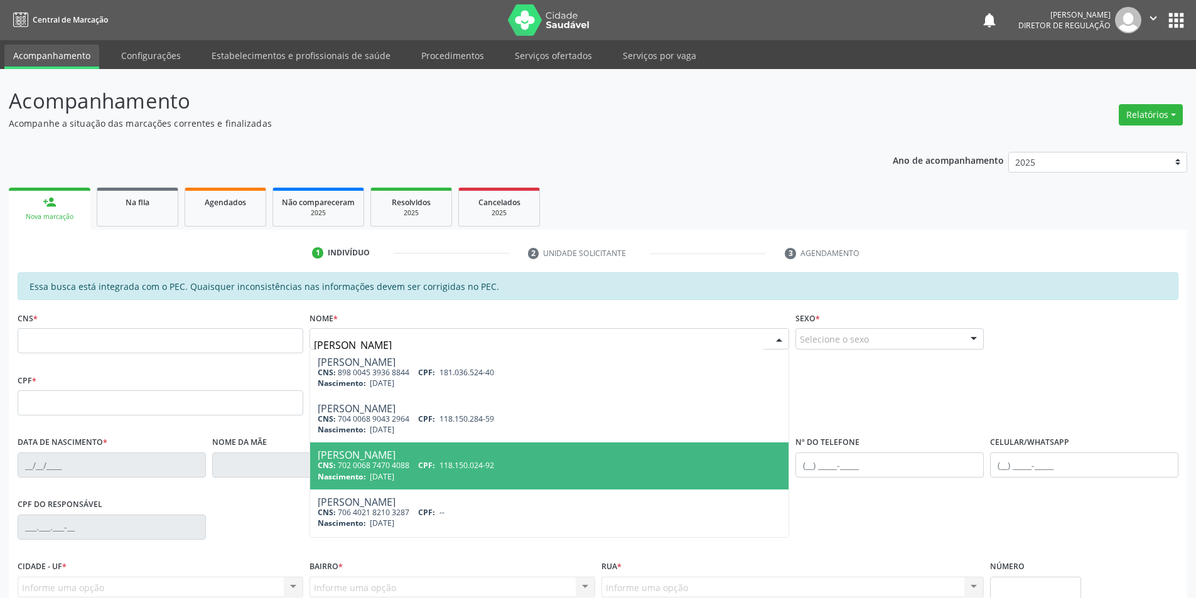
click at [419, 459] on div "Anny Michely Macedo Souza" at bounding box center [550, 455] width 464 height 10
type input "702 0068 7470 4088"
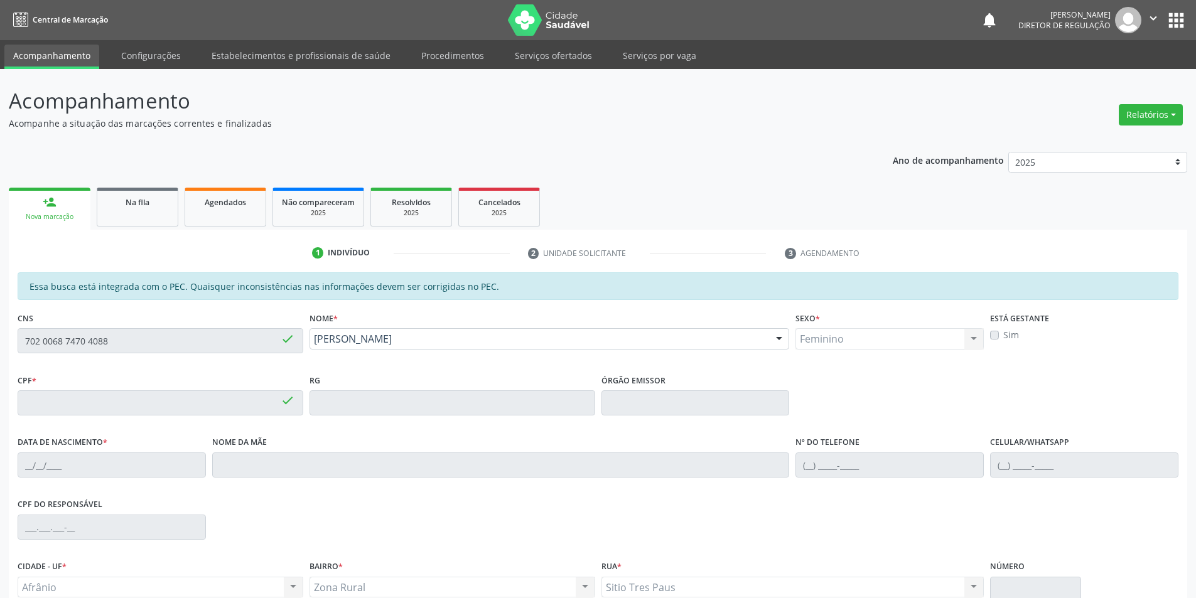
type input "118.150.024-92"
type input "30/08/2008"
type input "[PERSON_NAME]"
type input "(87) 98839-6360"
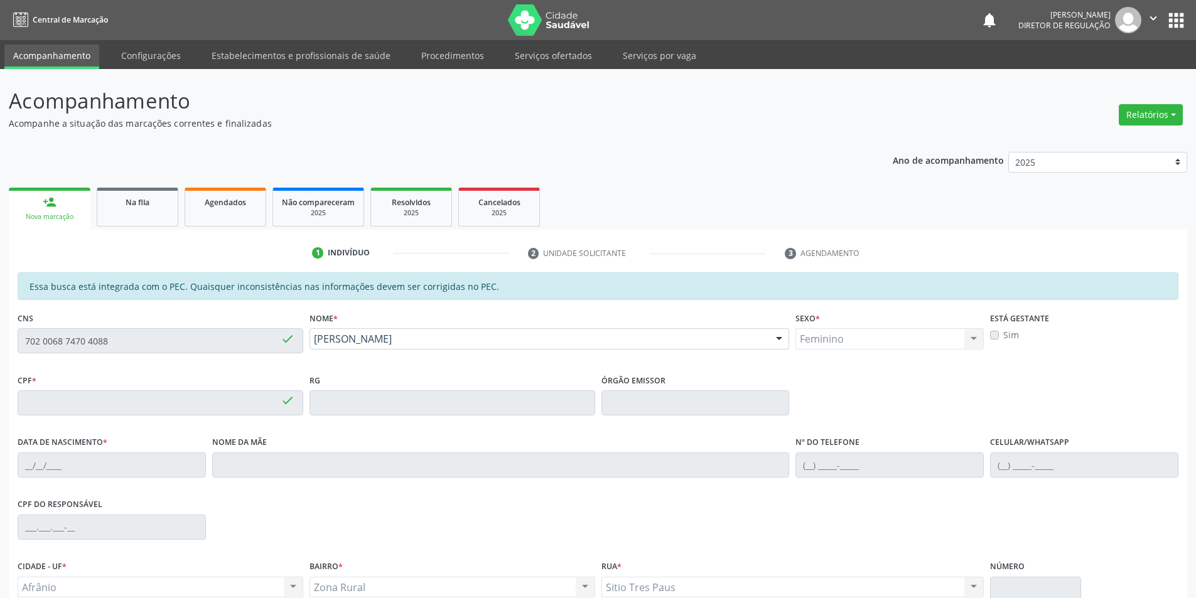
type input "S/N"
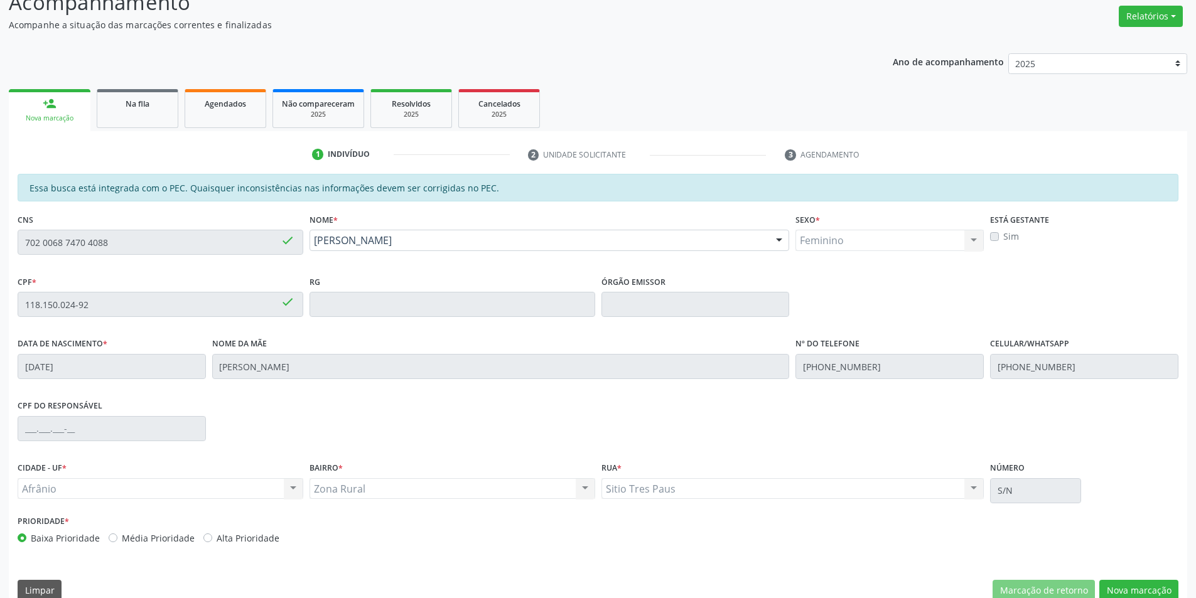
scroll to position [119, 0]
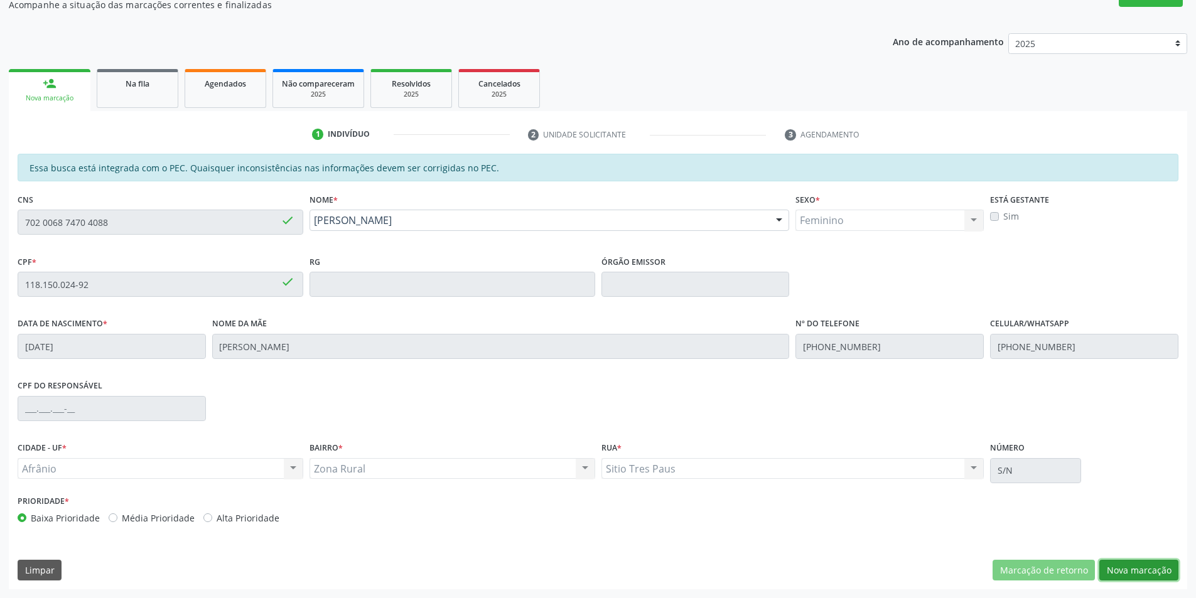
click at [1137, 569] on button "Nova marcação" at bounding box center [1139, 570] width 79 height 21
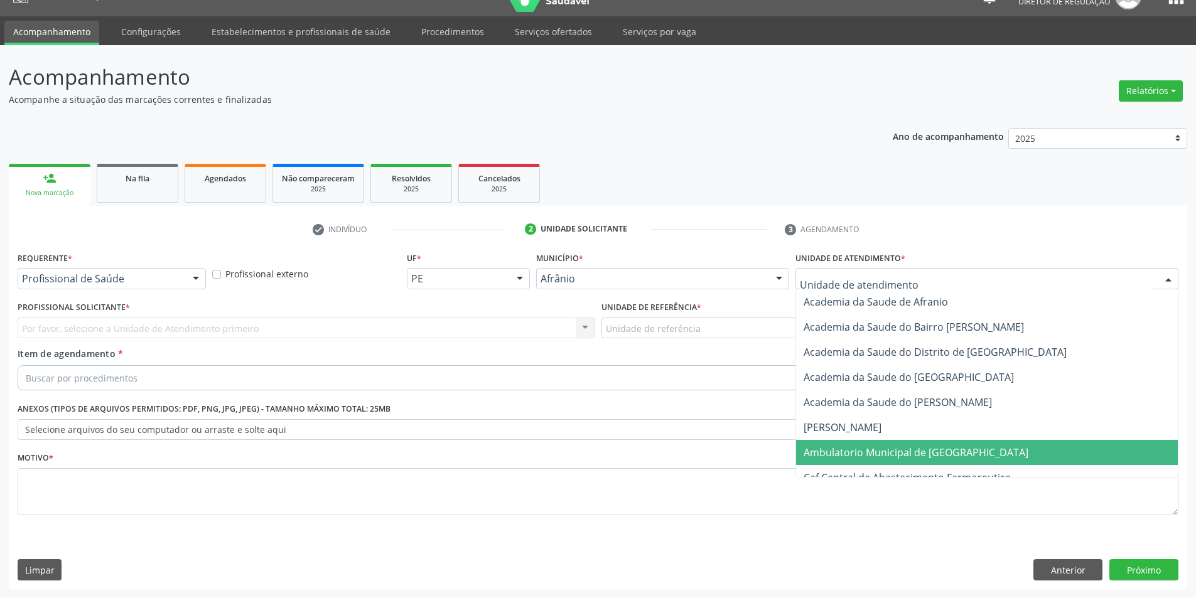
click at [894, 455] on span "Ambulatorio Municipal de [GEOGRAPHIC_DATA]" at bounding box center [916, 453] width 225 height 14
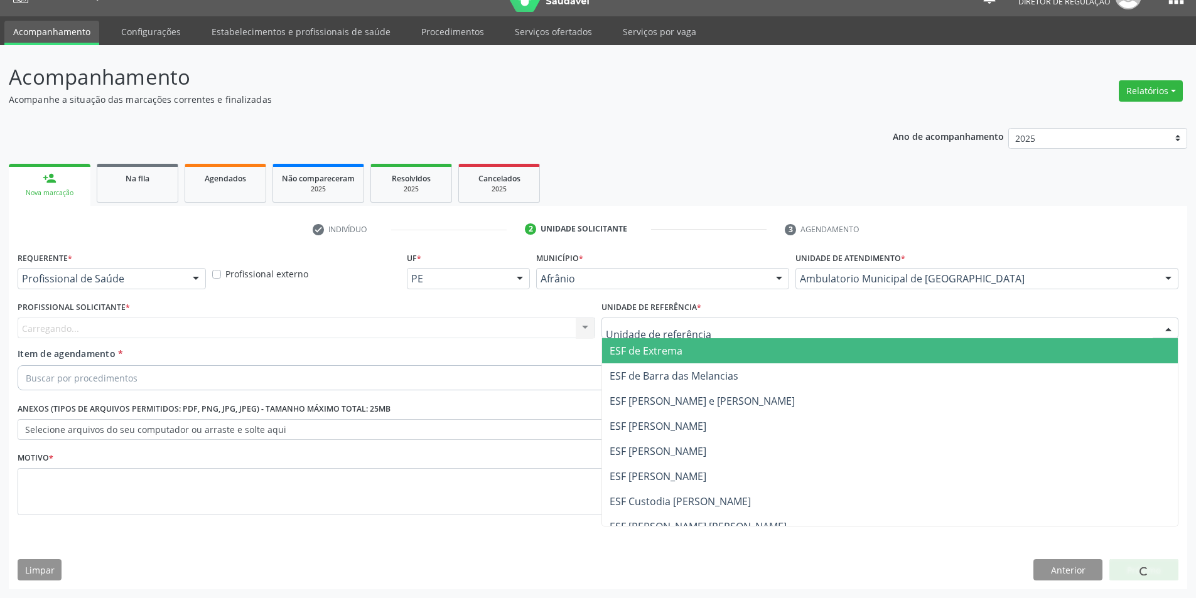
click at [742, 329] on div at bounding box center [891, 328] width 578 height 21
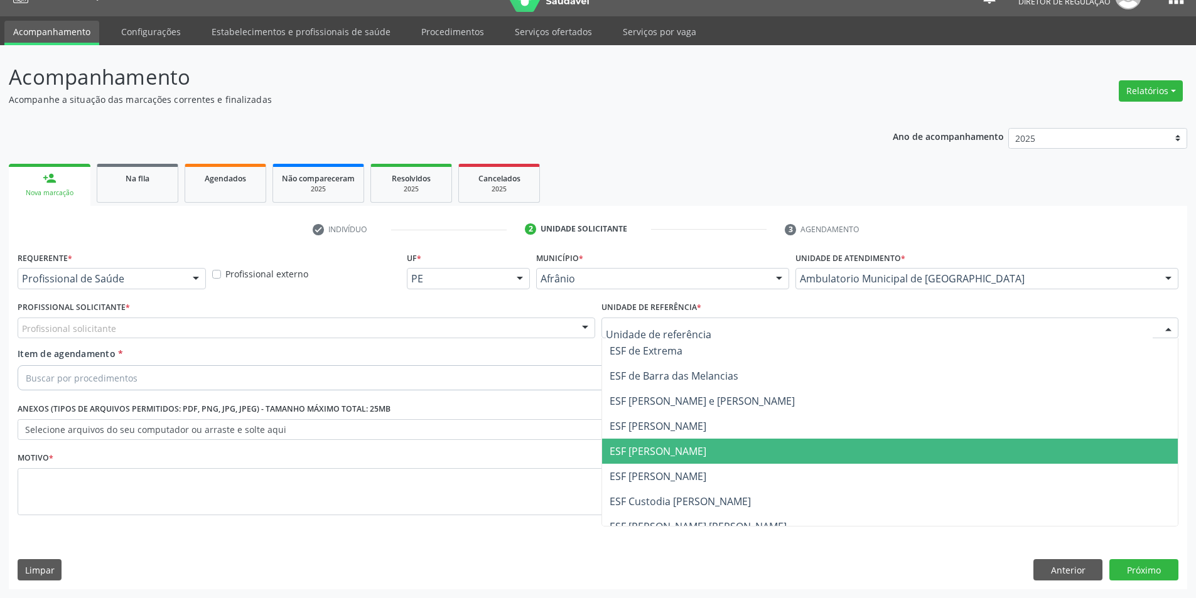
click at [708, 455] on span "ESF [PERSON_NAME]" at bounding box center [890, 451] width 576 height 25
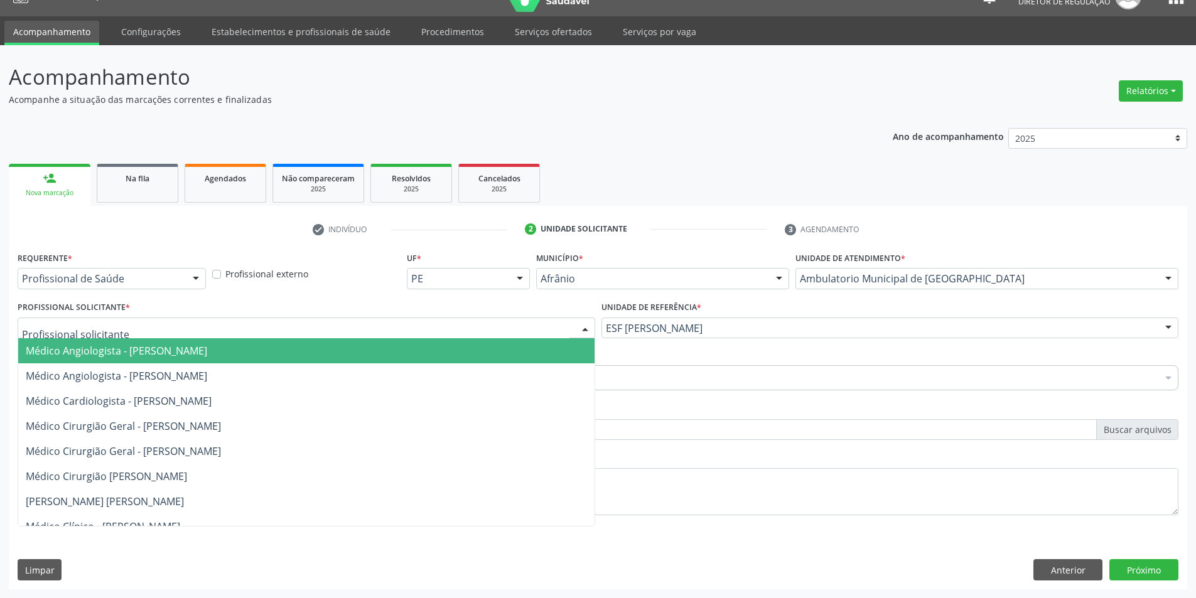
click at [230, 328] on div at bounding box center [307, 328] width 578 height 21
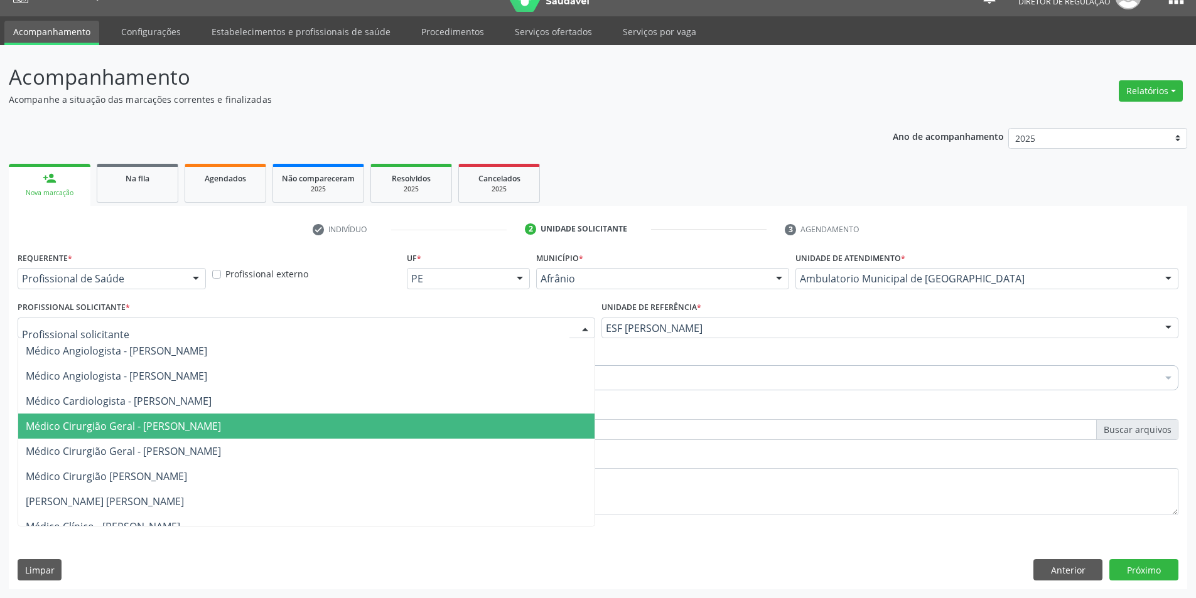
click at [221, 425] on span "Médico Cirurgião Geral - [PERSON_NAME]" at bounding box center [123, 426] width 195 height 14
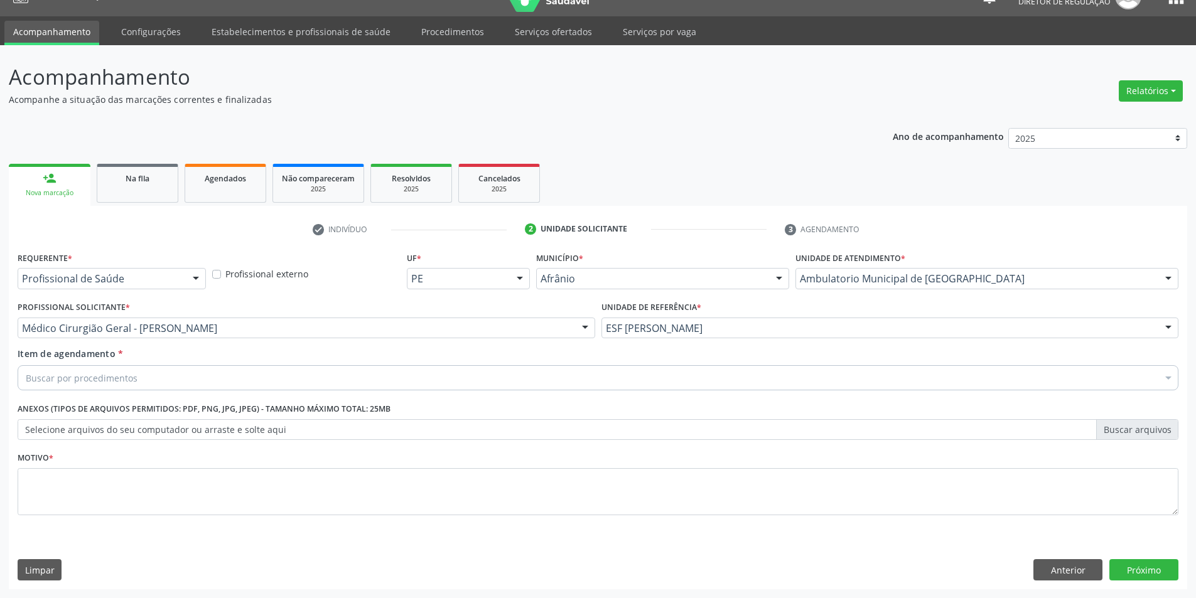
click at [154, 377] on div "Buscar por procedimentos" at bounding box center [598, 377] width 1161 height 25
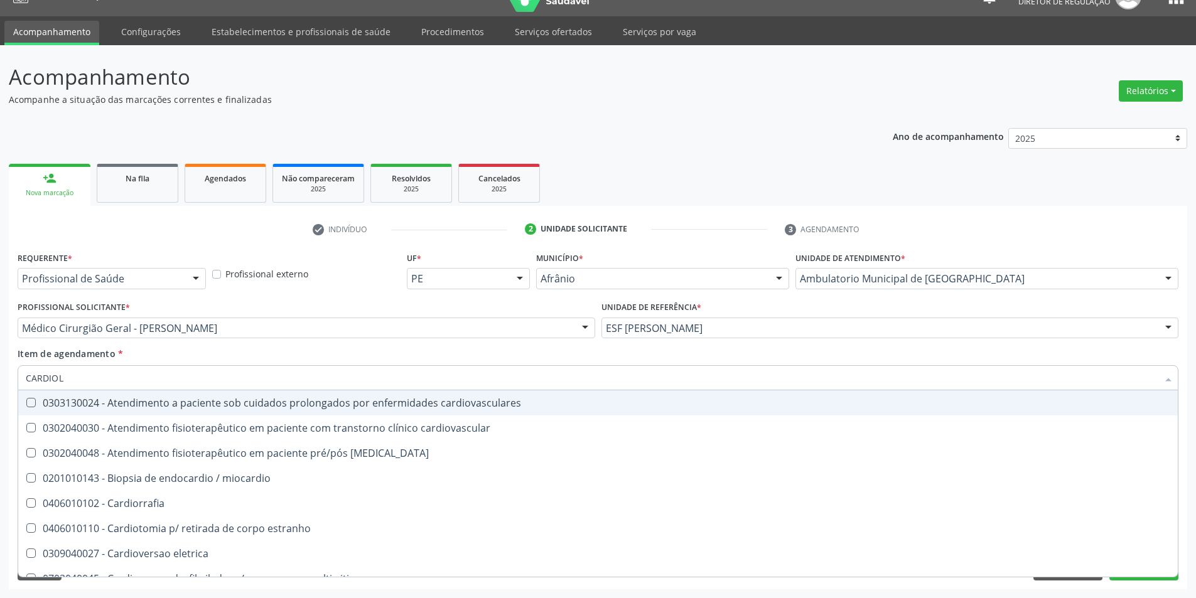
type input "CARDIOLO"
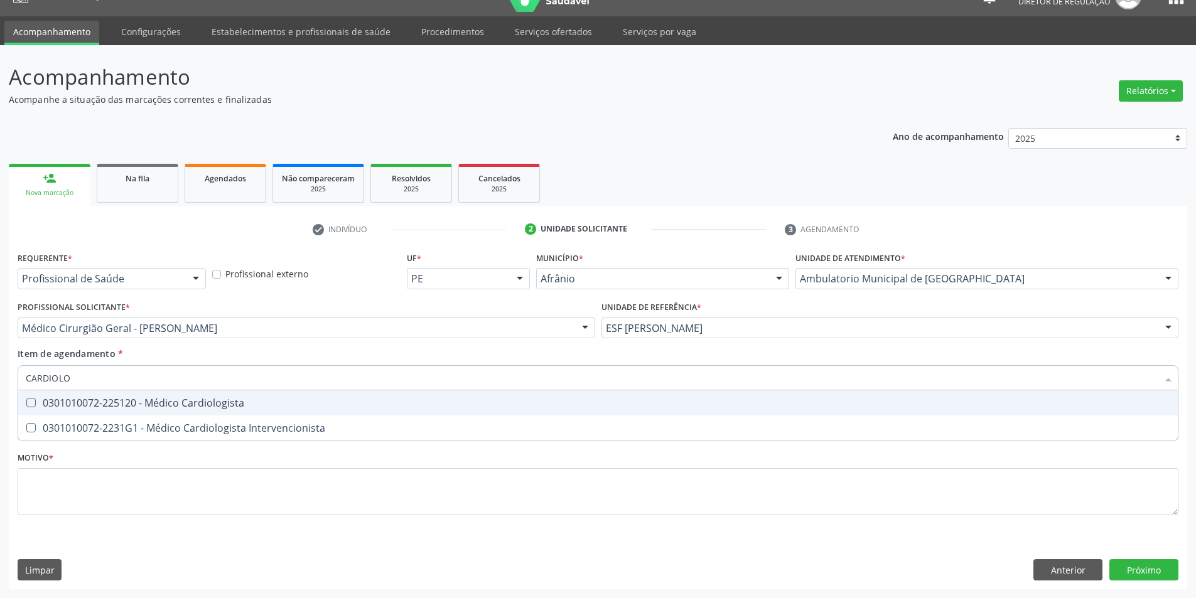
click at [139, 406] on div "0301010072-225120 - Médico Cardiologista" at bounding box center [598, 403] width 1145 height 10
checkbox Cardiologista "true"
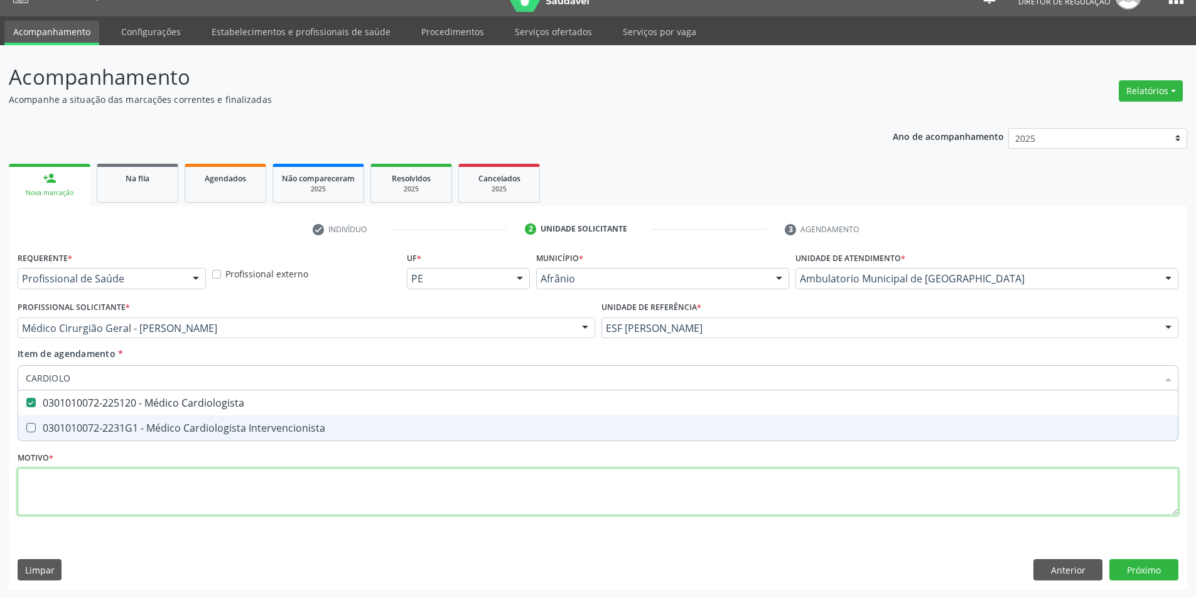
click at [168, 477] on div "Requerente * Profissional de Saúde Profissional de Saúde Paciente Nenhum result…" at bounding box center [598, 391] width 1161 height 284
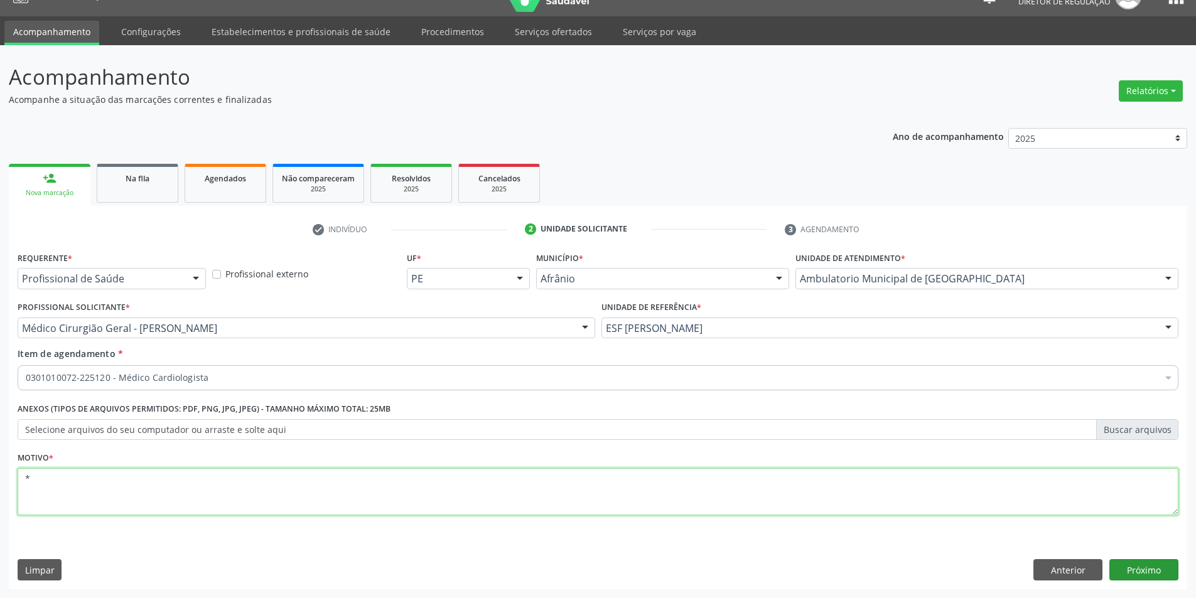
type textarea "*"
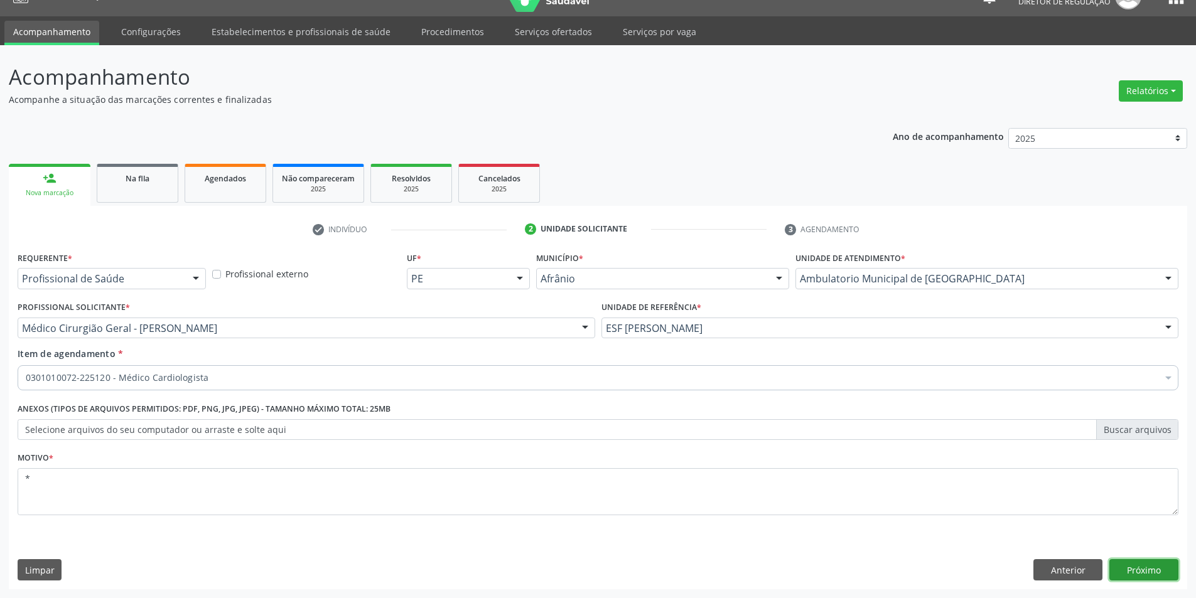
click at [1145, 561] on button "Próximo" at bounding box center [1144, 570] width 69 height 21
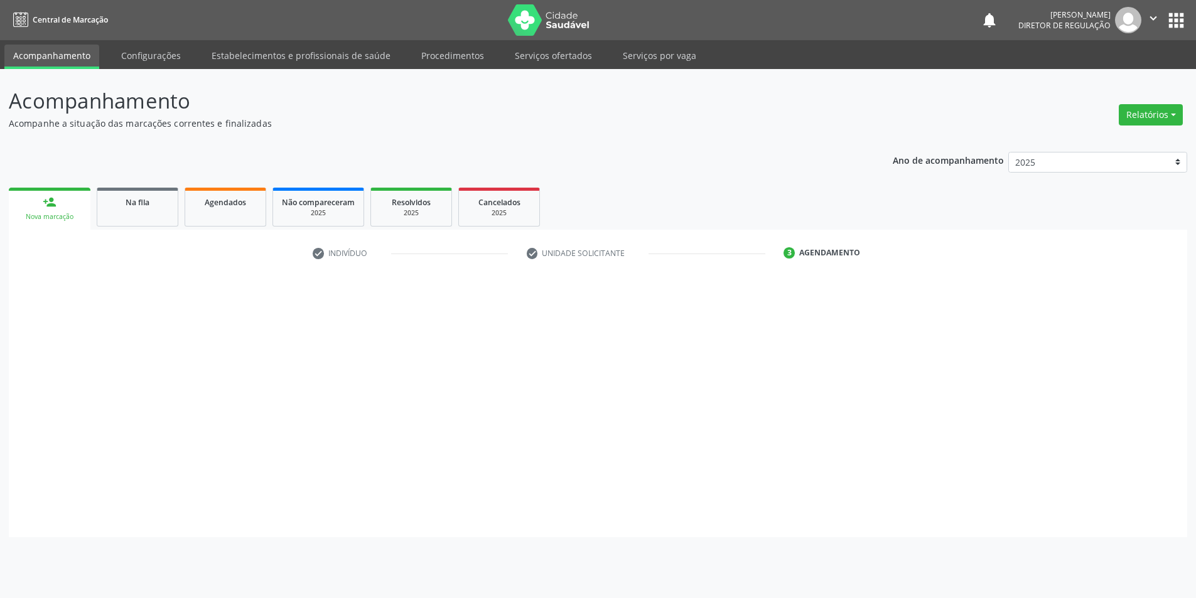
scroll to position [0, 0]
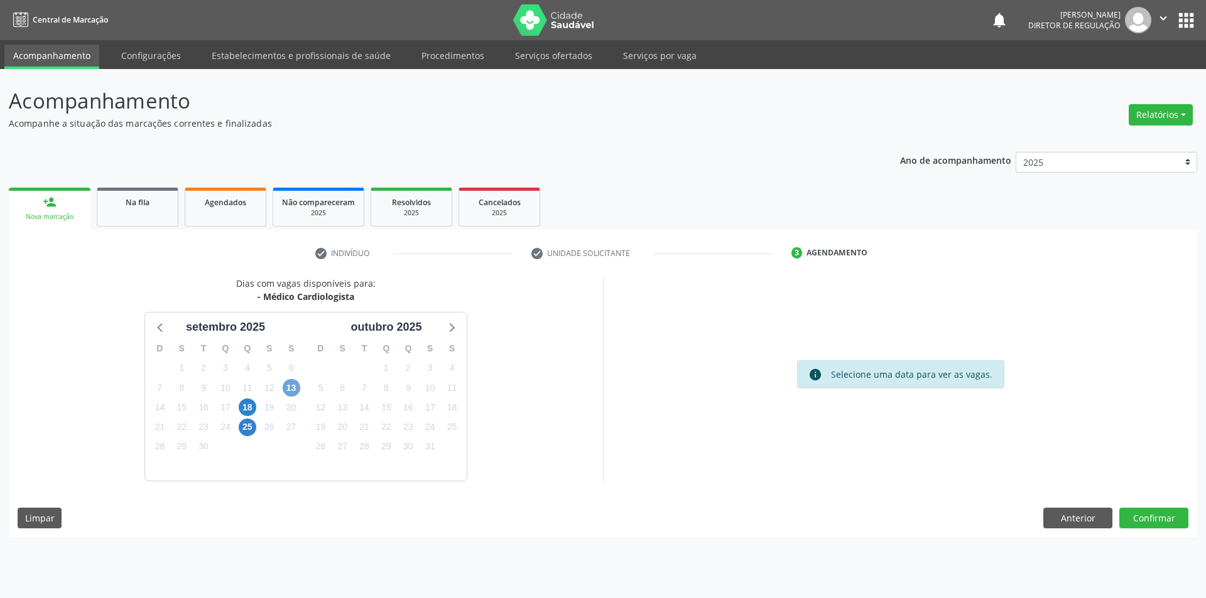
click at [295, 387] on span "13" at bounding box center [292, 388] width 18 height 18
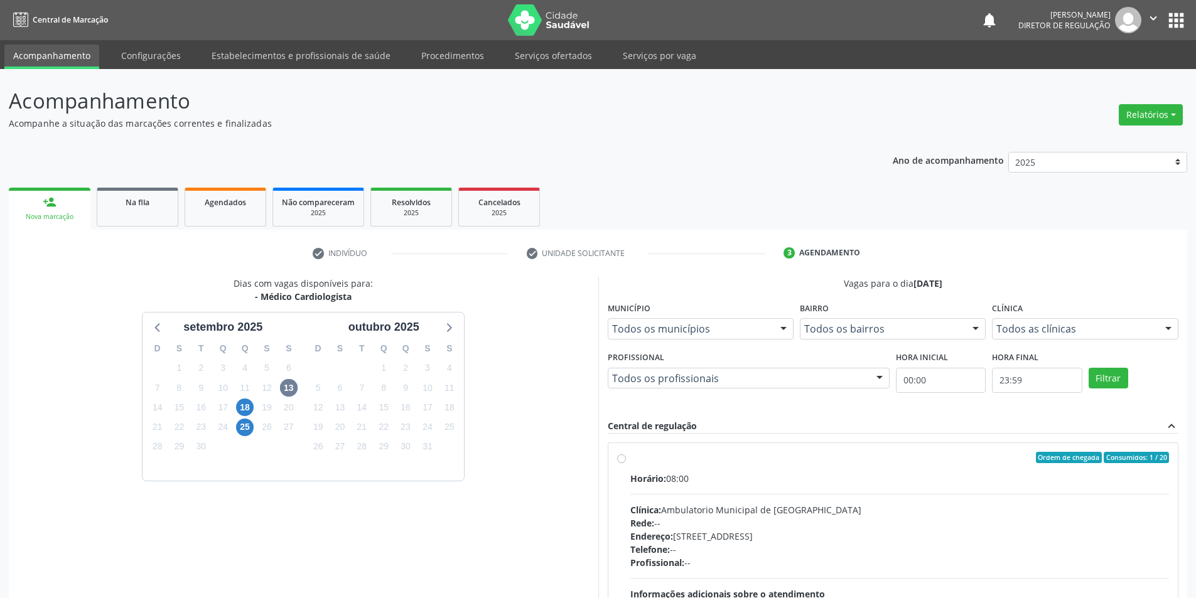
click at [688, 465] on label "Ordem de chegada Consumidos: 1 / 20 Horário: 08:00 Clínica: Ambulatorio Municip…" at bounding box center [899, 548] width 539 height 193
click at [626, 463] on input "Ordem de chegada Consumidos: 1 / 20 Horário: 08:00 Clínica: Ambulatorio Municip…" at bounding box center [621, 457] width 9 height 11
radio input "true"
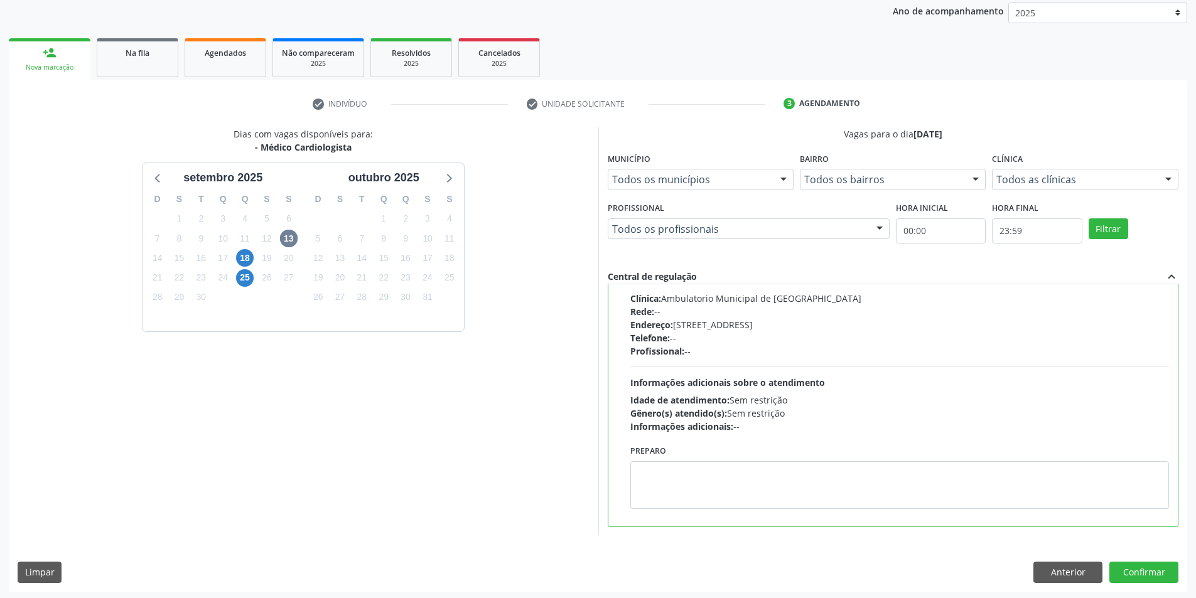
scroll to position [152, 0]
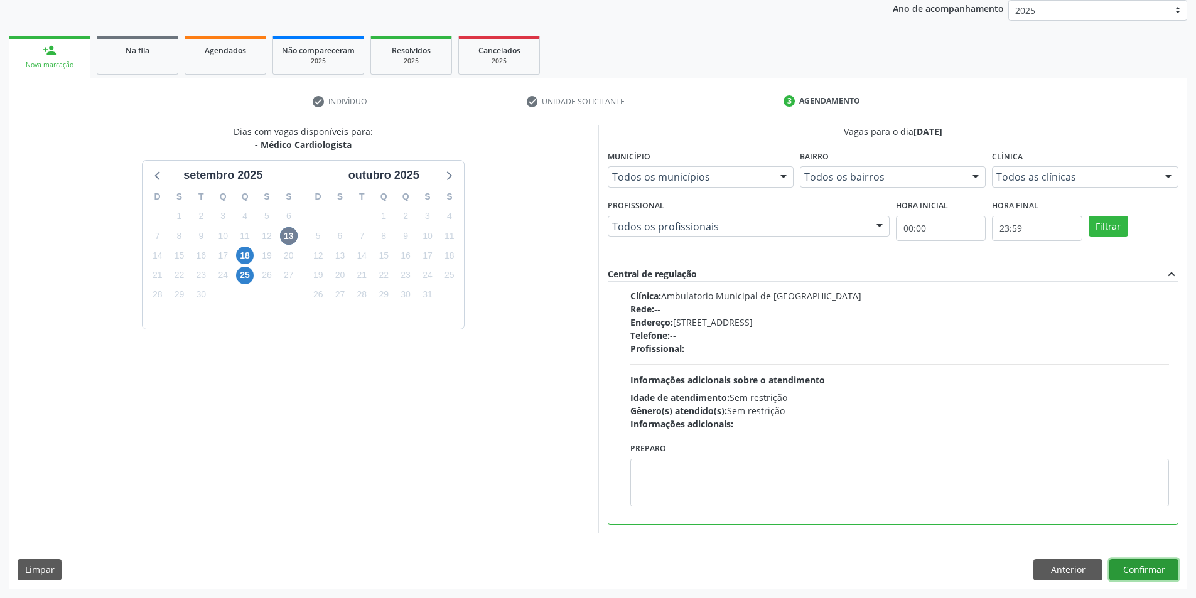
click at [1132, 568] on button "Confirmar" at bounding box center [1144, 570] width 69 height 21
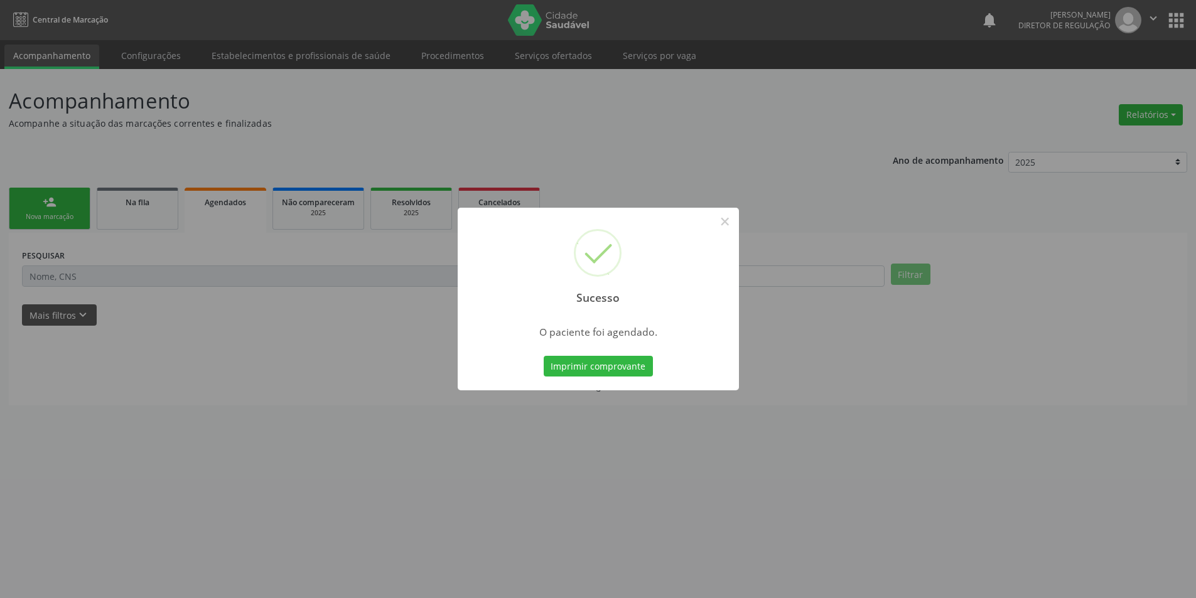
scroll to position [0, 0]
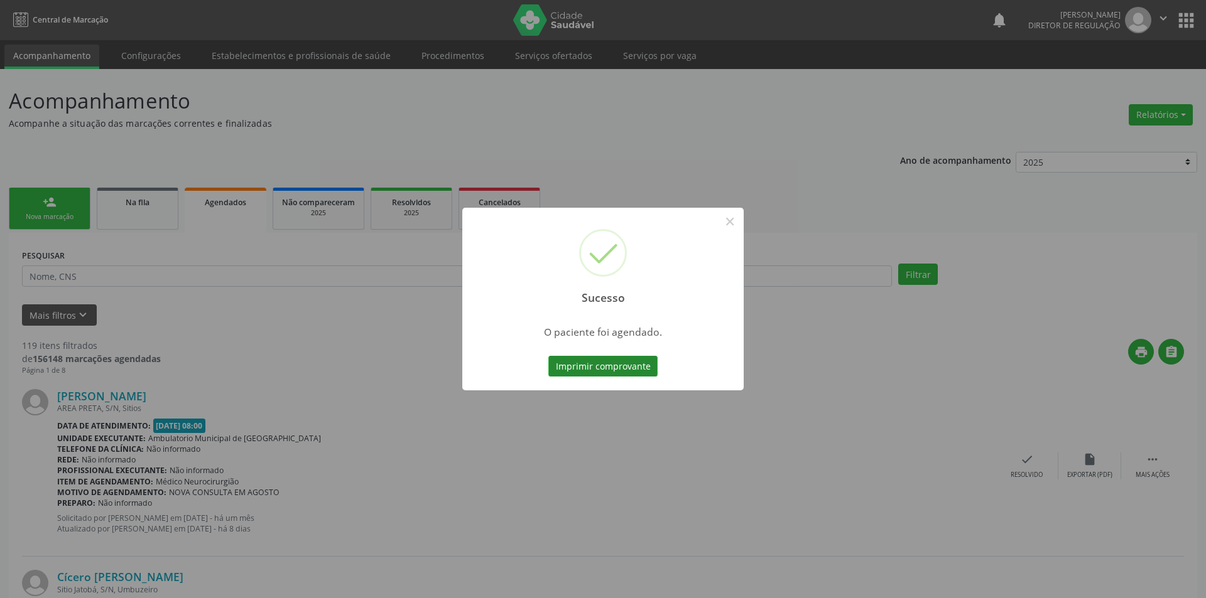
click at [598, 367] on button "Imprimir comprovante" at bounding box center [602, 366] width 109 height 21
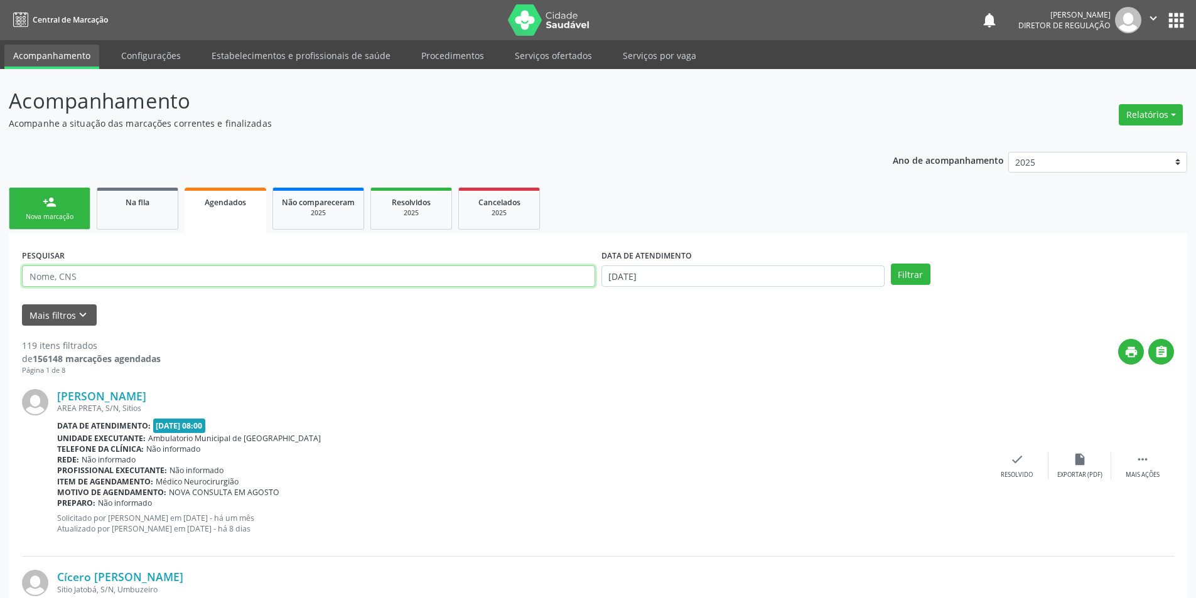
click at [129, 277] on input "text" at bounding box center [308, 276] width 573 height 21
paste input "NOME: ANNY MICHELLY MACEDO SOUSA DN: 30/08/2008 TEL: 87 988396360 PROCEDIMENTO:…"
type input "N"
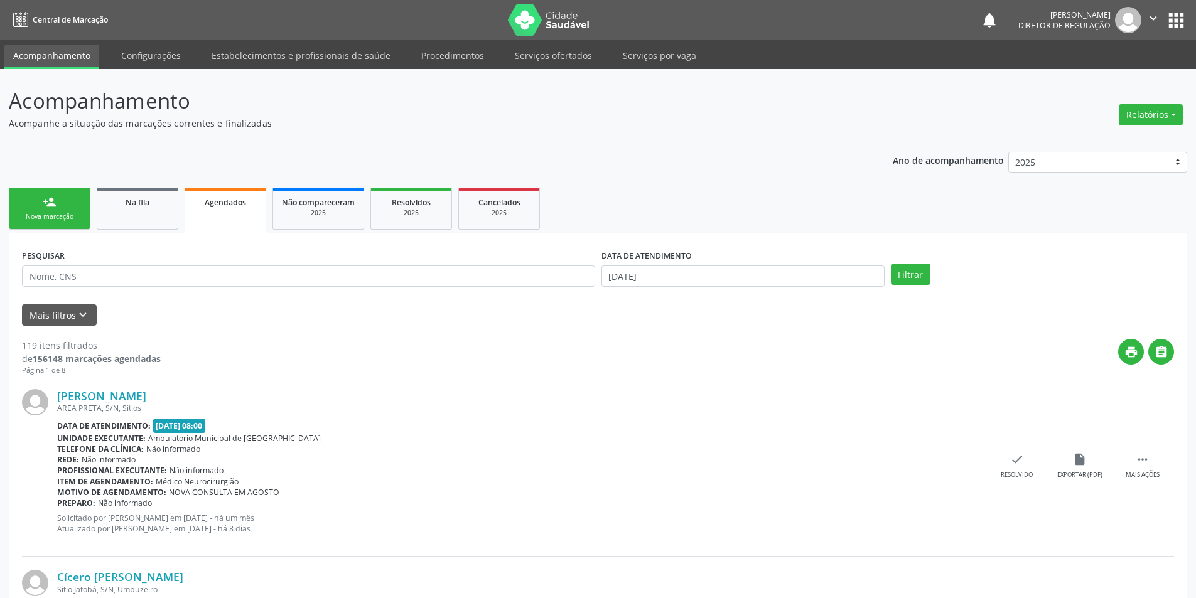
click at [68, 215] on div "Nova marcação" at bounding box center [49, 216] width 63 height 9
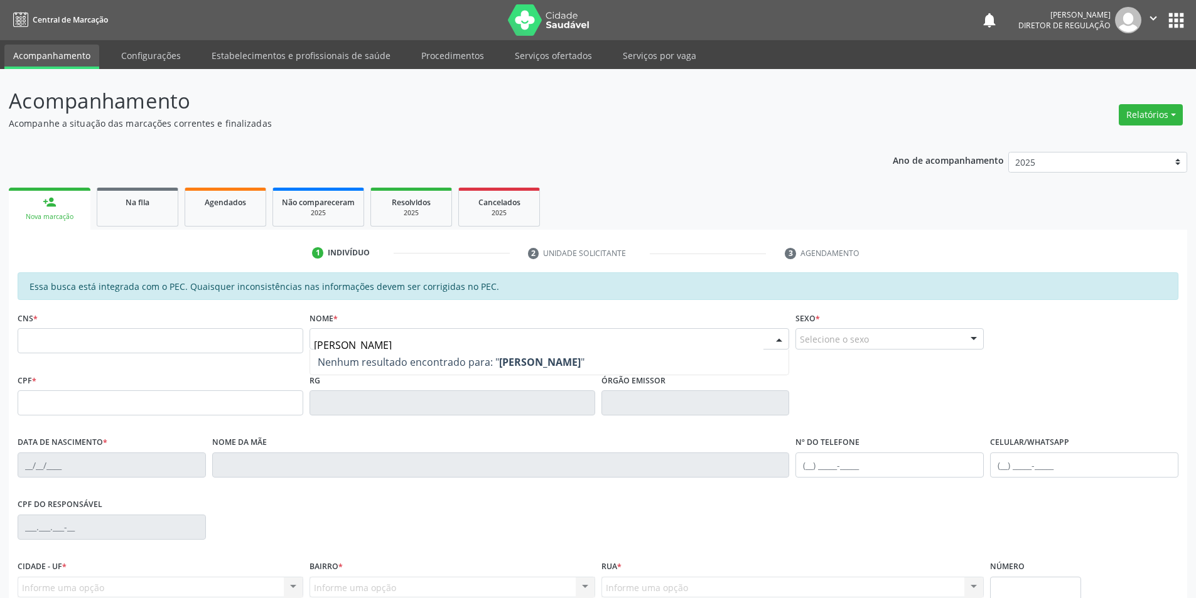
type input "ANNY MIC"
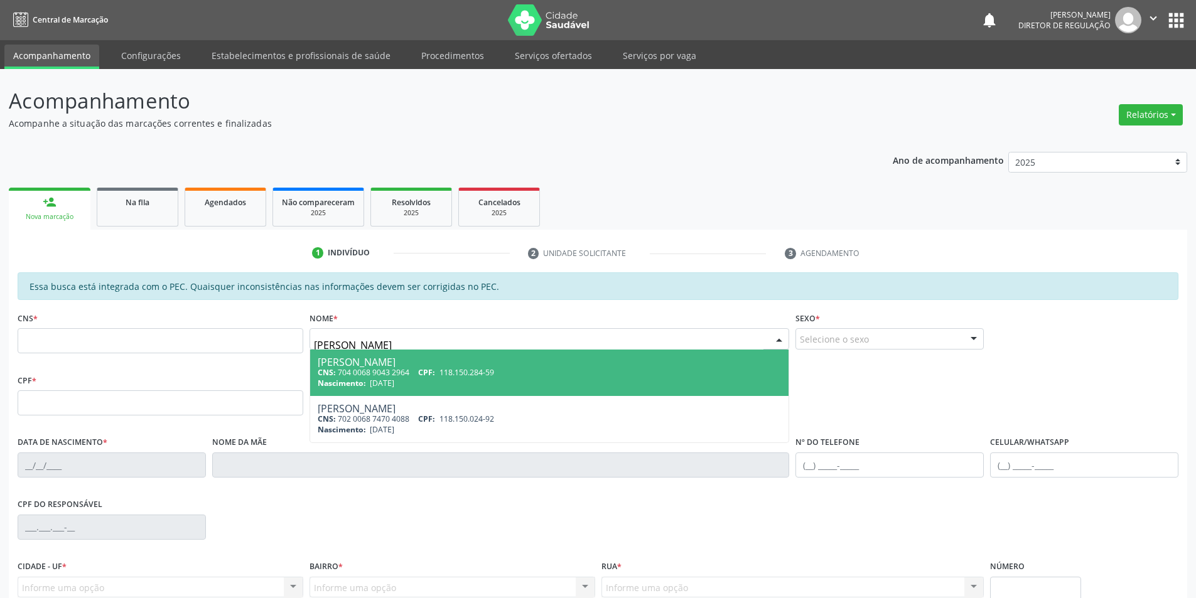
click at [431, 369] on span "CPF:" at bounding box center [426, 372] width 17 height 11
type input "704 0068 9043 2964"
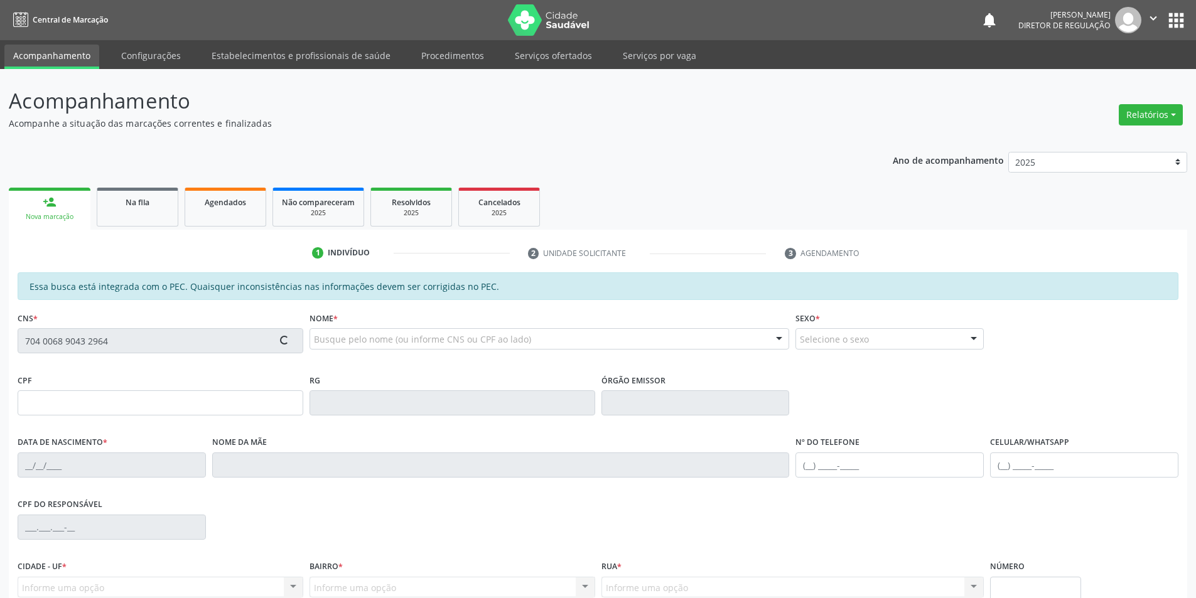
type input "118.150.284-59"
type input "[DATE]"
type input "[PERSON_NAME]"
type input "[PHONE_NUMBER]"
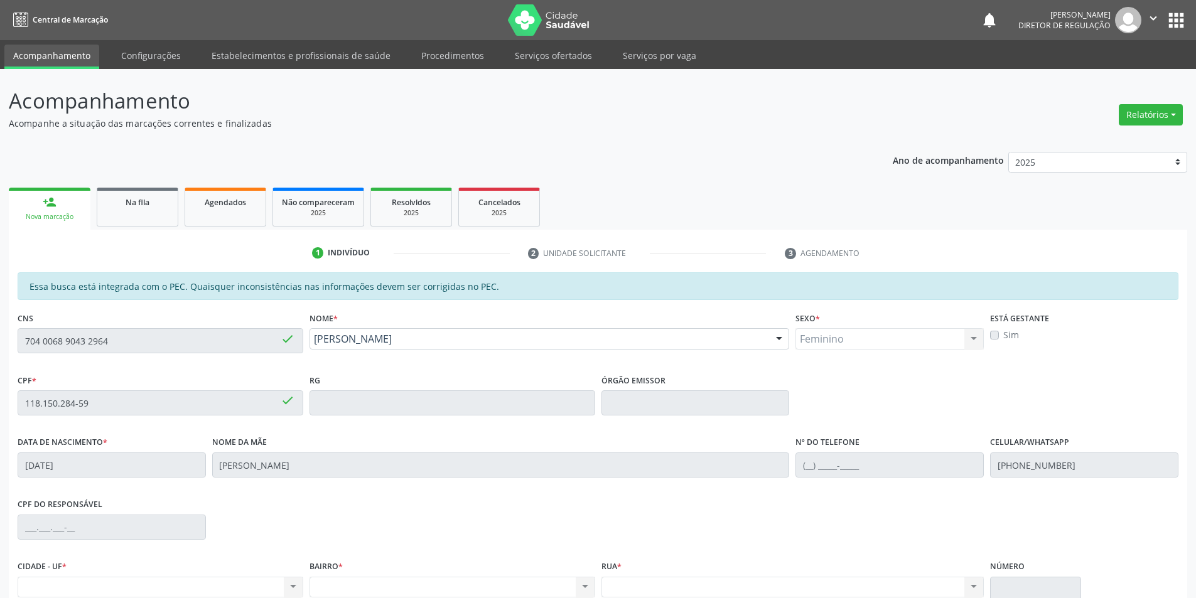
click at [11, 339] on div "Essa busca está integrada com o PEC. Quaisquer inconsistências nas informações …" at bounding box center [598, 491] width 1179 height 436
drag, startPoint x: 583, startPoint y: 350, endPoint x: 14, endPoint y: 352, distance: 568.9
click at [14, 352] on div "CNS 704 0068 9043 2964 done" at bounding box center [160, 340] width 292 height 62
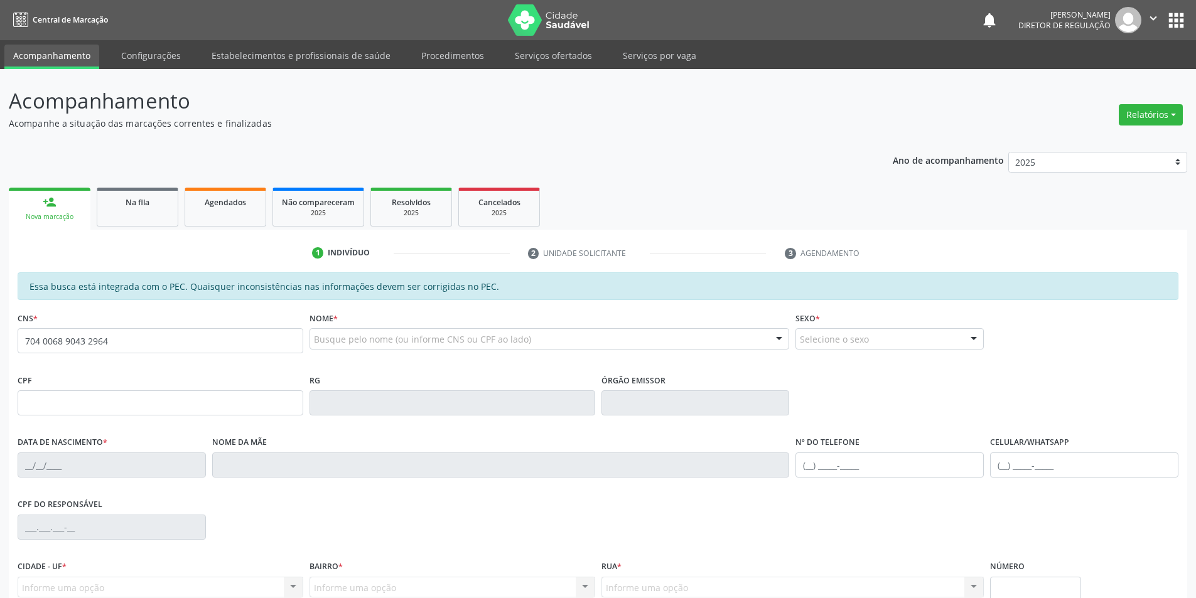
type input "704 0068 9043 2964"
type input "118.150.284-59"
type input "[DATE]"
type input "[PERSON_NAME]"
type input "[PHONE_NUMBER]"
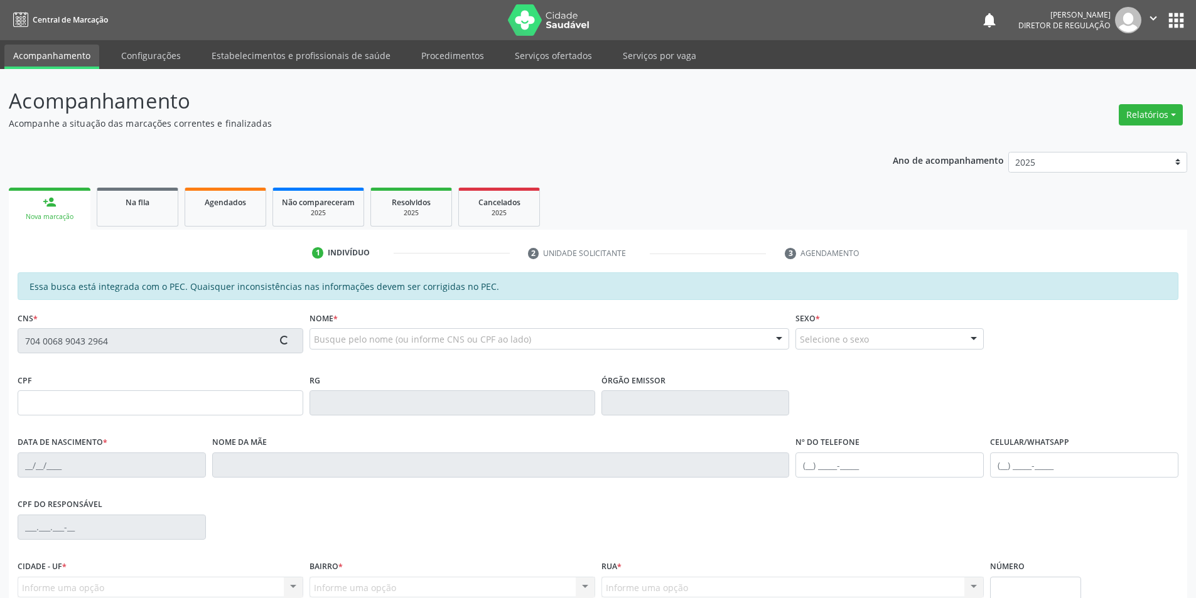
type input "S/N"
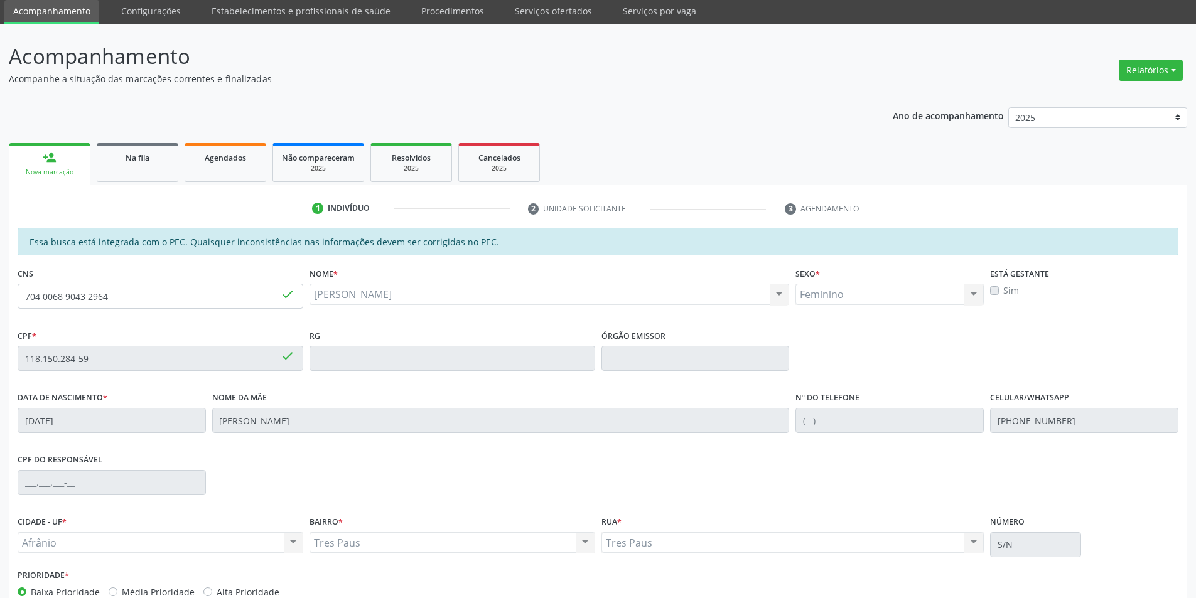
scroll to position [119, 0]
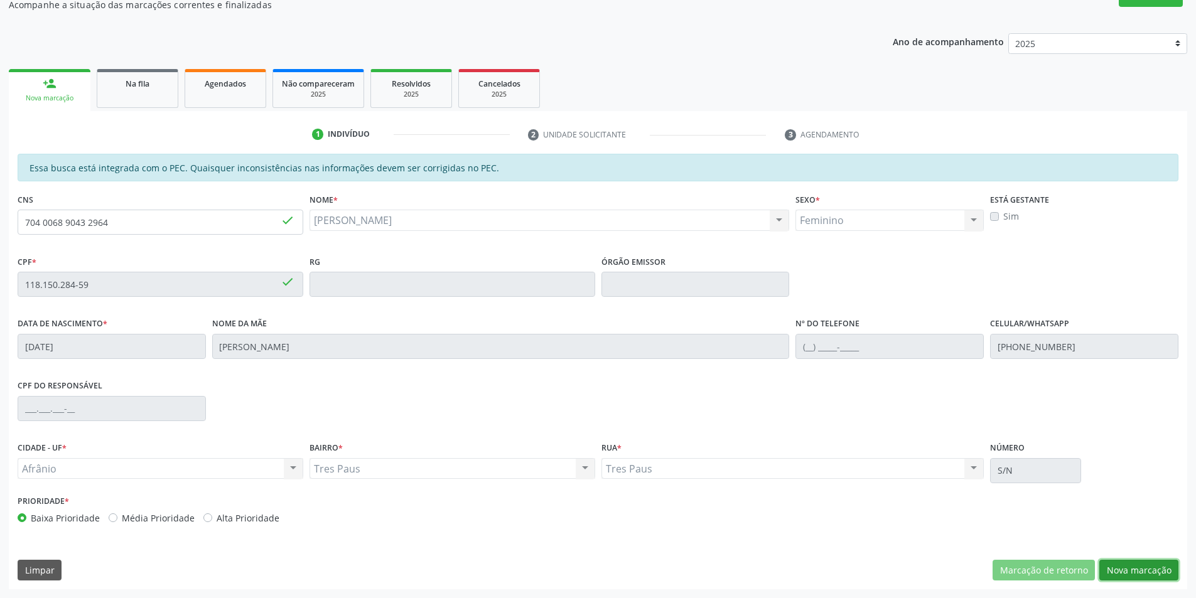
click at [1133, 571] on button "Nova marcação" at bounding box center [1139, 570] width 79 height 21
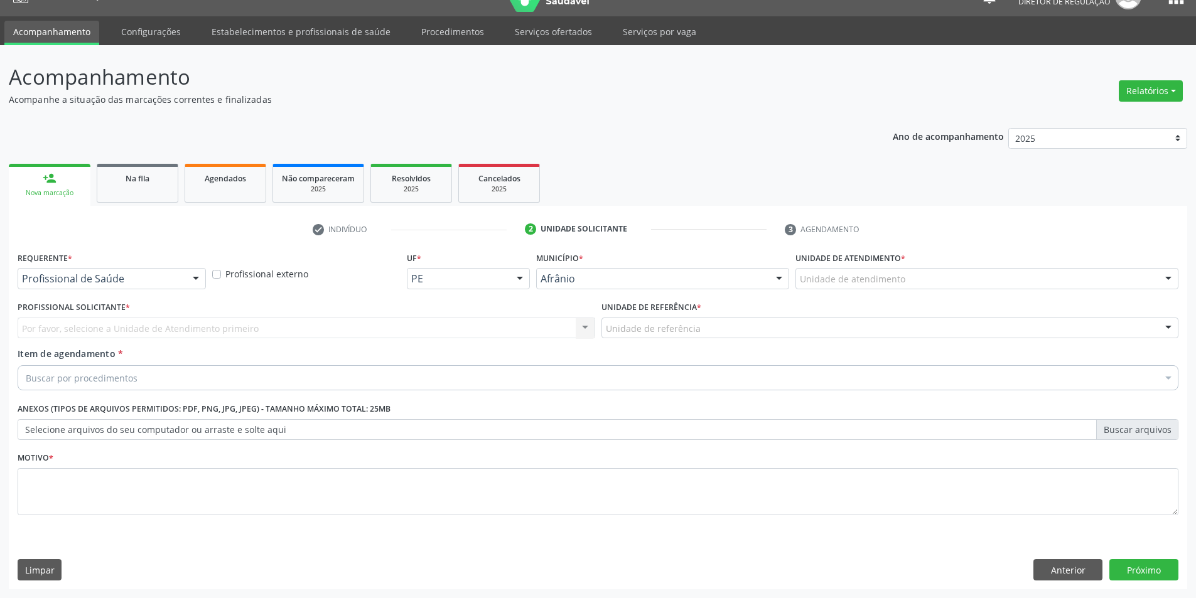
scroll to position [24, 0]
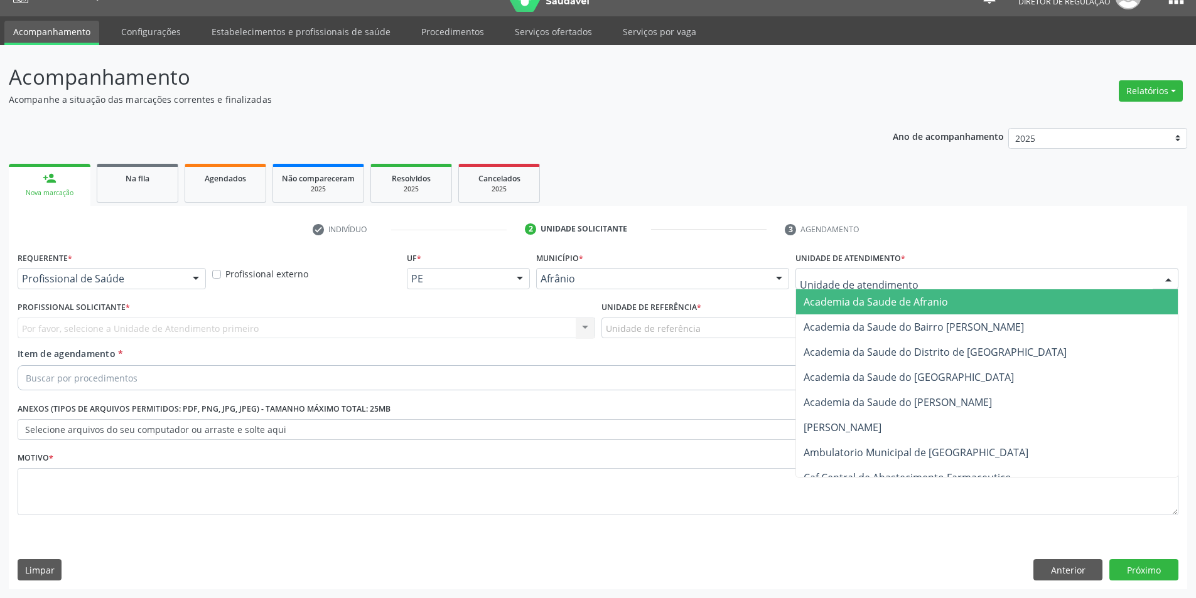
click at [904, 279] on div at bounding box center [987, 278] width 383 height 21
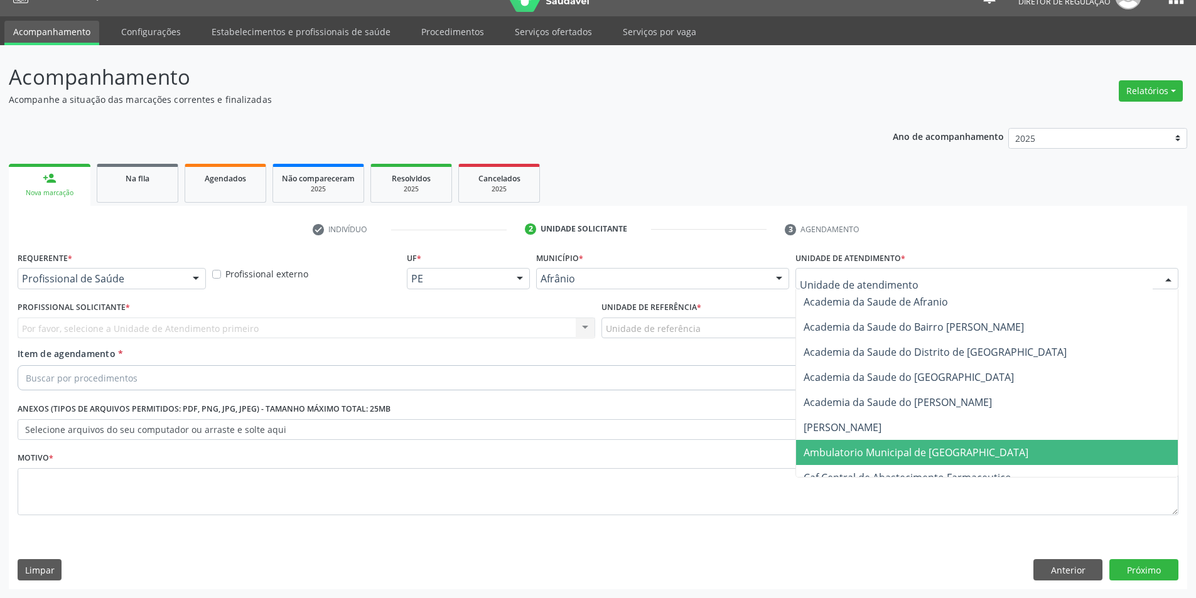
click at [886, 454] on span "Ambulatorio Municipal de [GEOGRAPHIC_DATA]" at bounding box center [916, 453] width 225 height 14
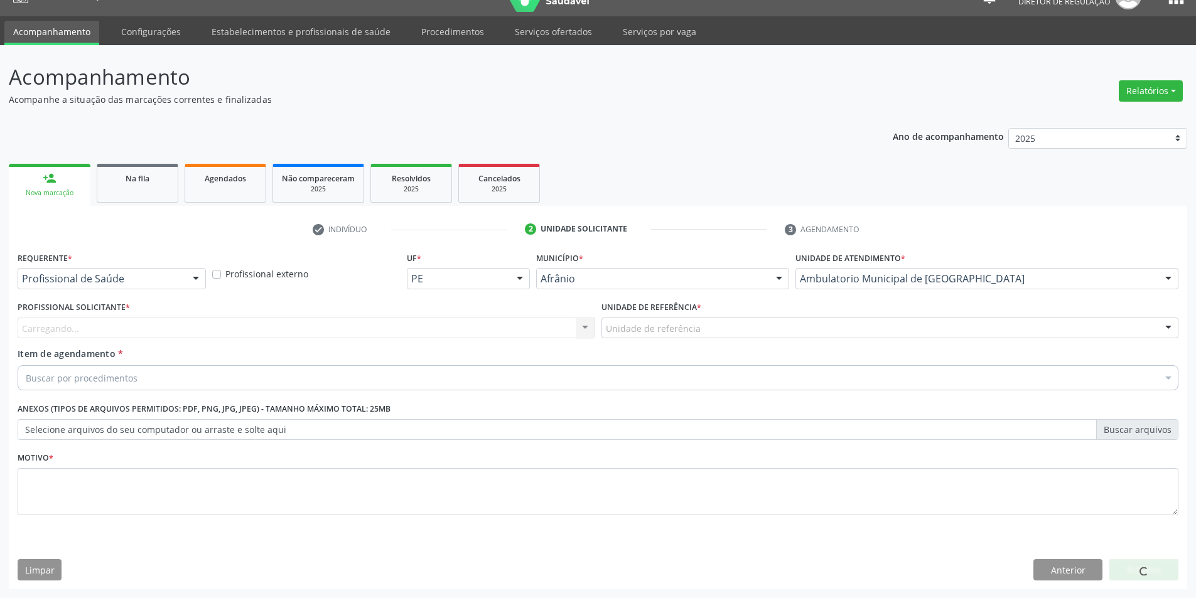
click at [741, 326] on div "Unidade de referência" at bounding box center [891, 328] width 578 height 21
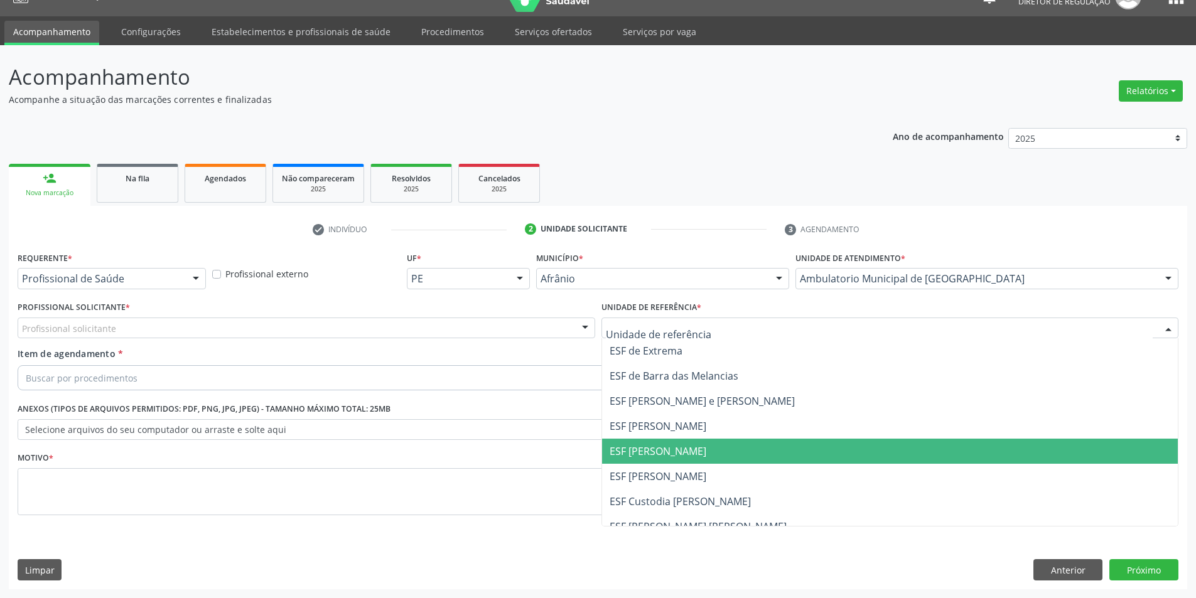
click at [730, 446] on span "ESF [PERSON_NAME]" at bounding box center [890, 451] width 576 height 25
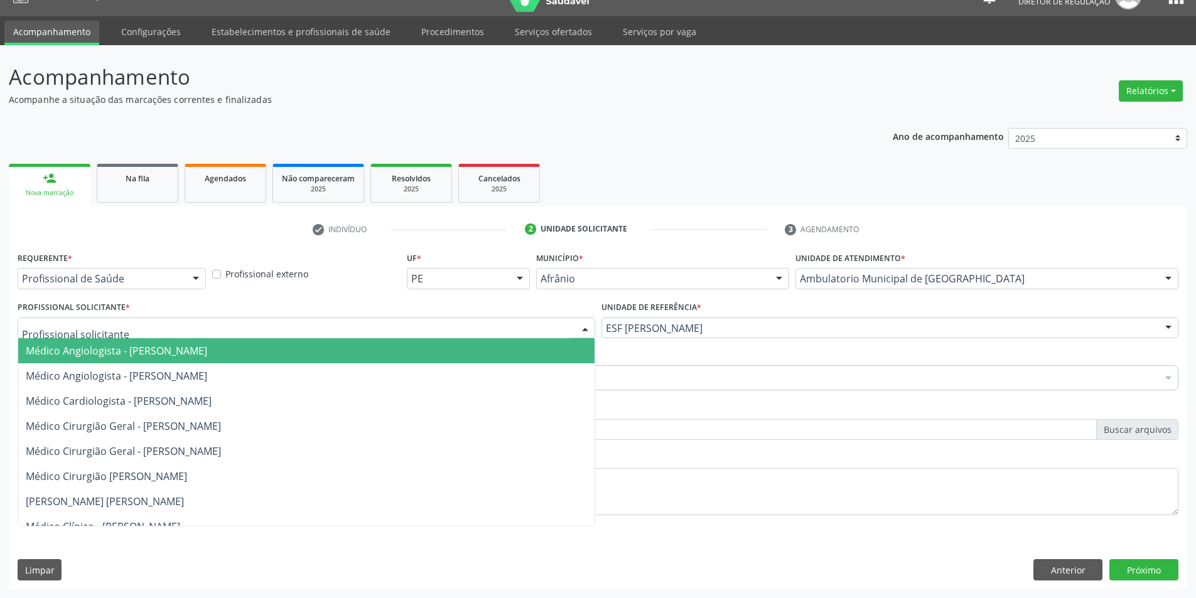
click at [449, 320] on div at bounding box center [307, 328] width 578 height 21
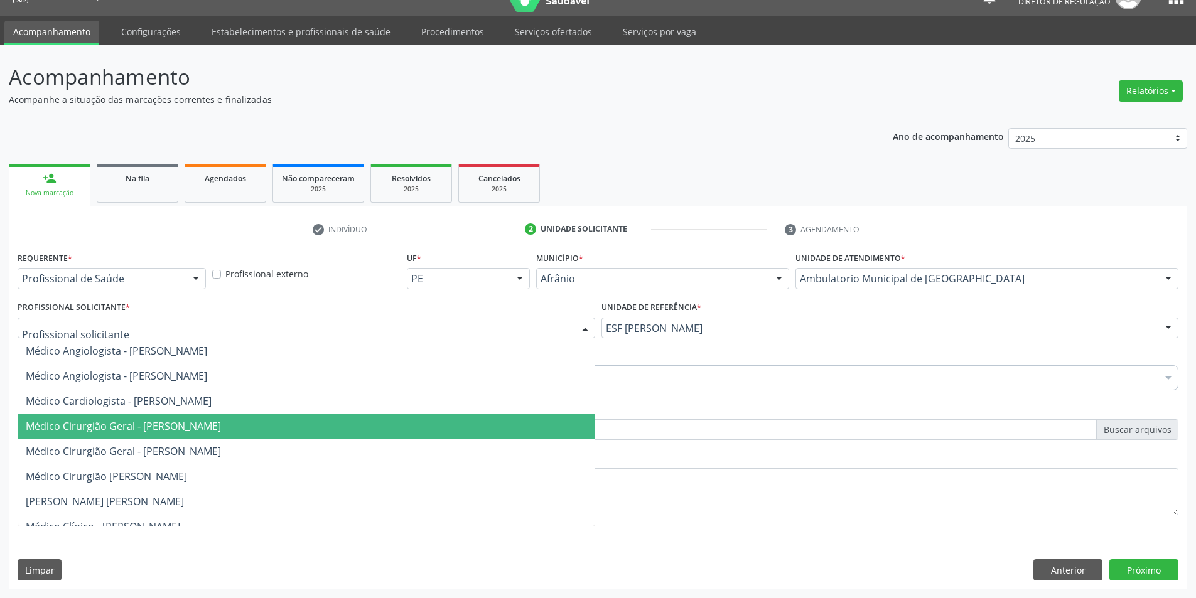
click at [459, 425] on span "Médico Cirurgião Geral - [PERSON_NAME]" at bounding box center [306, 426] width 576 height 25
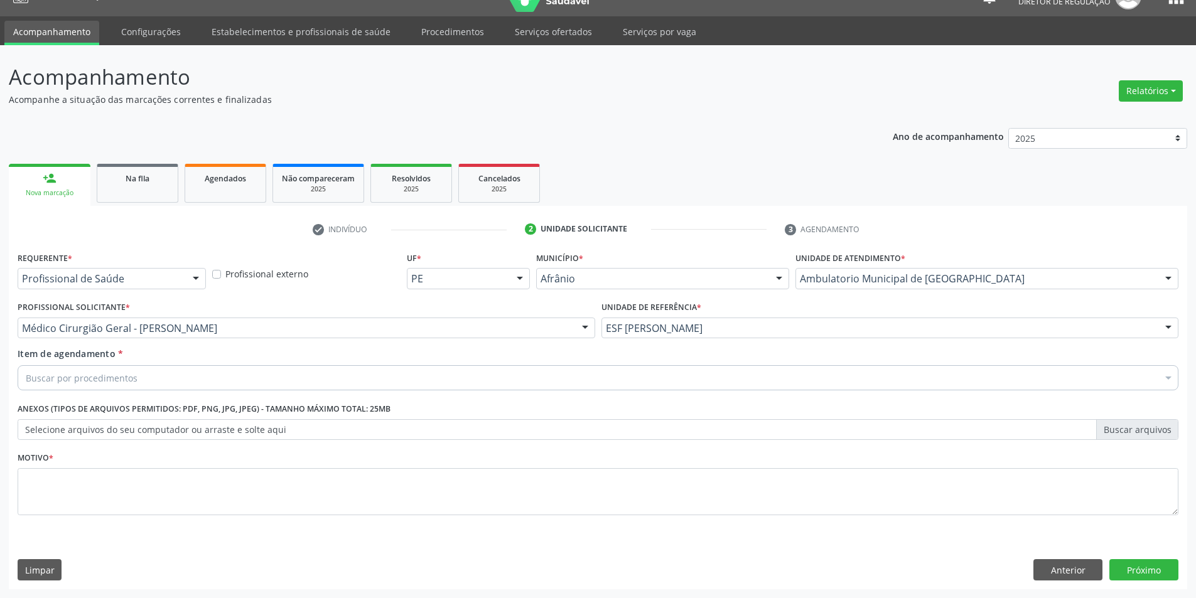
click at [305, 373] on div "Buscar por procedimentos" at bounding box center [598, 377] width 1161 height 25
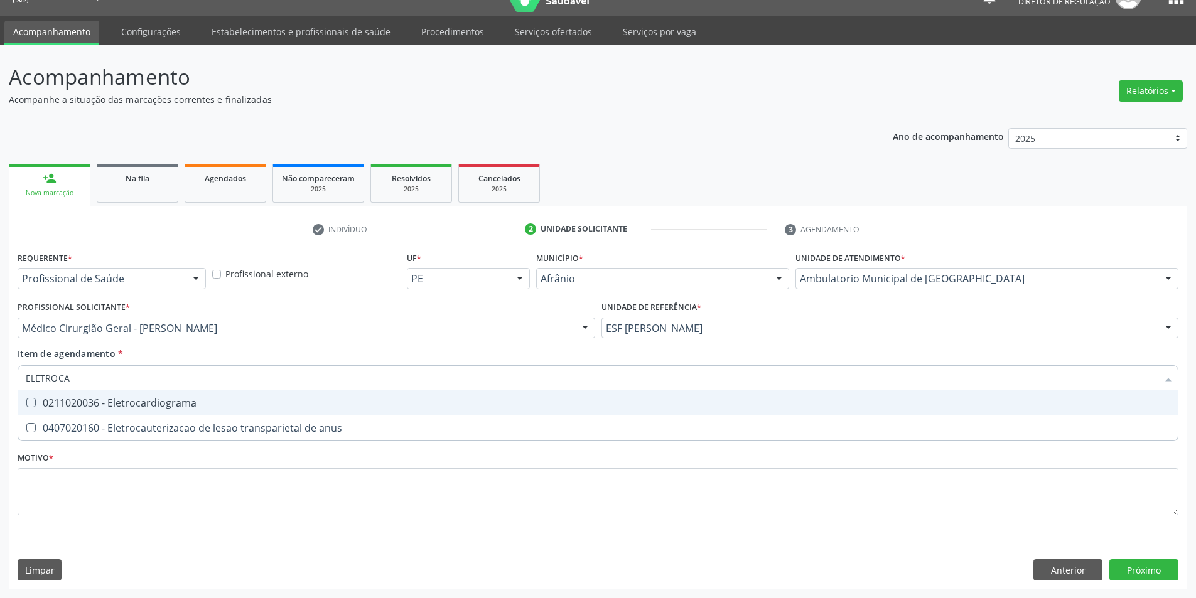
type input "ELETROCAR"
click at [298, 407] on div "0211020036 - Eletrocardiograma" at bounding box center [598, 403] width 1145 height 10
checkbox Eletrocardiograma "true"
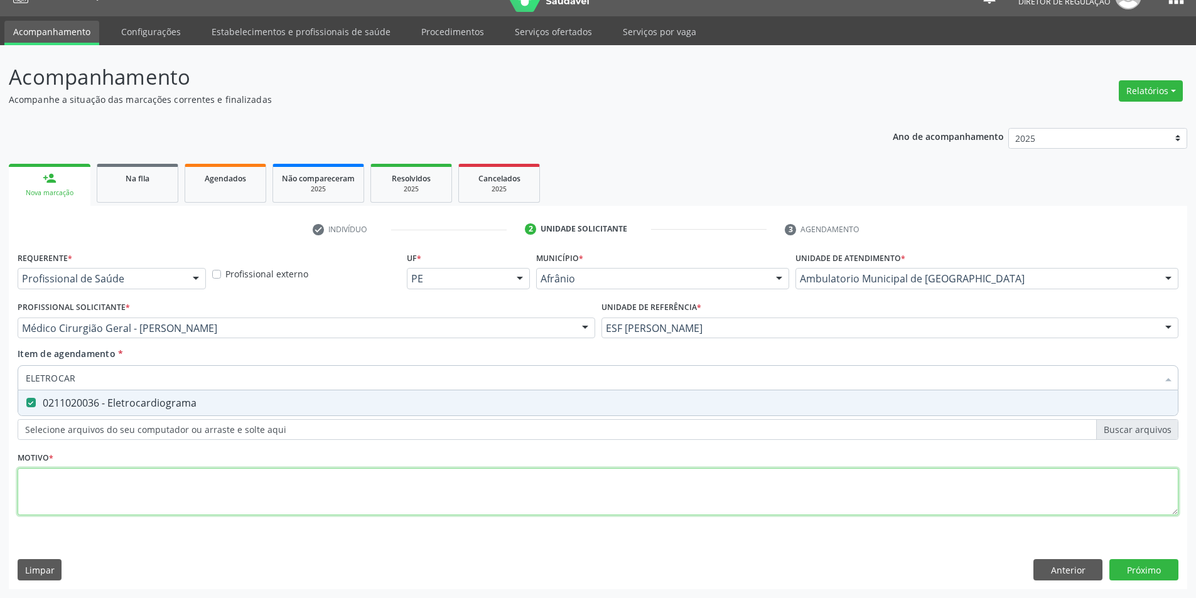
click at [322, 492] on div "Requerente * Profissional de Saúde Profissional de Saúde Paciente Nenhum result…" at bounding box center [598, 391] width 1161 height 284
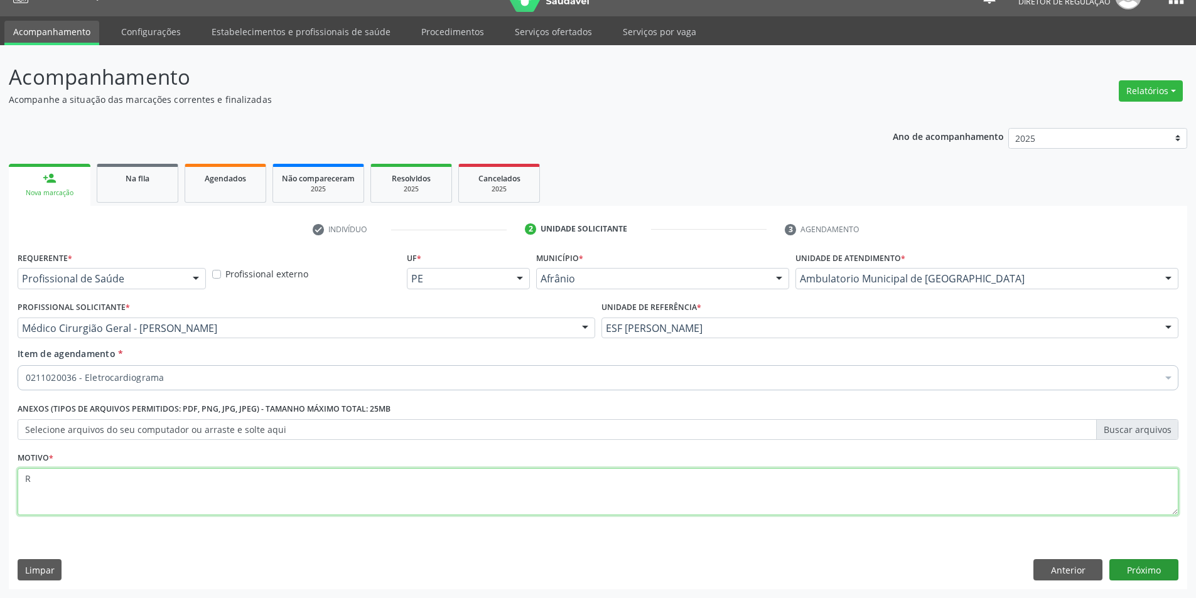
type textarea "R"
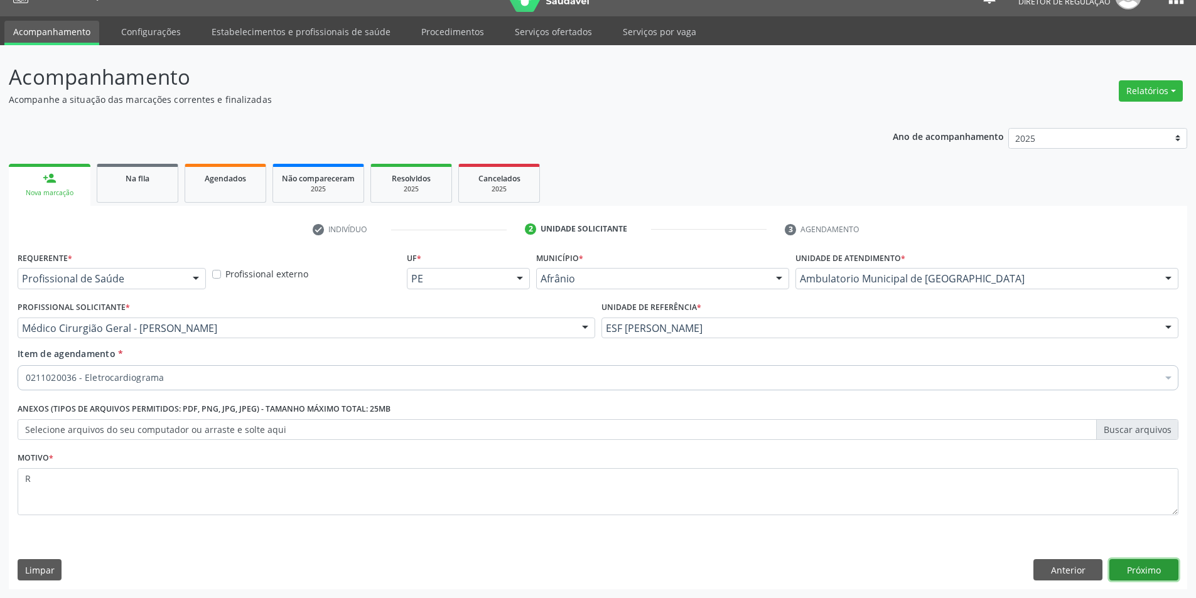
click at [1155, 570] on button "Próximo" at bounding box center [1144, 570] width 69 height 21
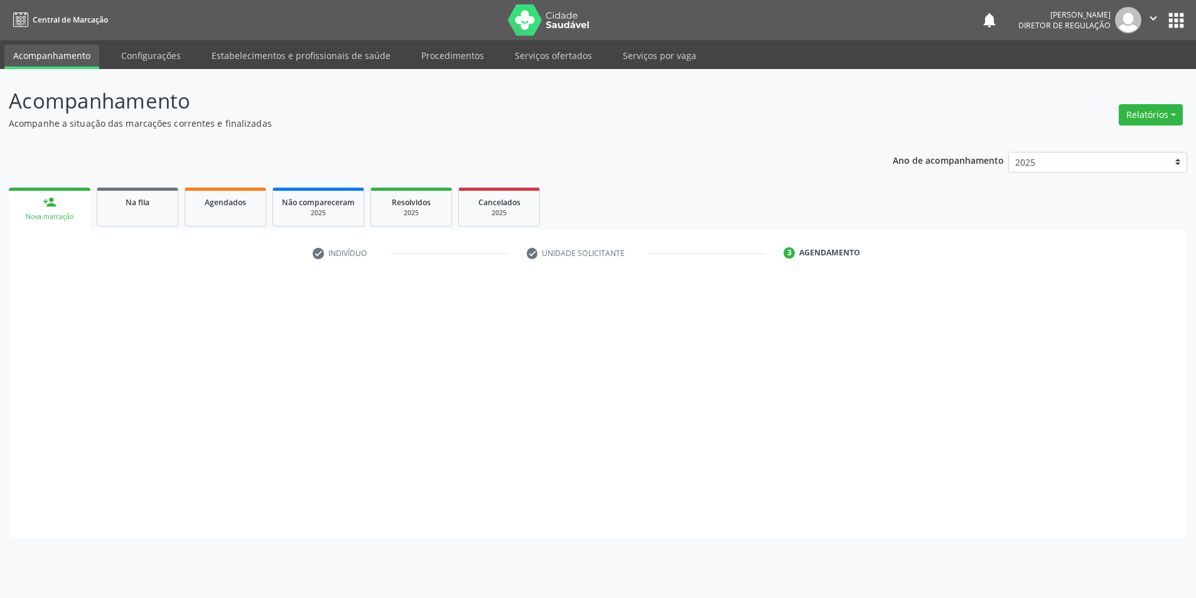
scroll to position [0, 0]
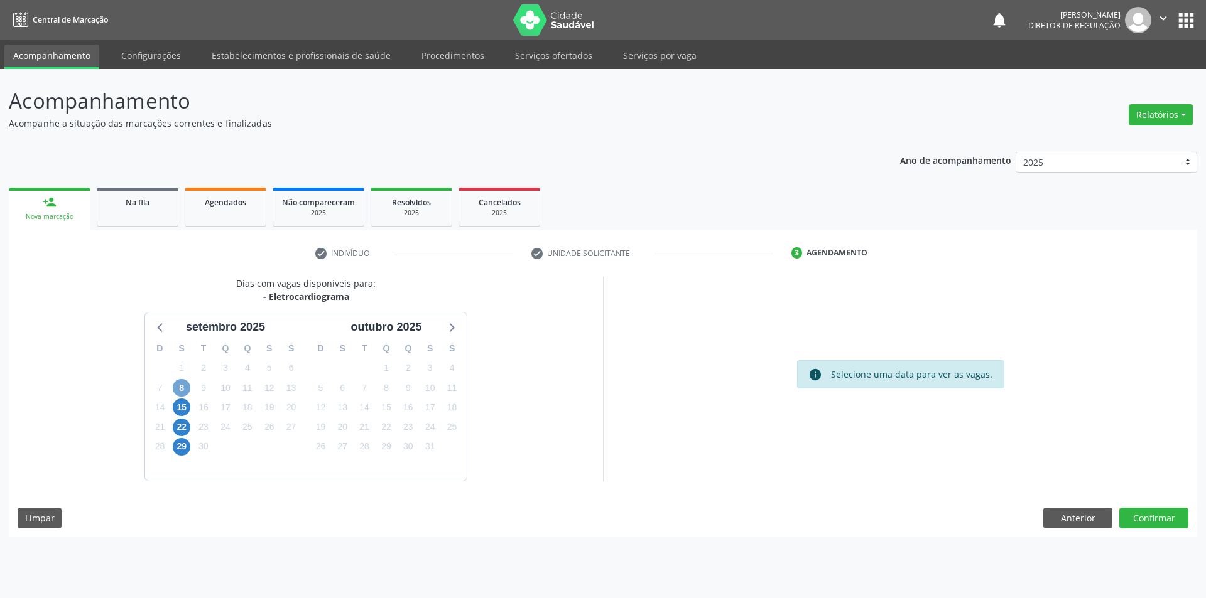
click at [182, 386] on span "8" at bounding box center [182, 388] width 18 height 18
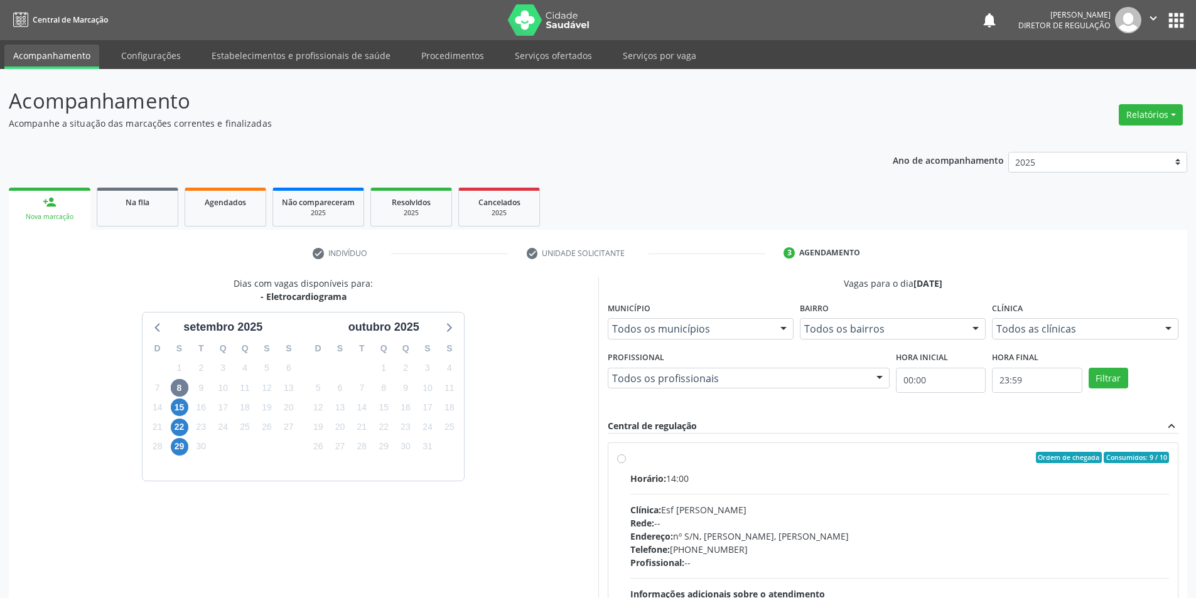
click at [673, 460] on div "Ordem de chegada Consumidos: 9 / 10" at bounding box center [899, 457] width 539 height 11
click at [626, 460] on input "Ordem de chegada Consumidos: 9 / 10 Horário: 14:00 Clínica: Esf [PERSON_NAME] R…" at bounding box center [621, 457] width 9 height 11
radio input "true"
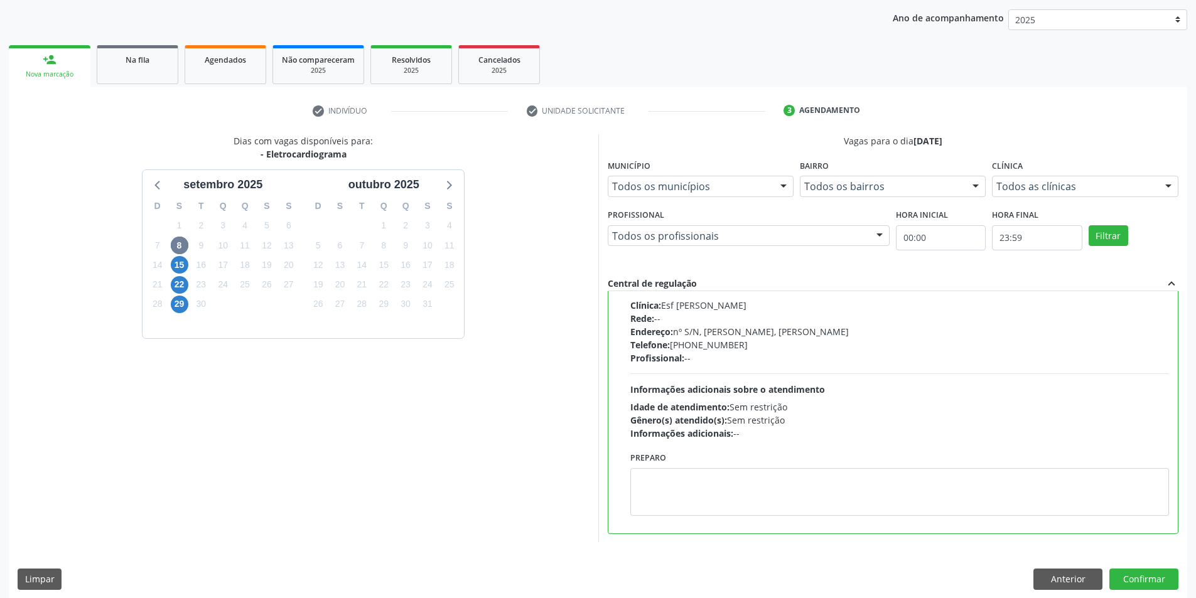
scroll to position [152, 0]
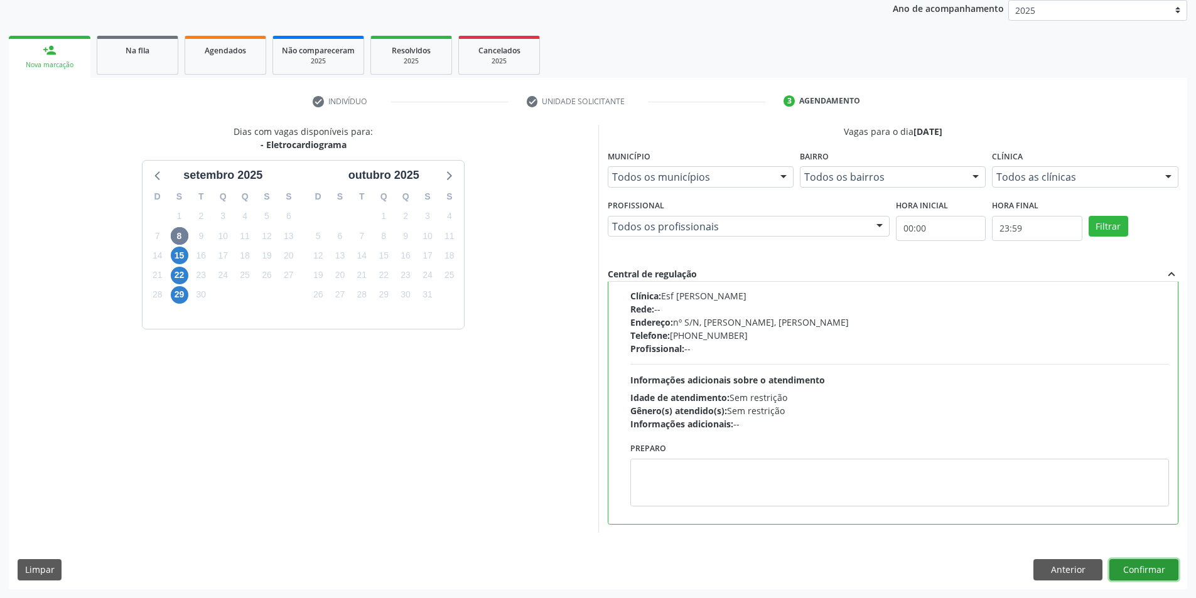
click at [1137, 567] on button "Confirmar" at bounding box center [1144, 570] width 69 height 21
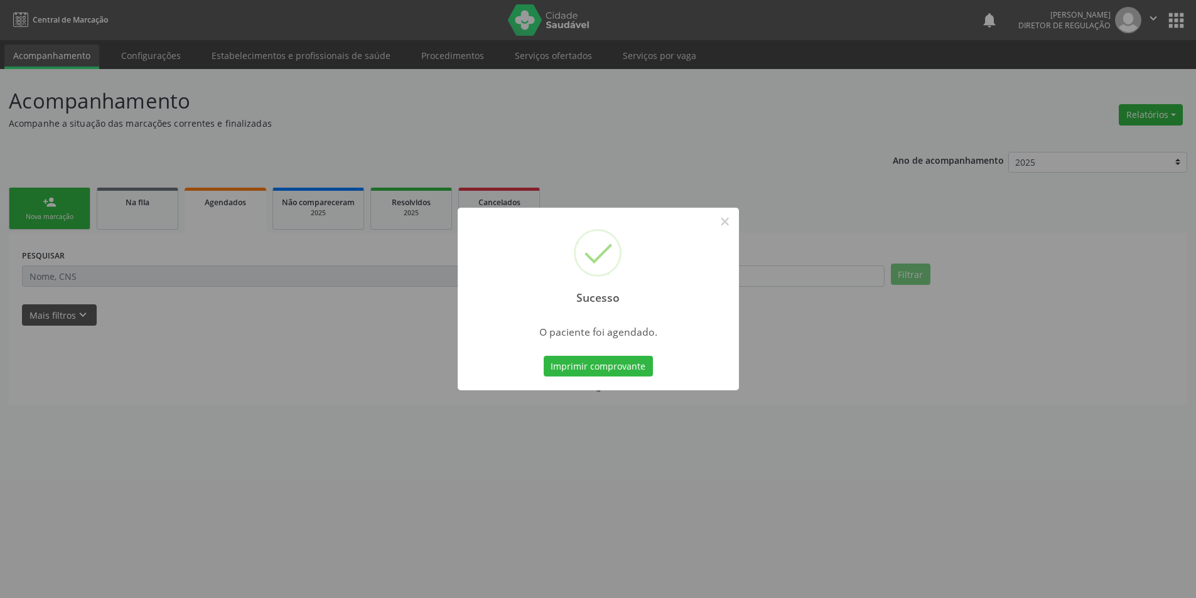
scroll to position [0, 0]
click at [608, 365] on button "Imprimir comprovante" at bounding box center [602, 366] width 109 height 21
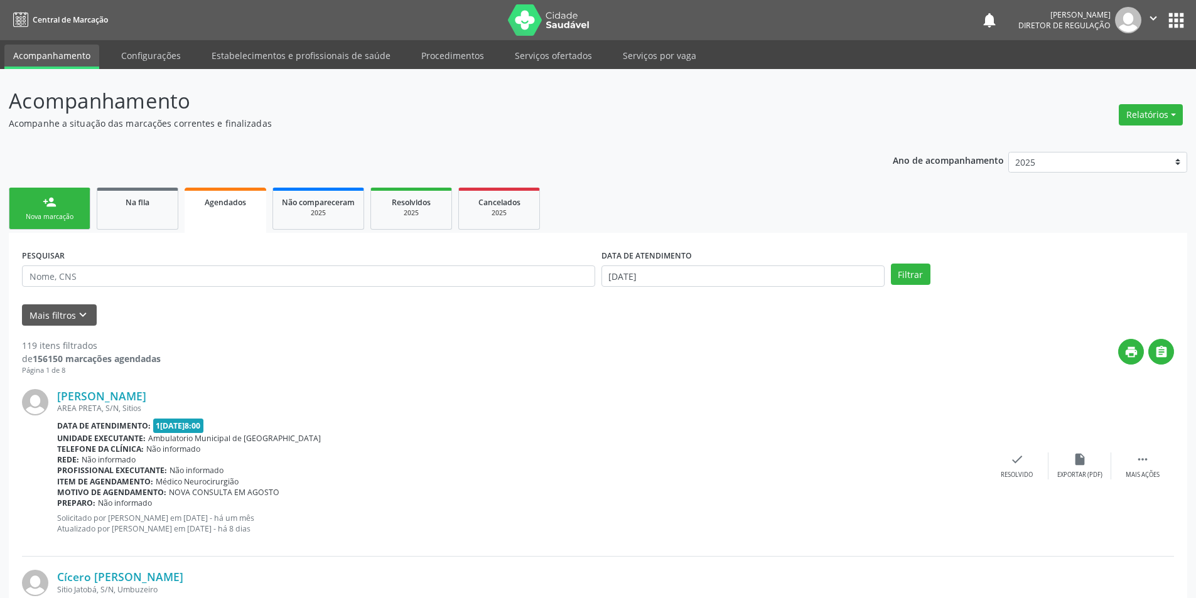
click at [65, 217] on div "Nova marcação" at bounding box center [49, 216] width 63 height 9
